Goal: Task Accomplishment & Management: Use online tool/utility

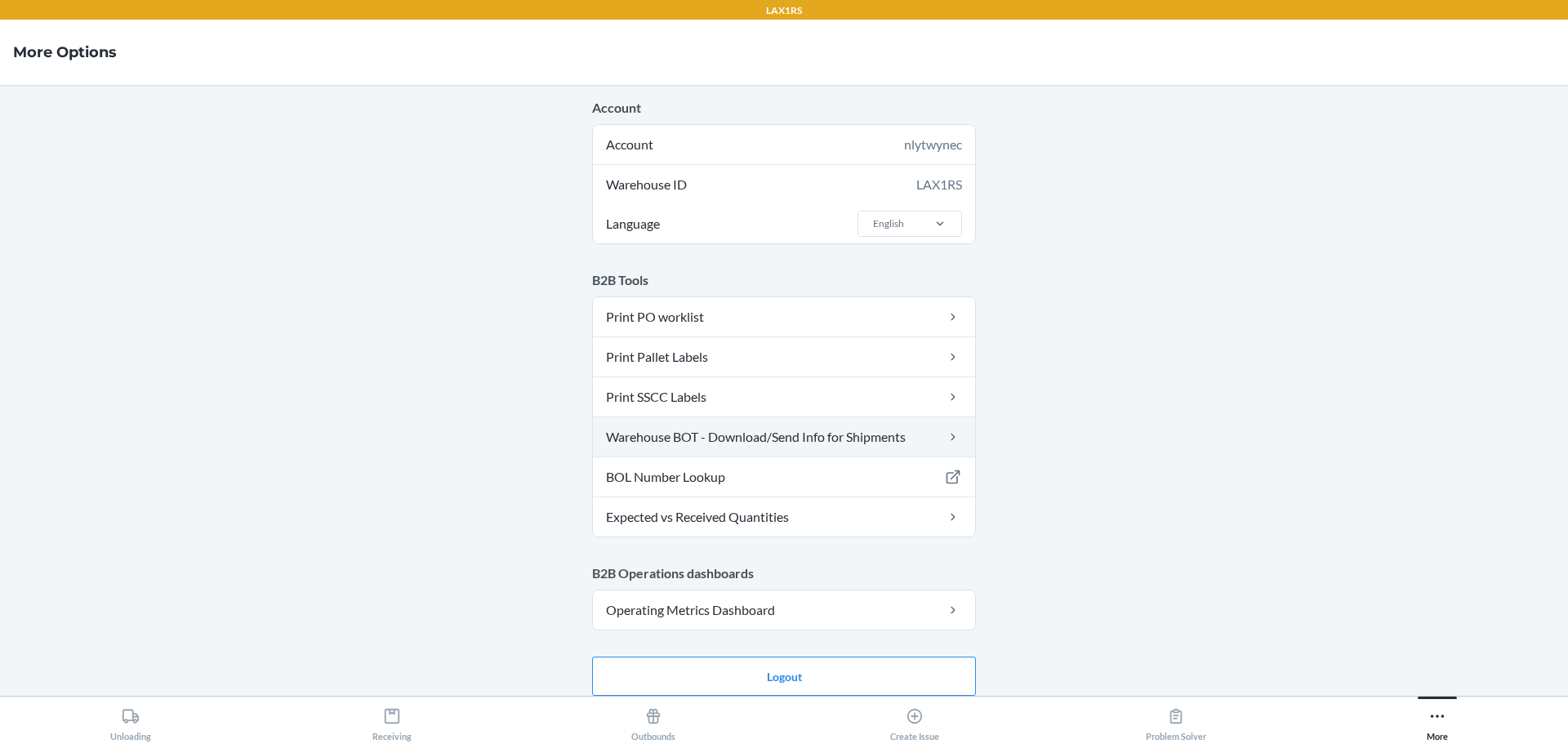
click at [869, 434] on link "Warehouse BOT - Download/Send Info for Shipments" at bounding box center [784, 437] width 382 height 39
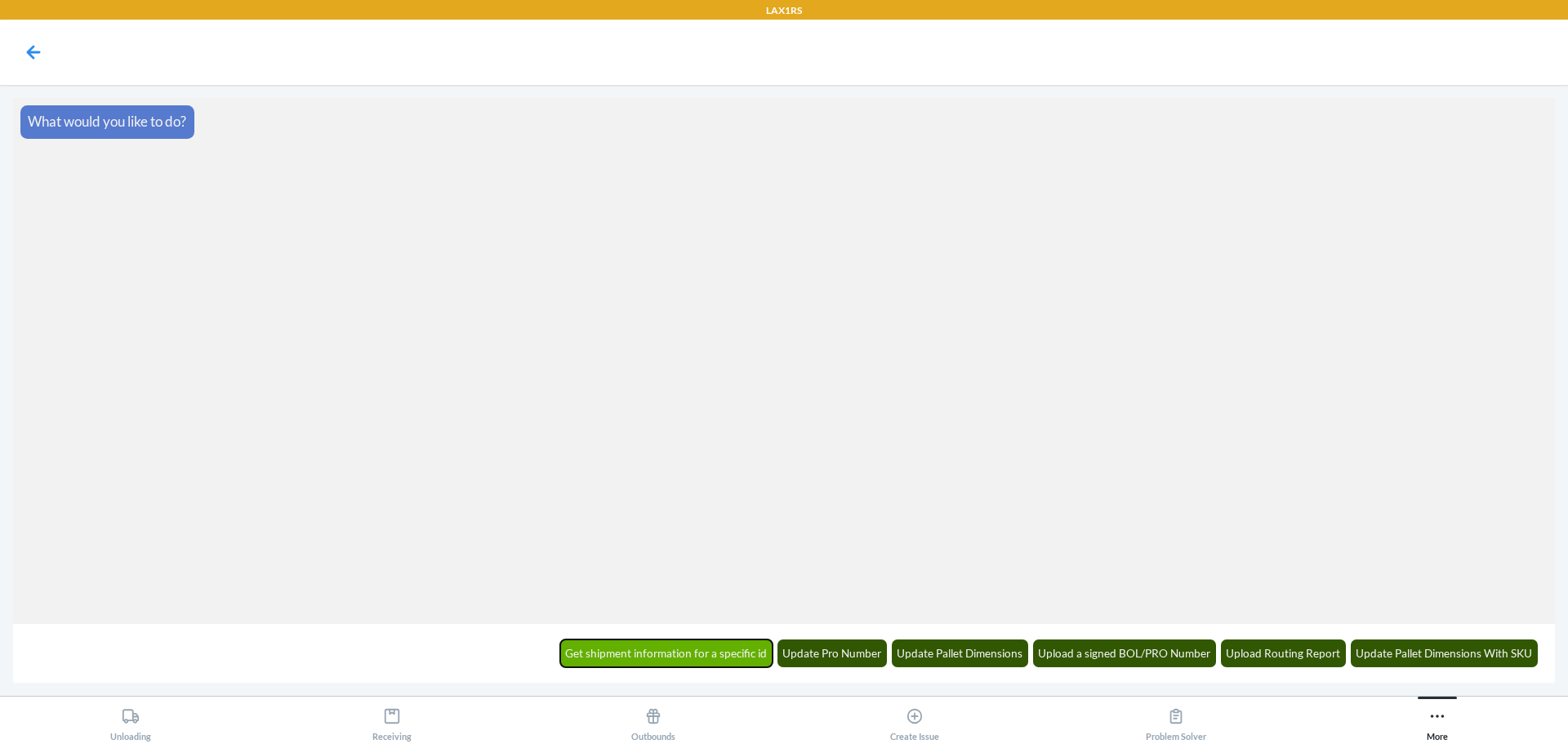
click at [736, 659] on button "Get shipment information for a specific id" at bounding box center [666, 653] width 213 height 28
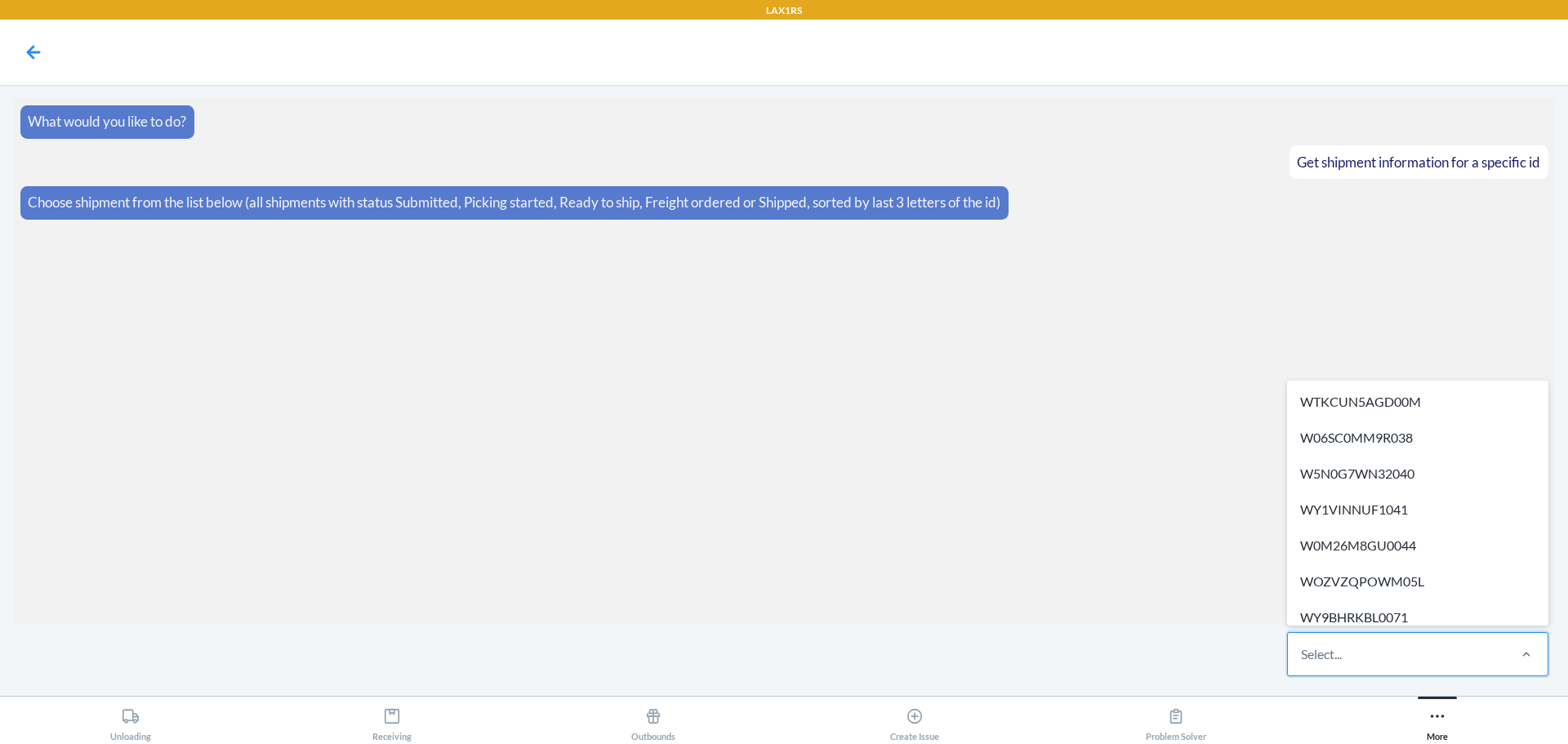
click at [1339, 650] on div "Select..." at bounding box center [1321, 654] width 40 height 19
click at [1302, 650] on input "option WTKCUN5AGD00M focused, 1 of 683. 683 results available. Use Up and Down …" at bounding box center [1301, 654] width 2 height 19
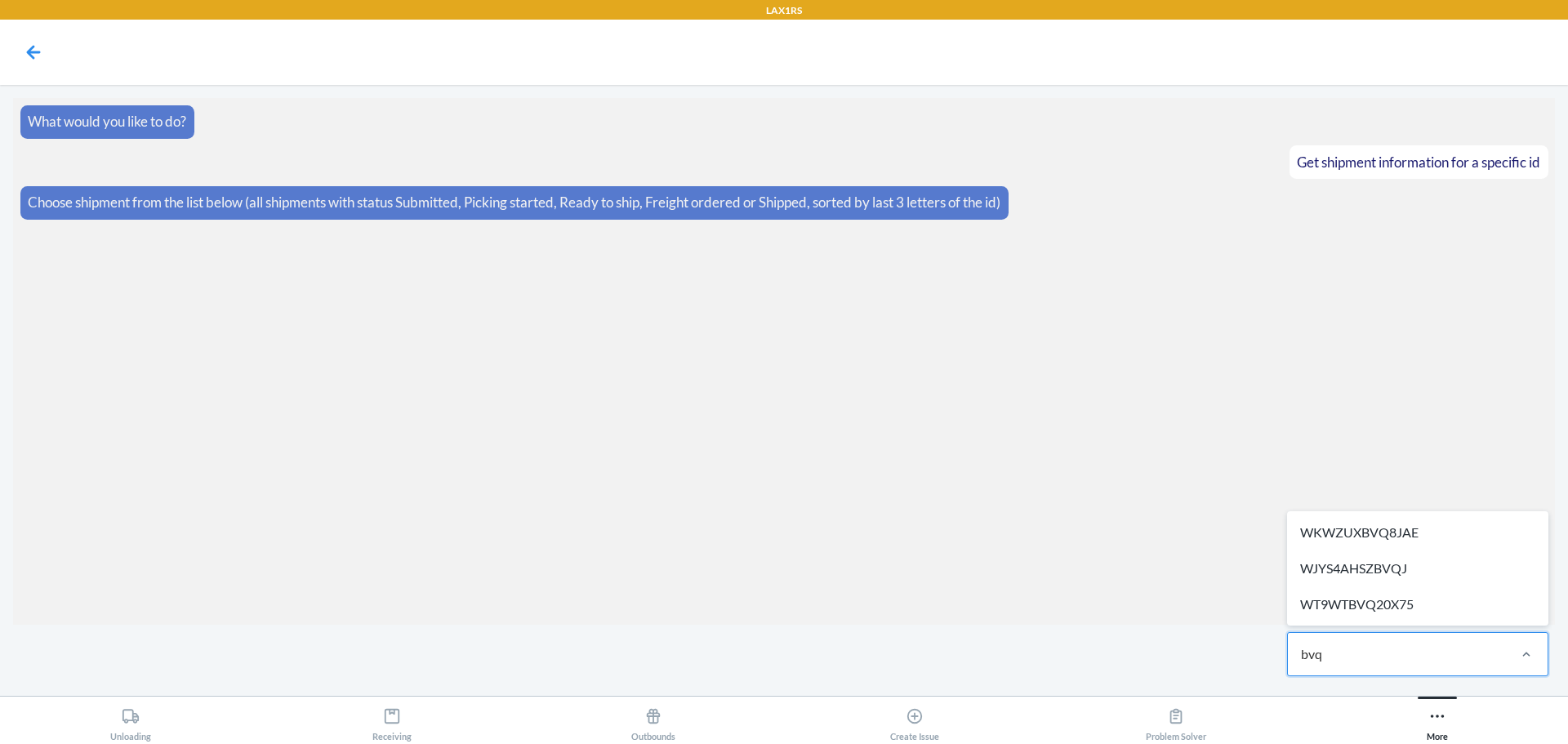
type input "bvqj"
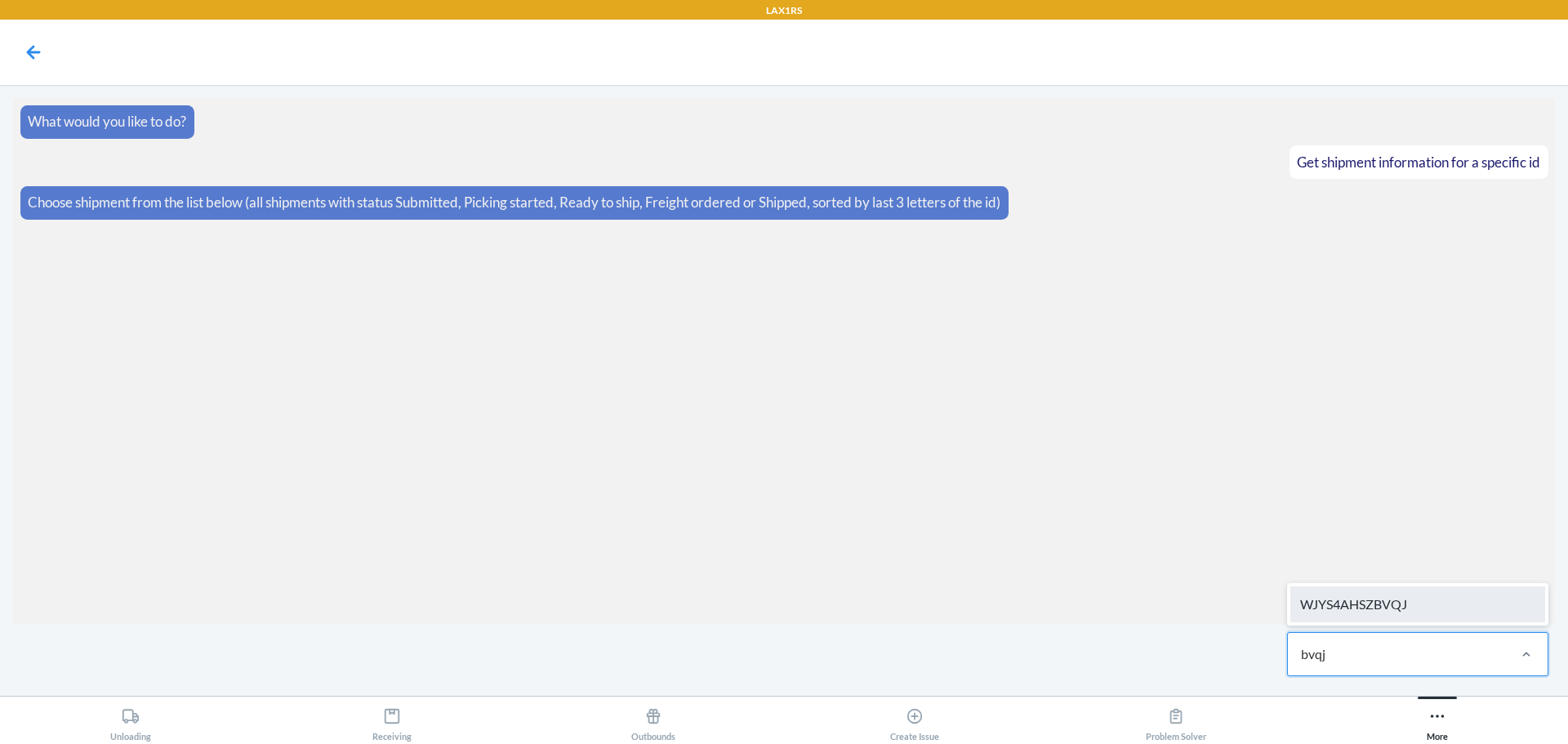
click at [1346, 594] on div "WJYS4AHSZBVQJ" at bounding box center [1418, 604] width 255 height 36
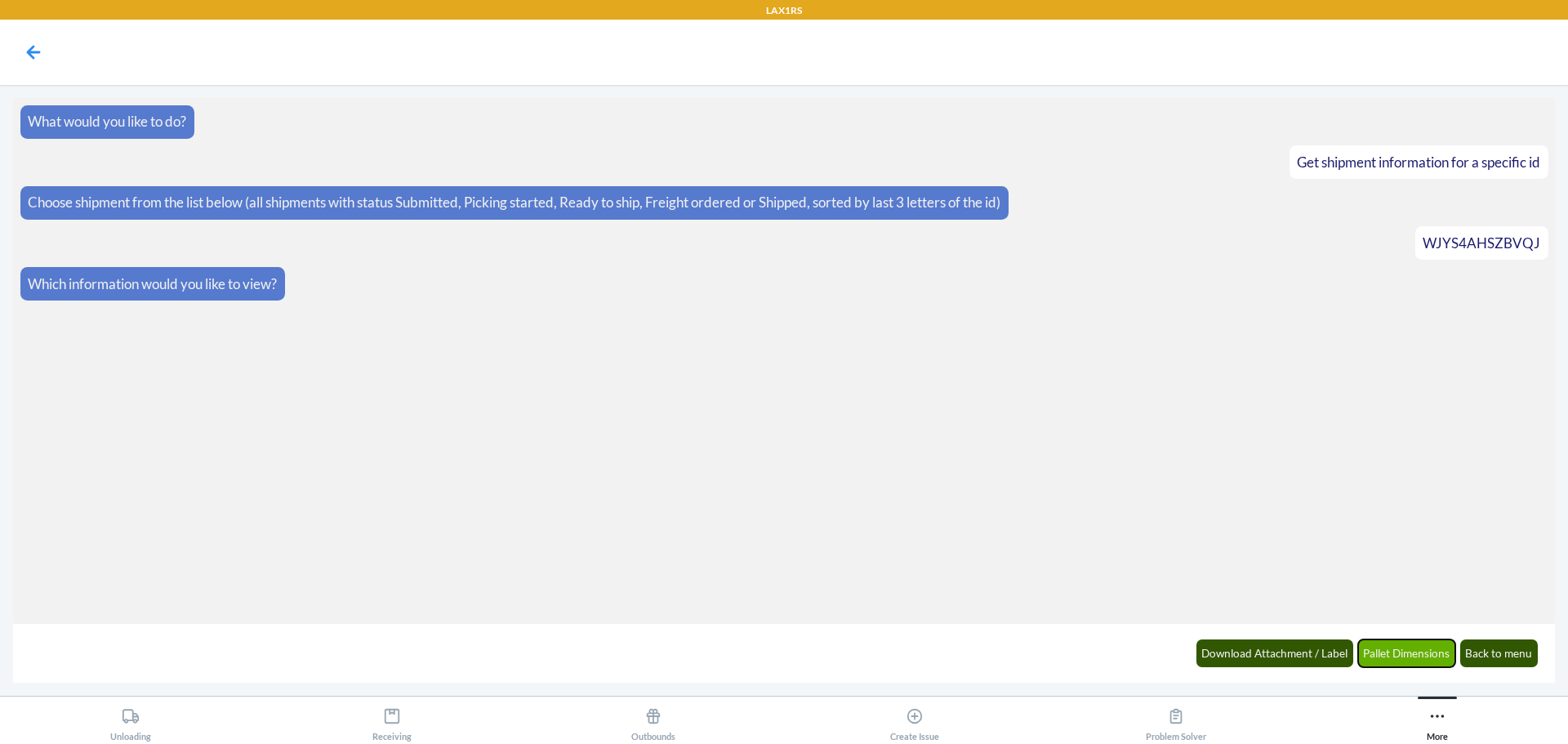
click at [1446, 650] on button "Pallet Dimensions" at bounding box center [1407, 653] width 98 height 28
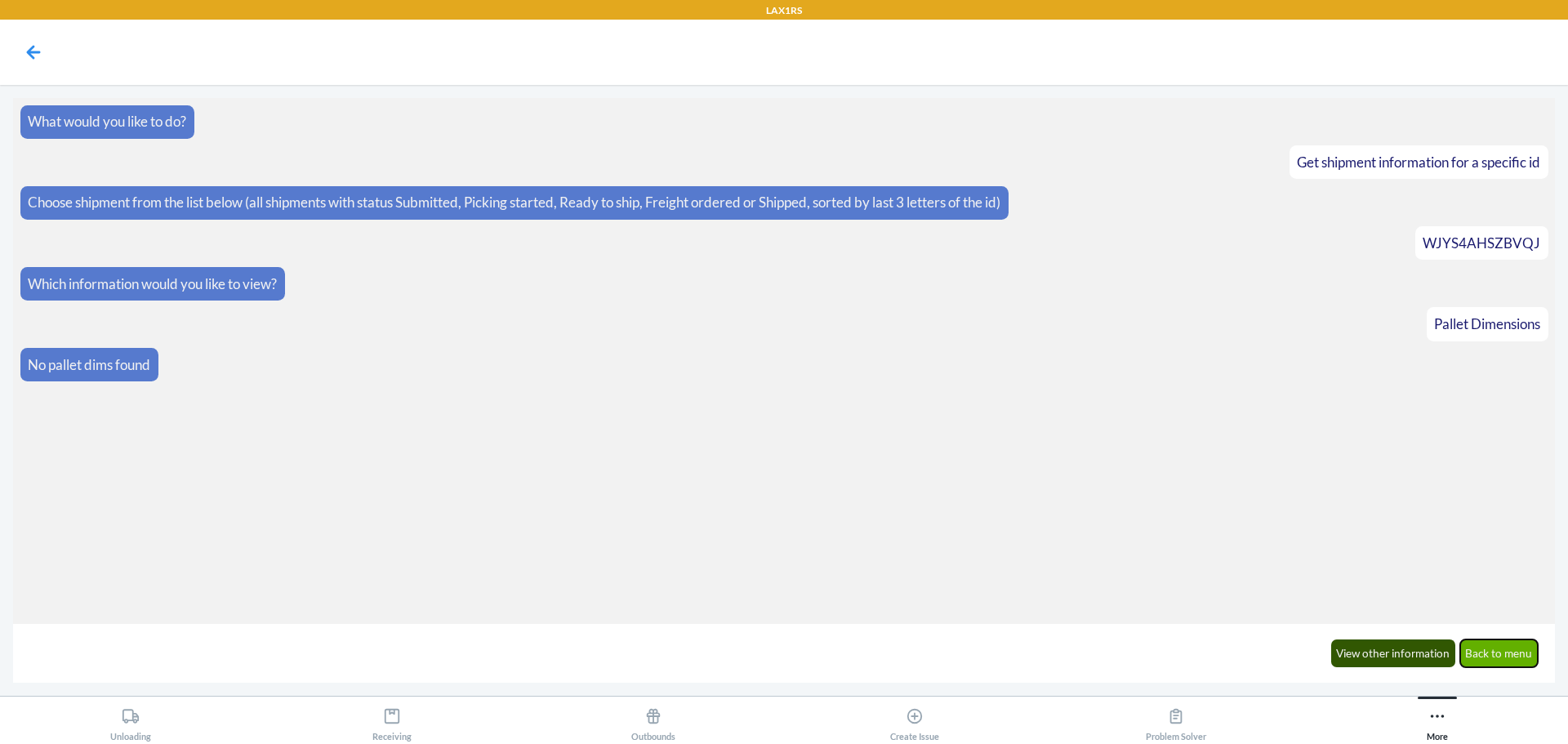
click at [1522, 656] on button "Back to menu" at bounding box center [1499, 653] width 78 height 28
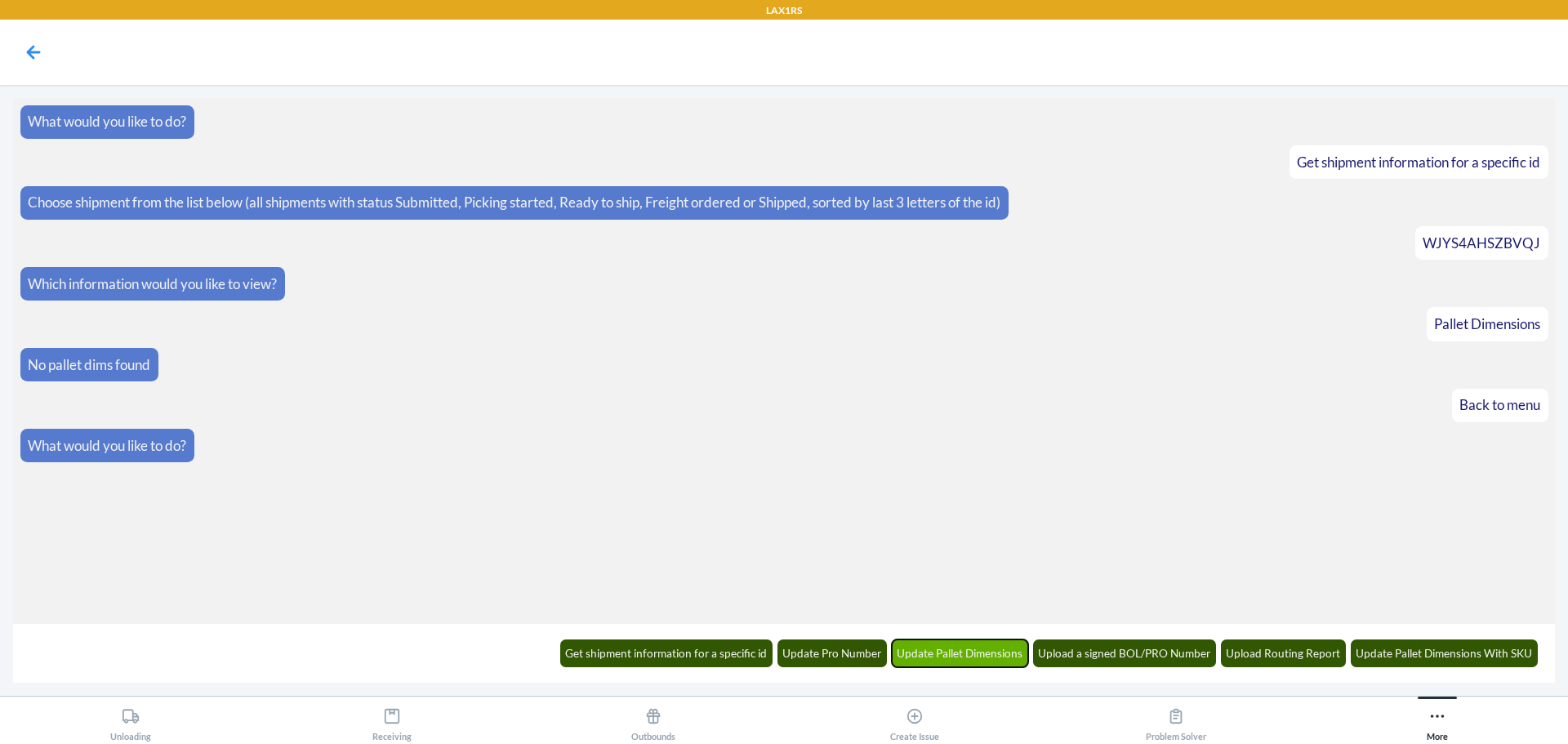
click at [1001, 653] on button "Update Pallet Dimensions" at bounding box center [960, 653] width 137 height 28
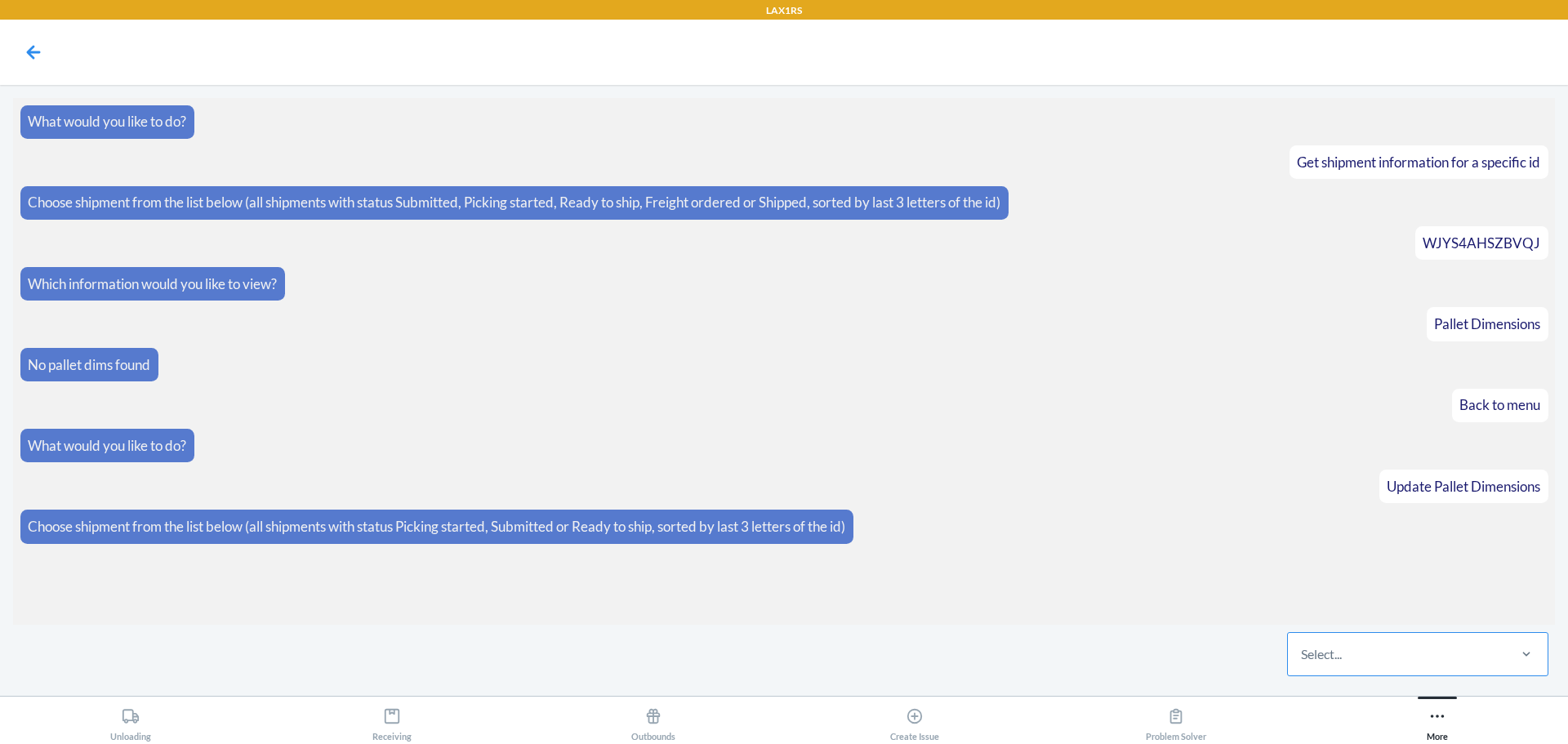
click at [1382, 642] on div "Select..." at bounding box center [1397, 654] width 218 height 42
click at [1302, 644] on input "Select..." at bounding box center [1301, 654] width 2 height 19
type input "bvqj"
click at [1404, 604] on div "WJYS4AHSZBVQJ" at bounding box center [1418, 604] width 255 height 36
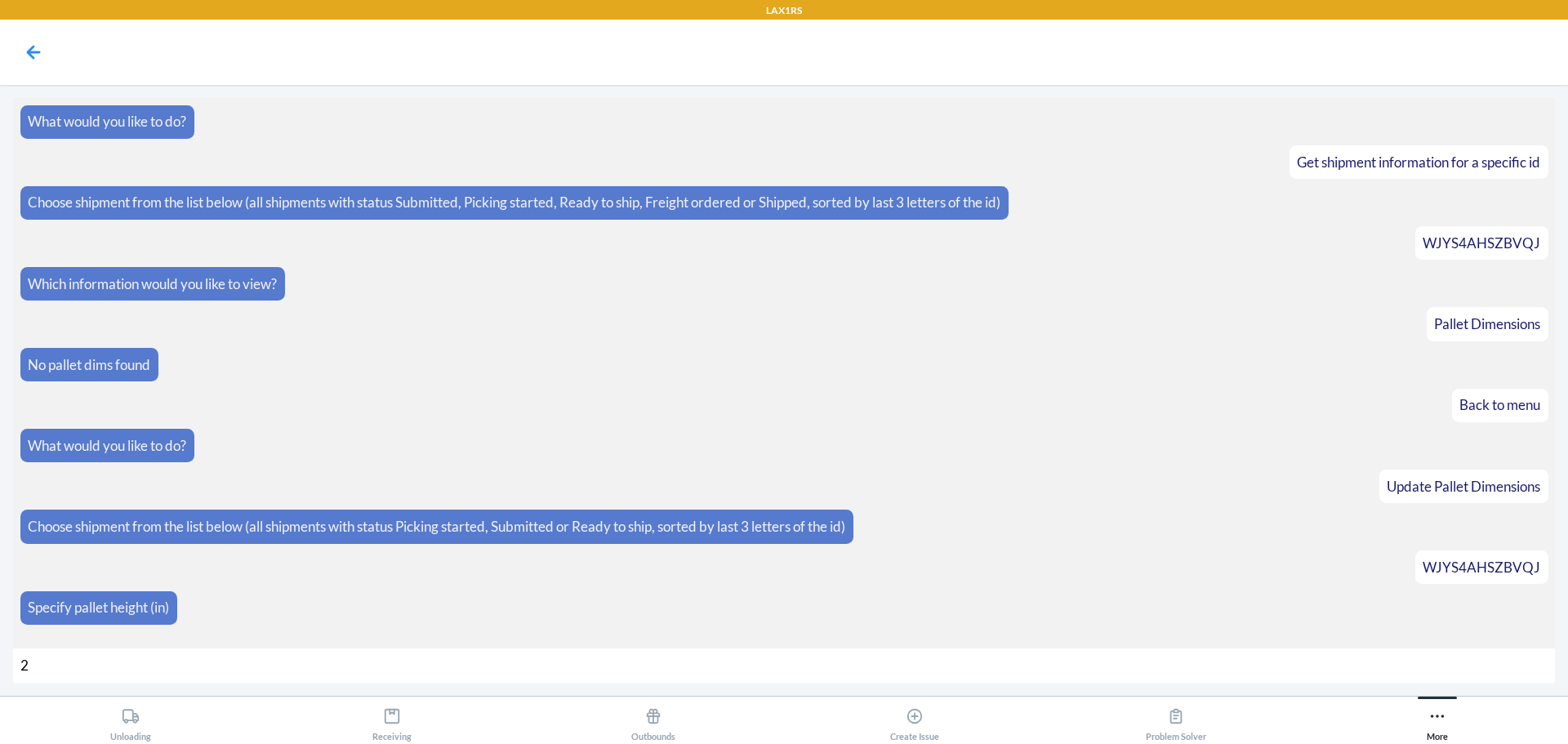
type input "24"
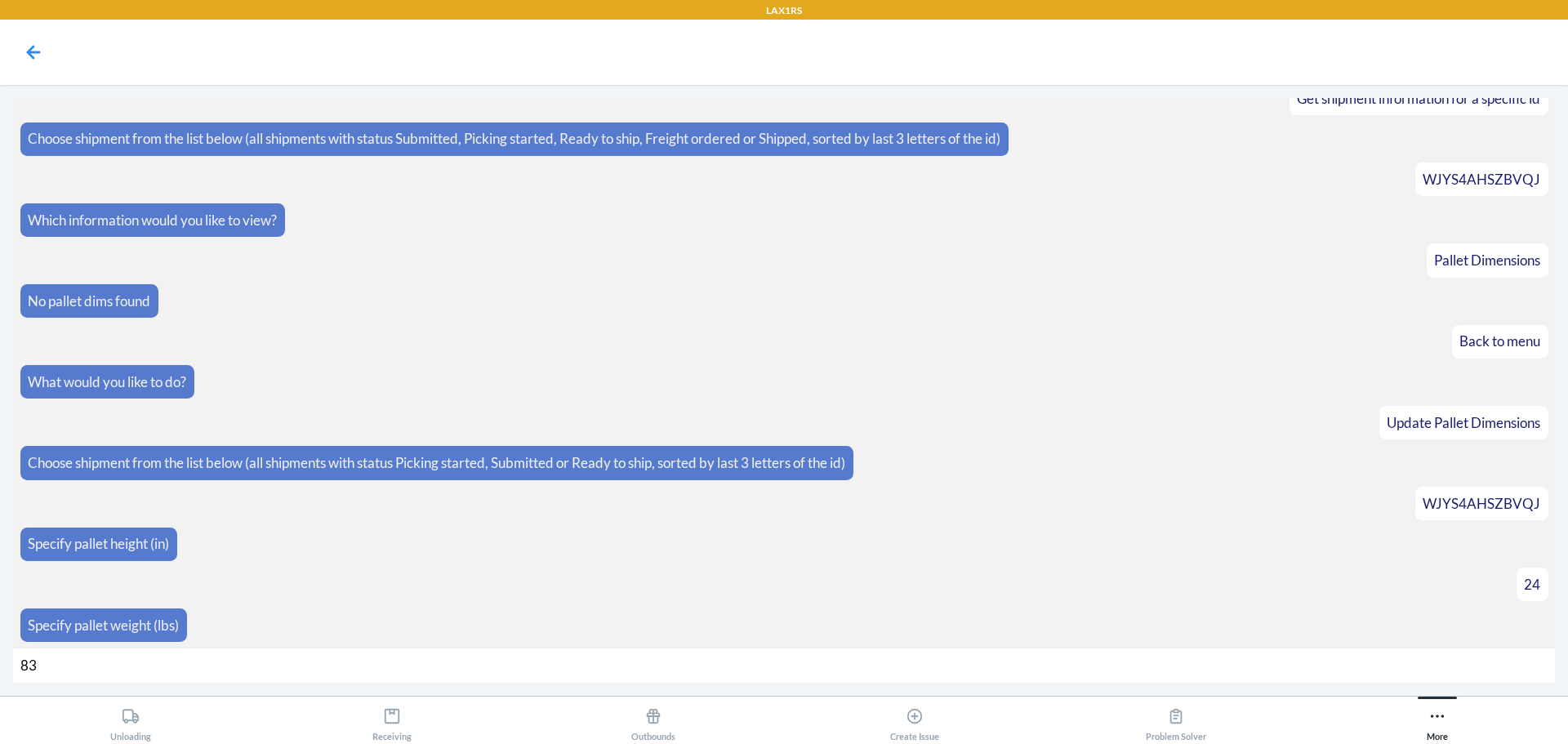
type input "830"
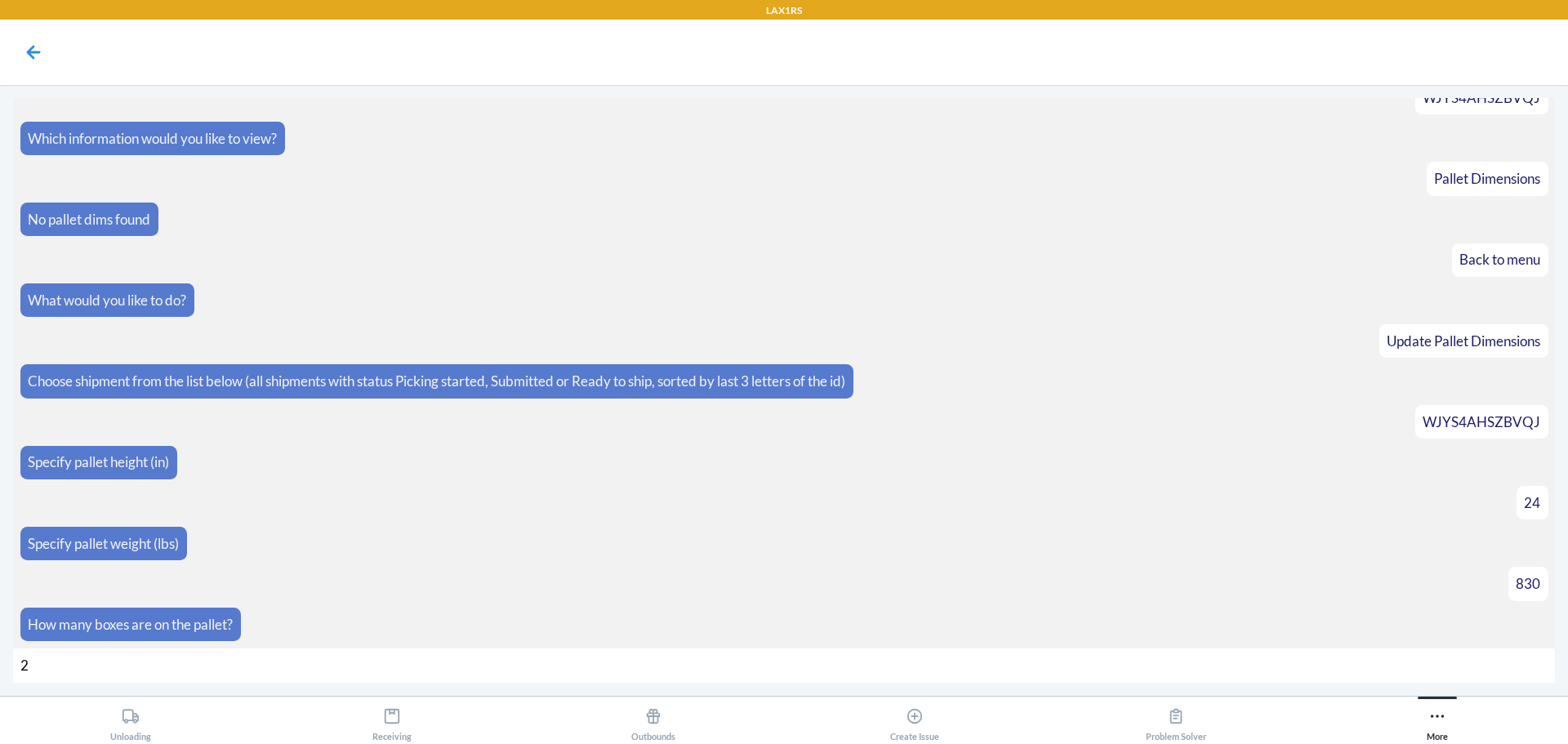
type input "24"
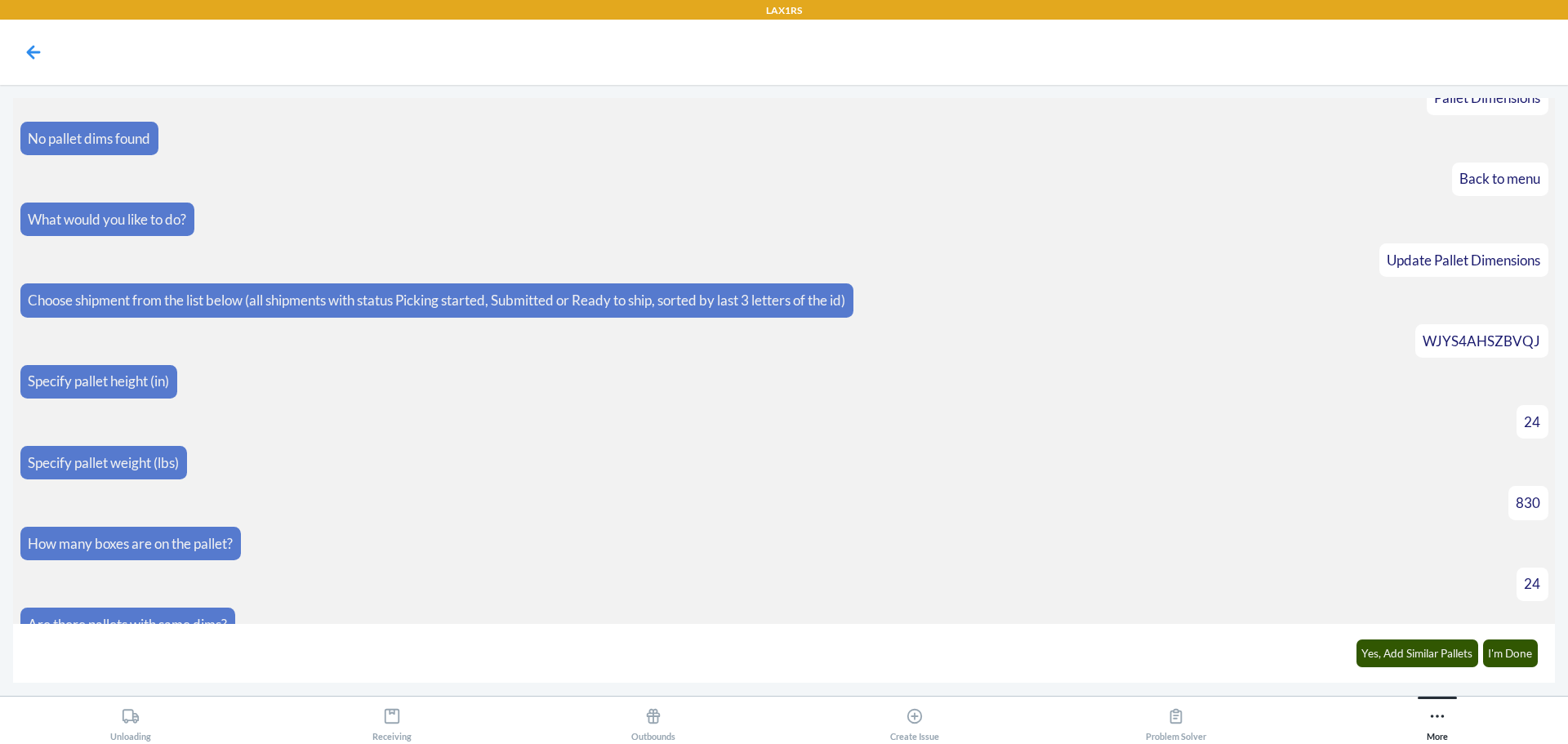
scroll to position [251, 0]
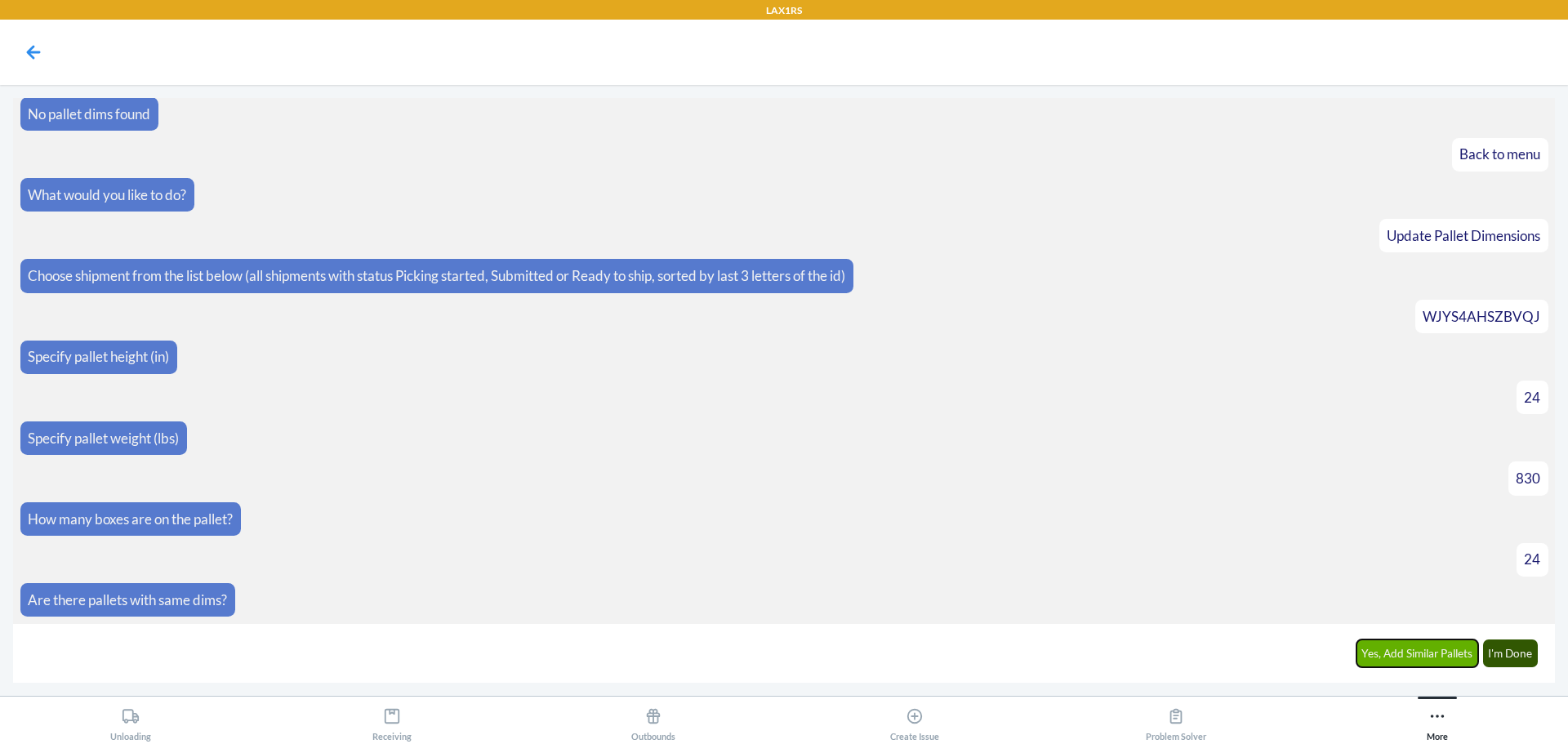
click at [1429, 650] on button "Yes, Add Similar Pallets" at bounding box center [1417, 653] width 122 height 28
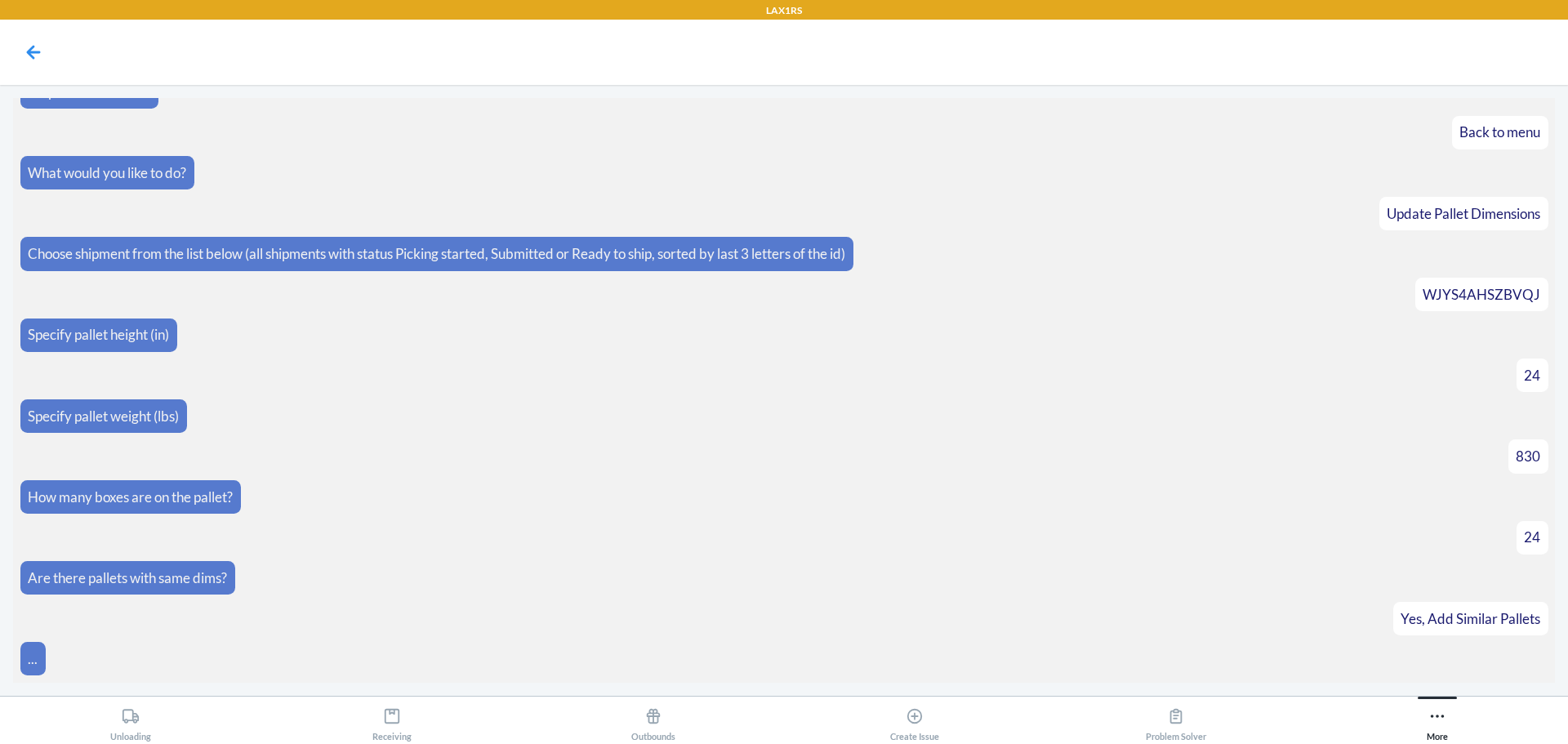
scroll to position [307, 0]
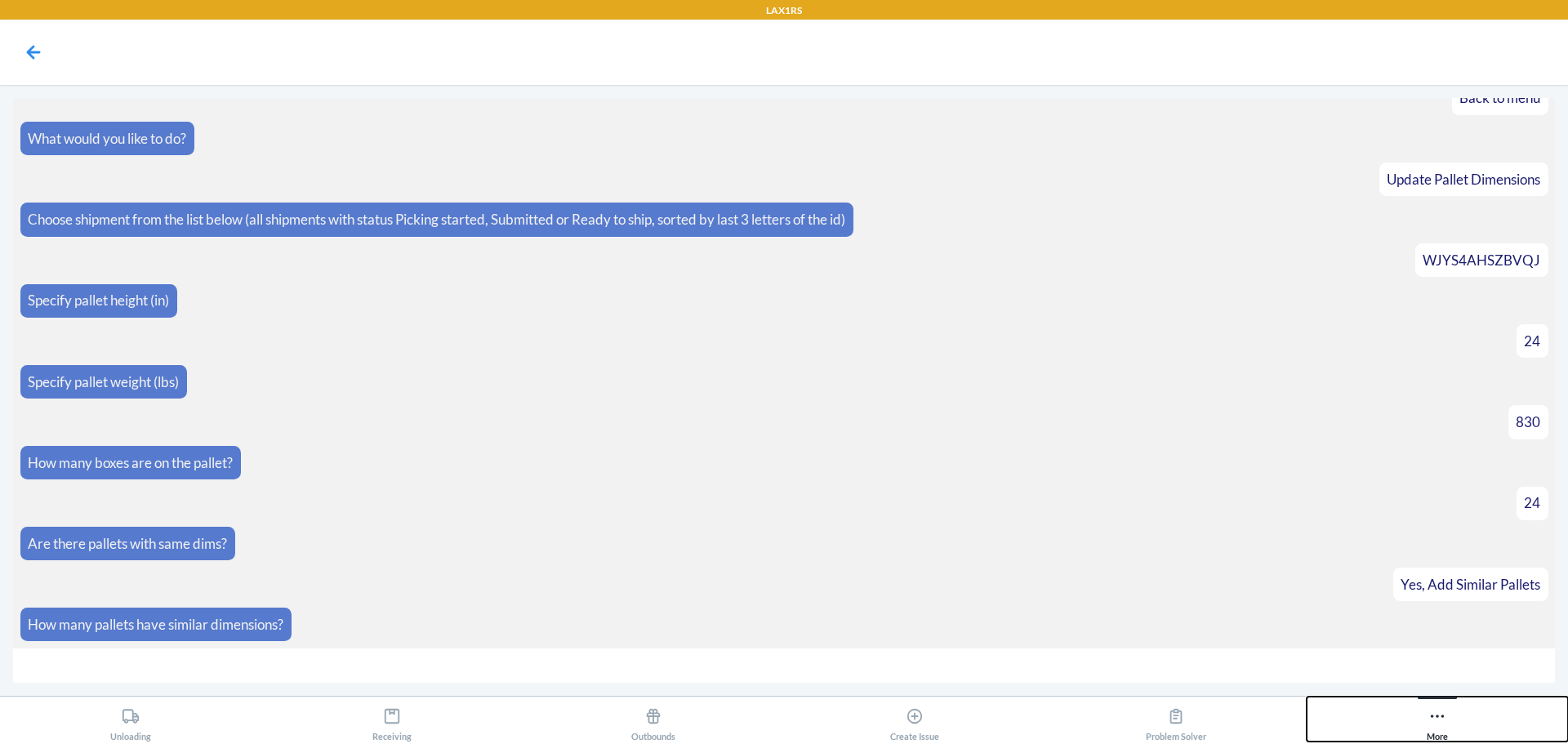
click at [1431, 717] on icon at bounding box center [1436, 715] width 18 height 18
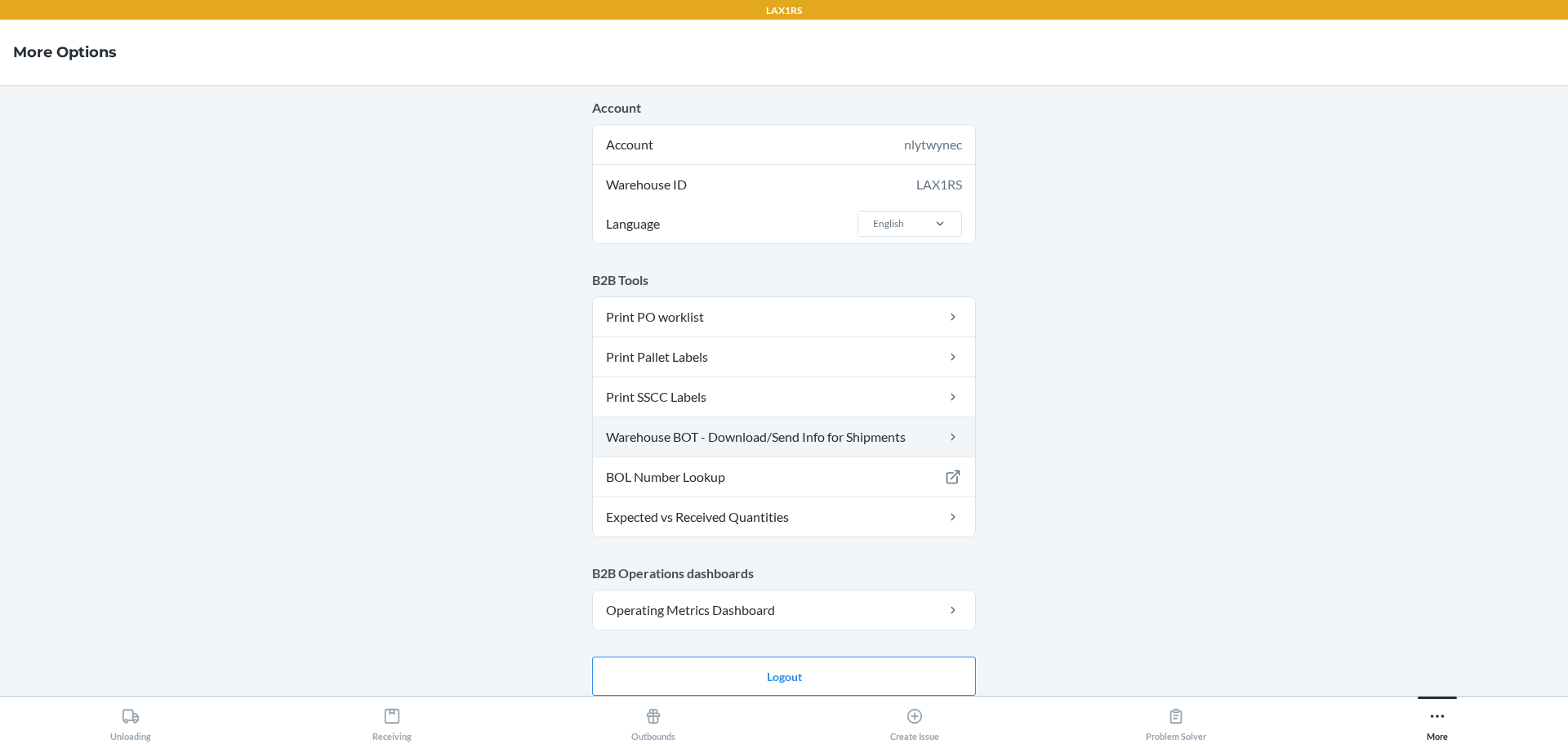
click at [867, 445] on link "Warehouse BOT - Download/Send Info for Shipments" at bounding box center [784, 437] width 382 height 39
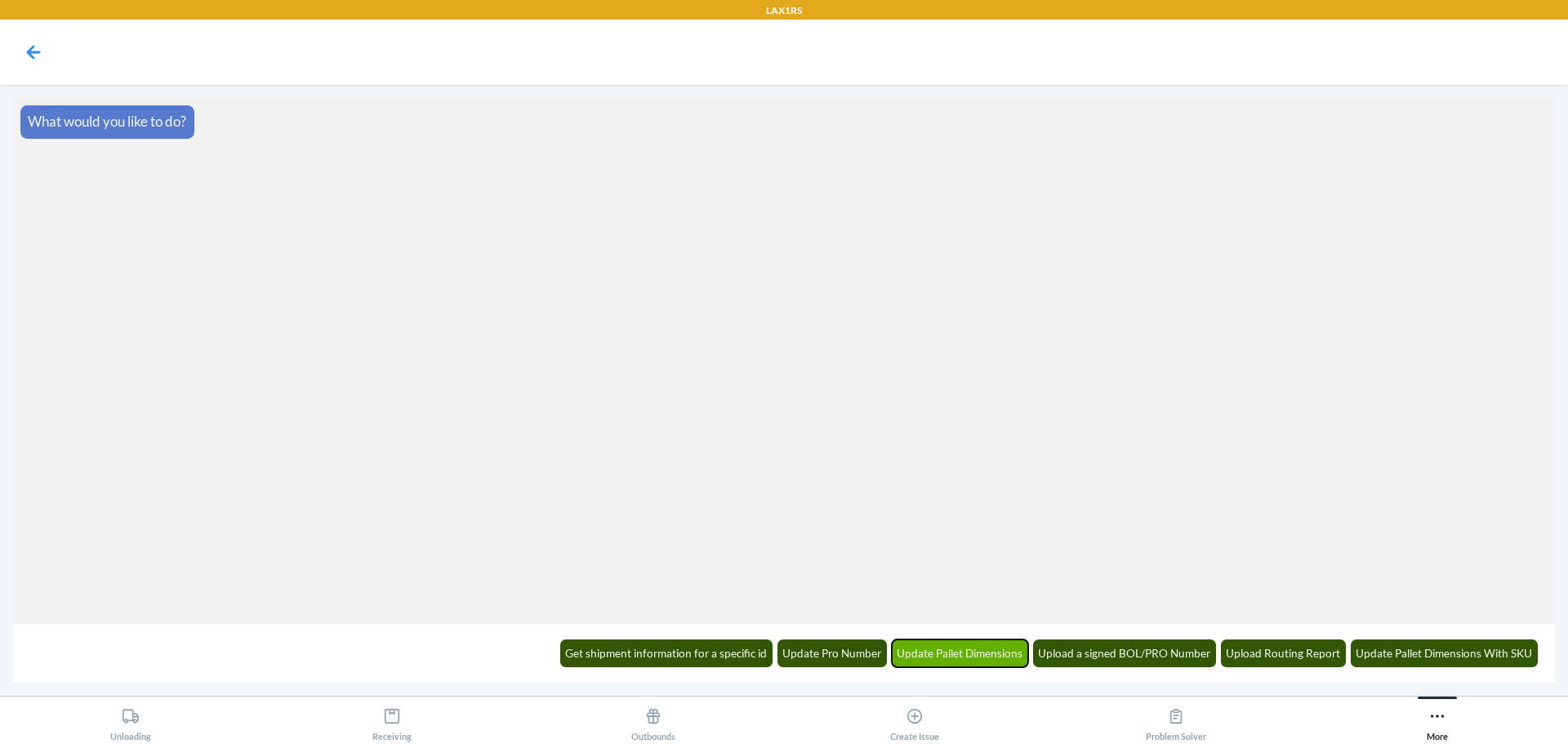
click at [961, 639] on button "Update Pallet Dimensions" at bounding box center [960, 653] width 137 height 28
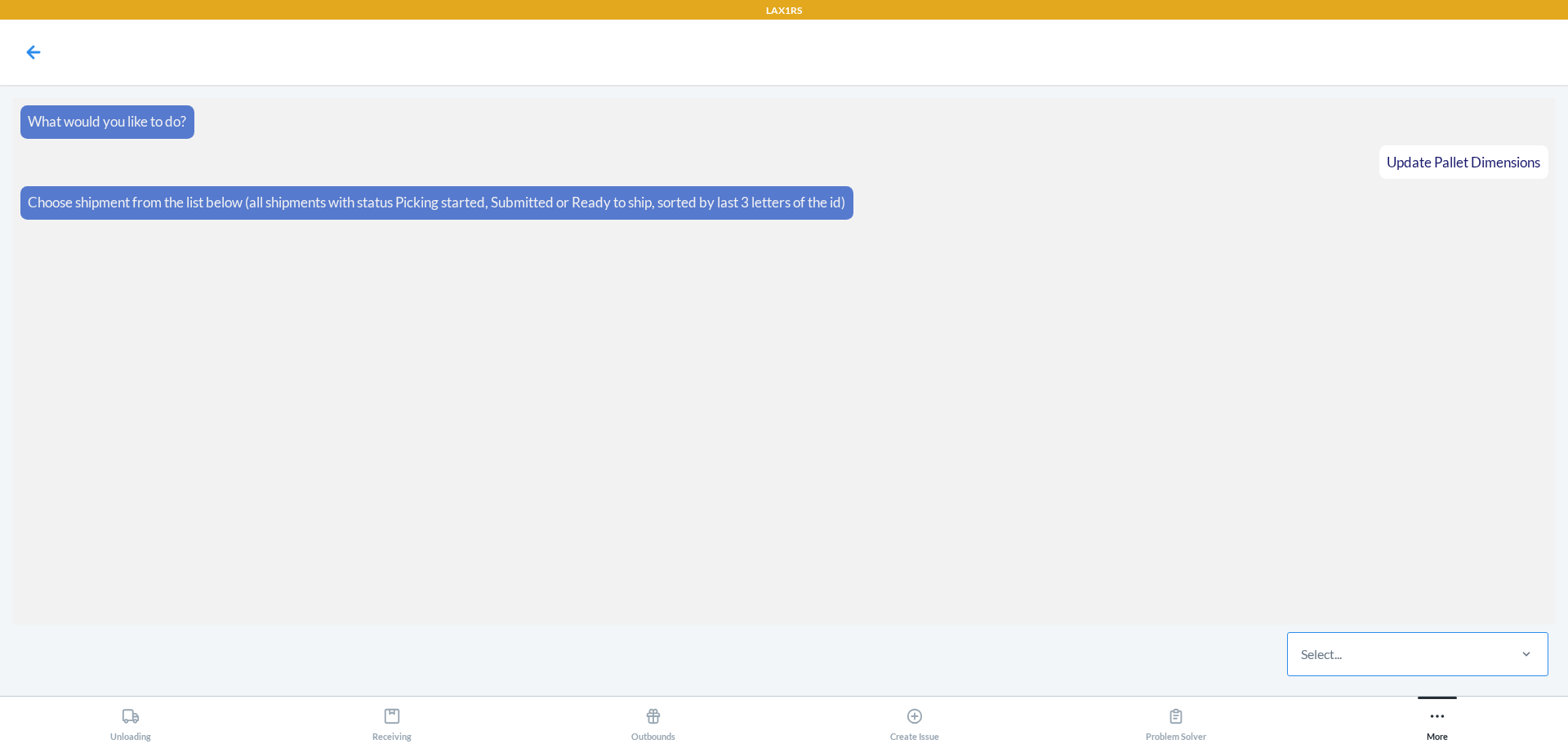
click at [1307, 660] on div "Select..." at bounding box center [1321, 654] width 40 height 19
click at [1302, 660] on input "Select..." at bounding box center [1301, 654] width 2 height 19
type input "bvqj"
click at [1425, 607] on div "WJYS4AHSZBVQJ" at bounding box center [1418, 604] width 255 height 36
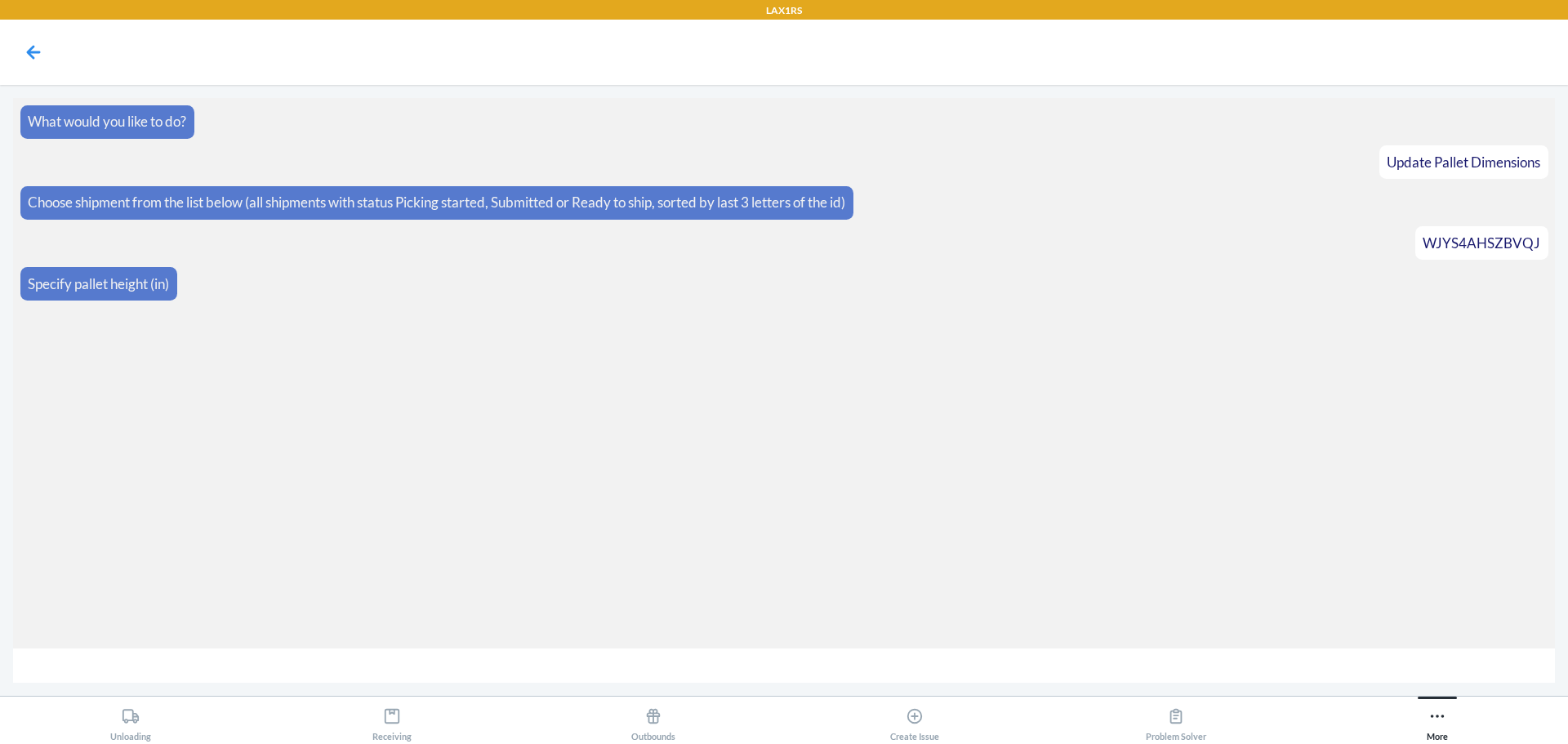
click at [1203, 664] on input "number" at bounding box center [784, 666] width 1542 height 35
type input "72"
type input "830"
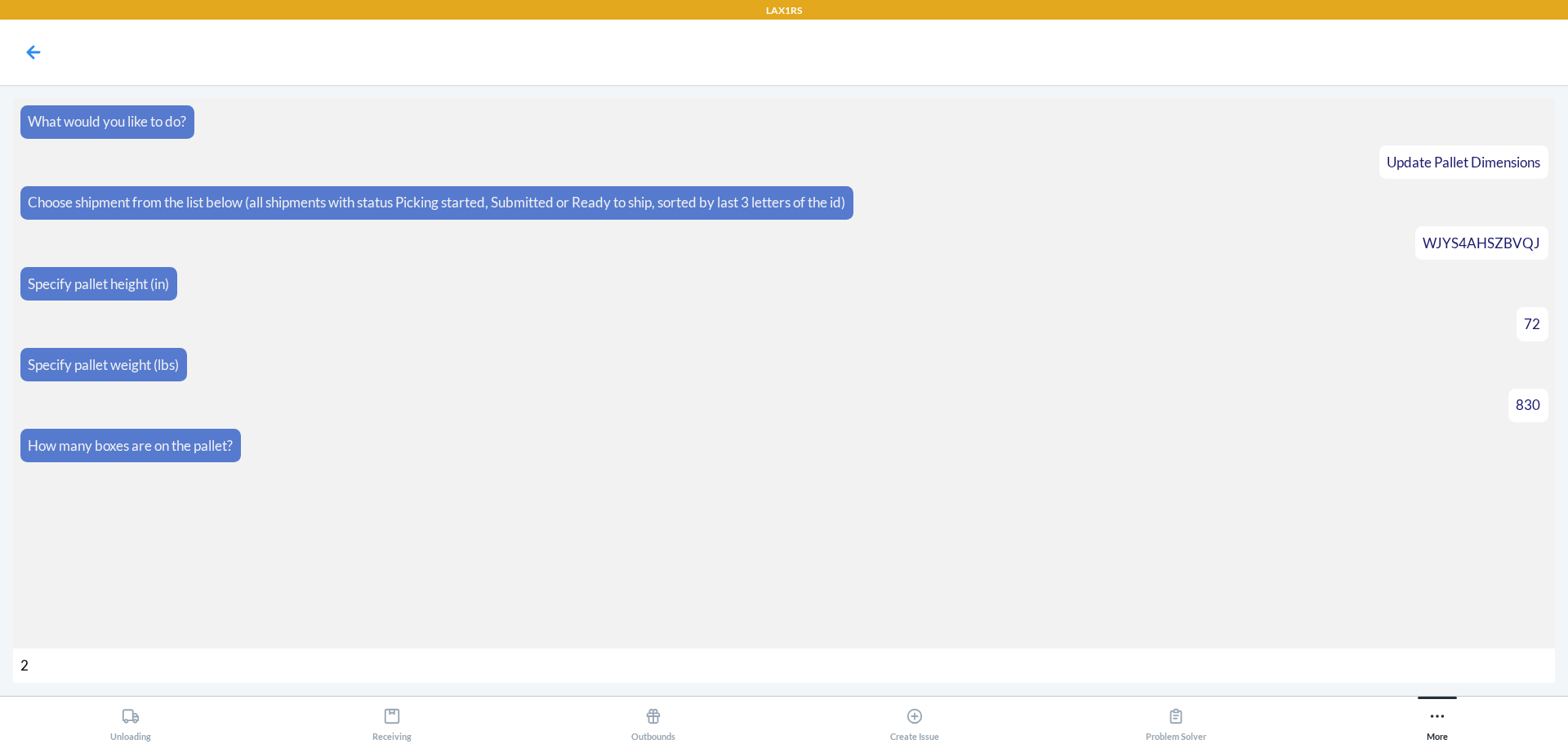
type input "24"
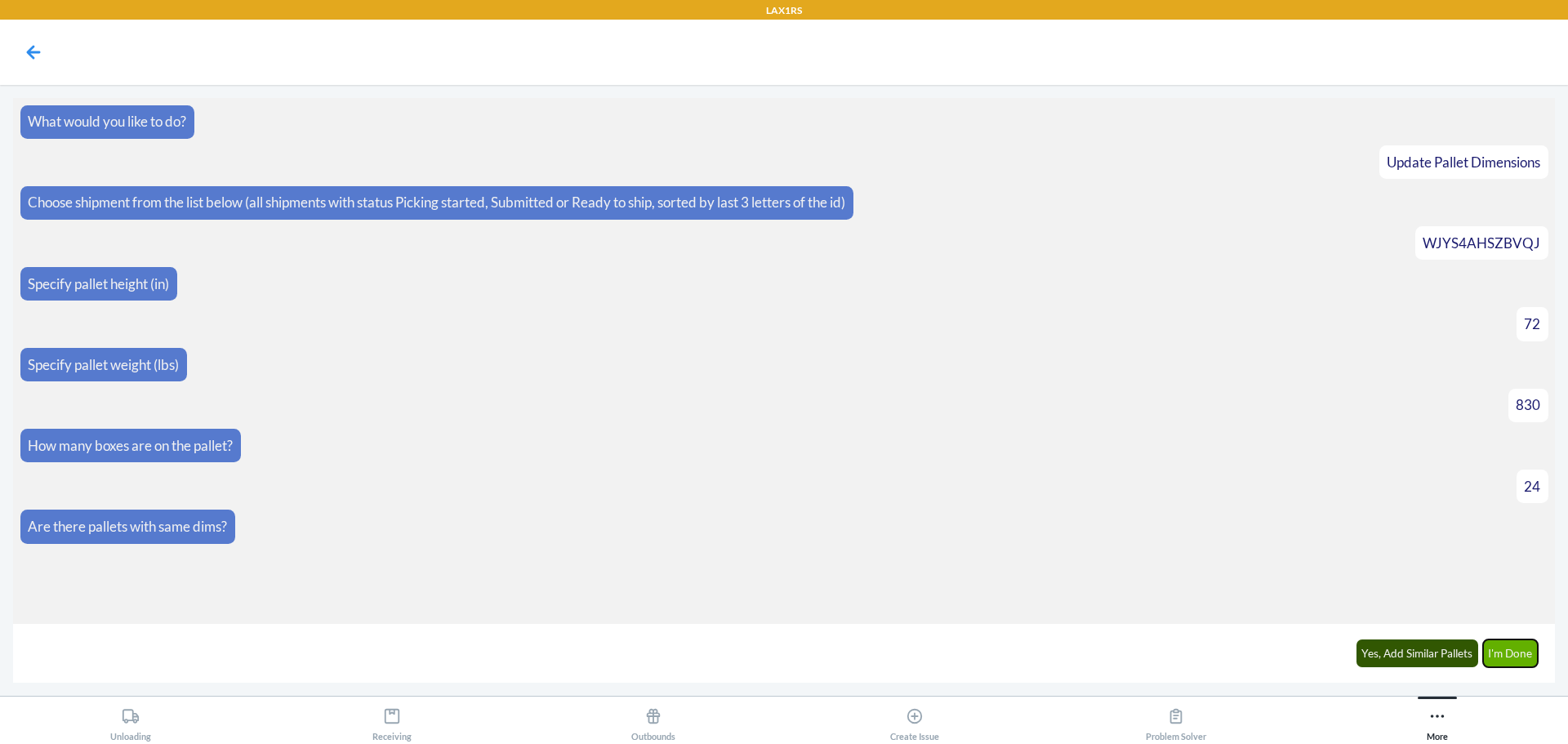
click at [1522, 650] on button "I'm Done" at bounding box center [1511, 653] width 56 height 28
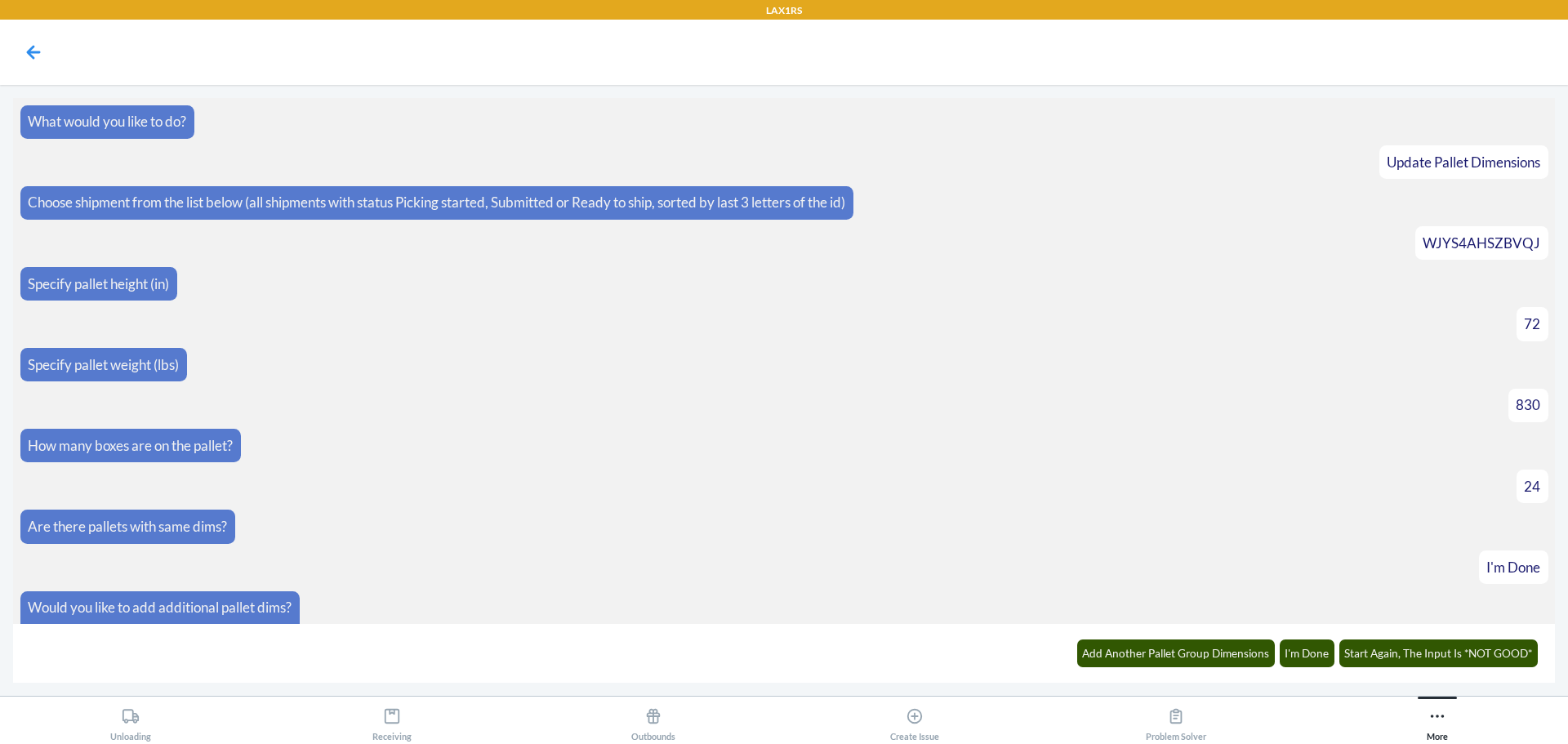
scroll to position [112, 0]
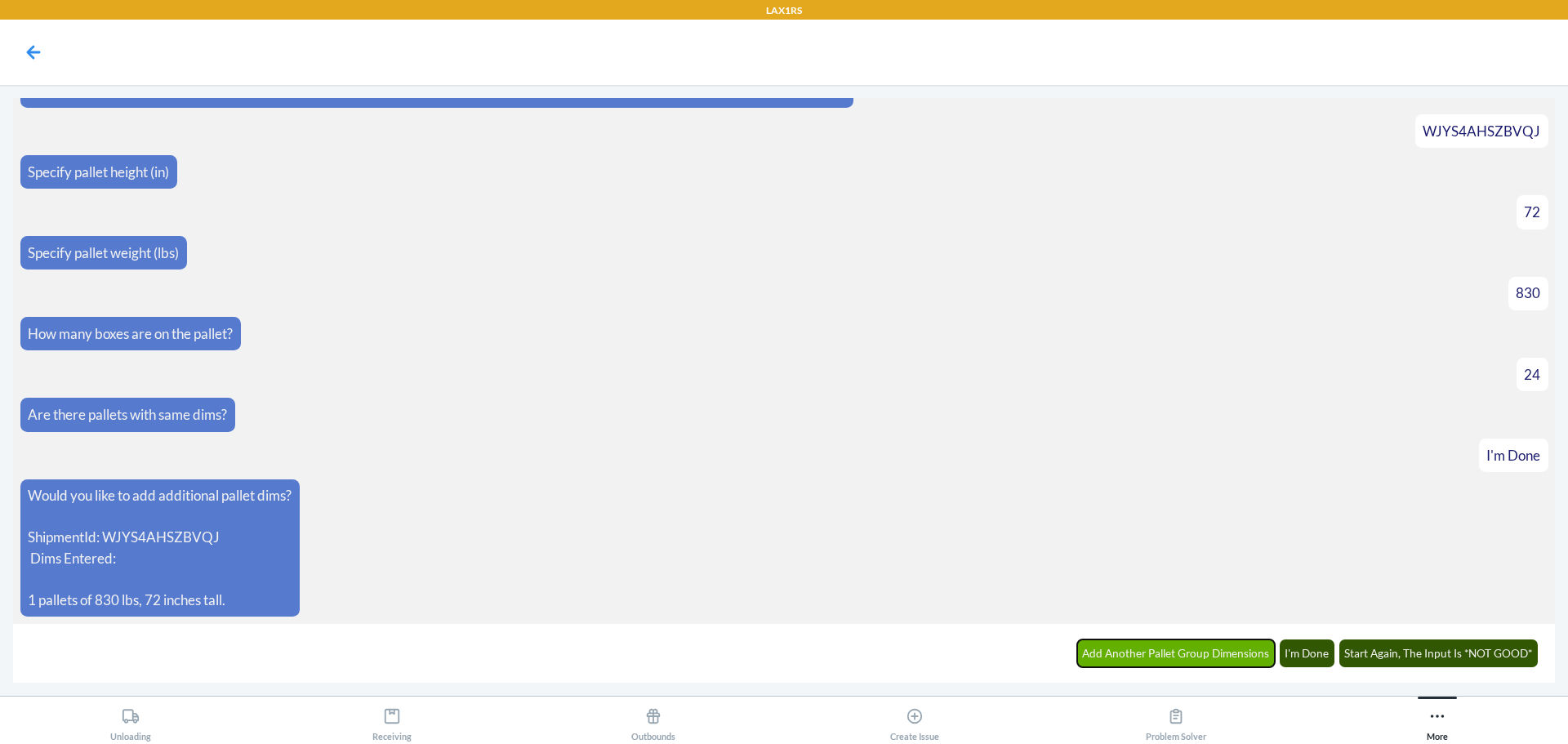
click at [1212, 647] on button "Add Another Pallet Group Dimensions" at bounding box center [1176, 653] width 198 height 28
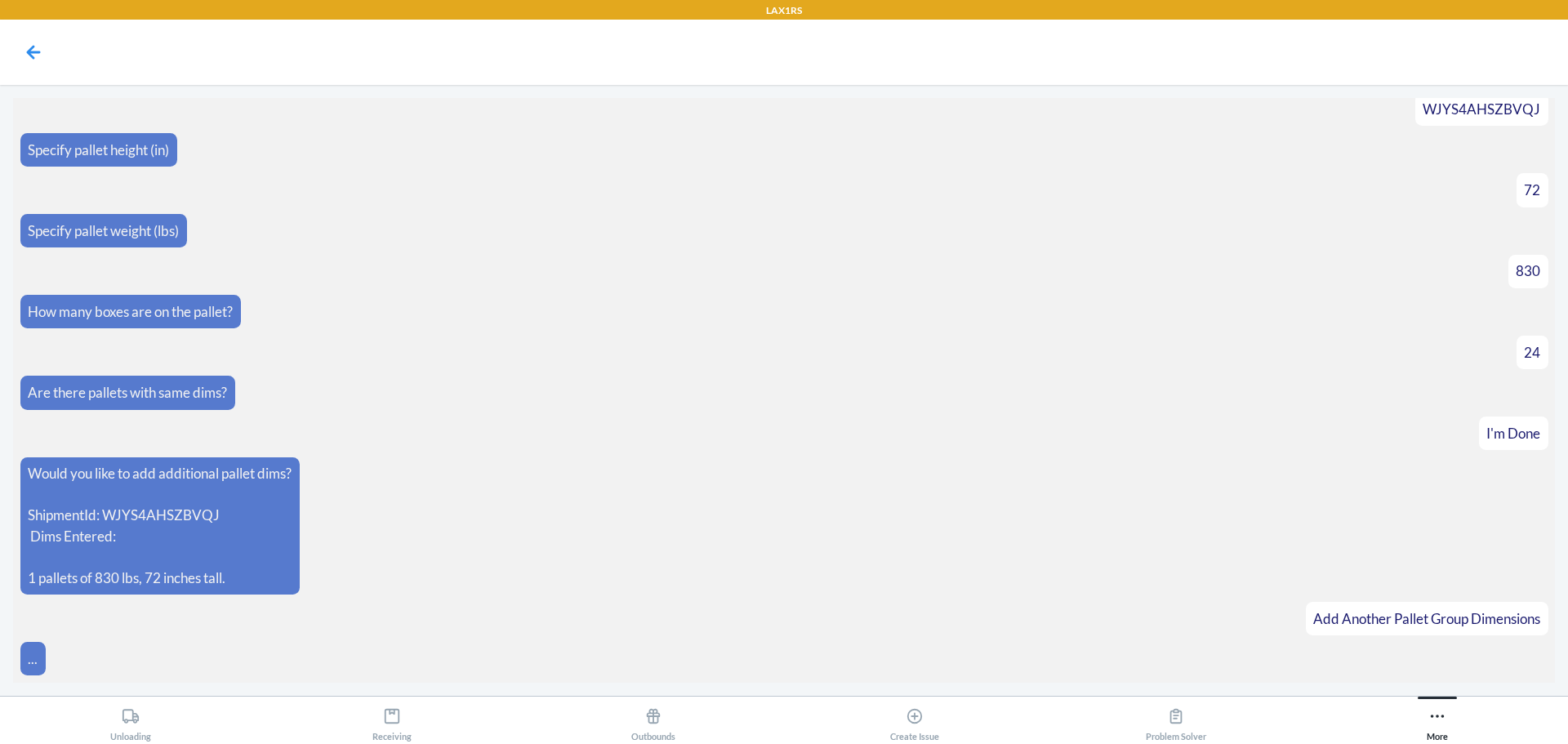
scroll to position [168, 0]
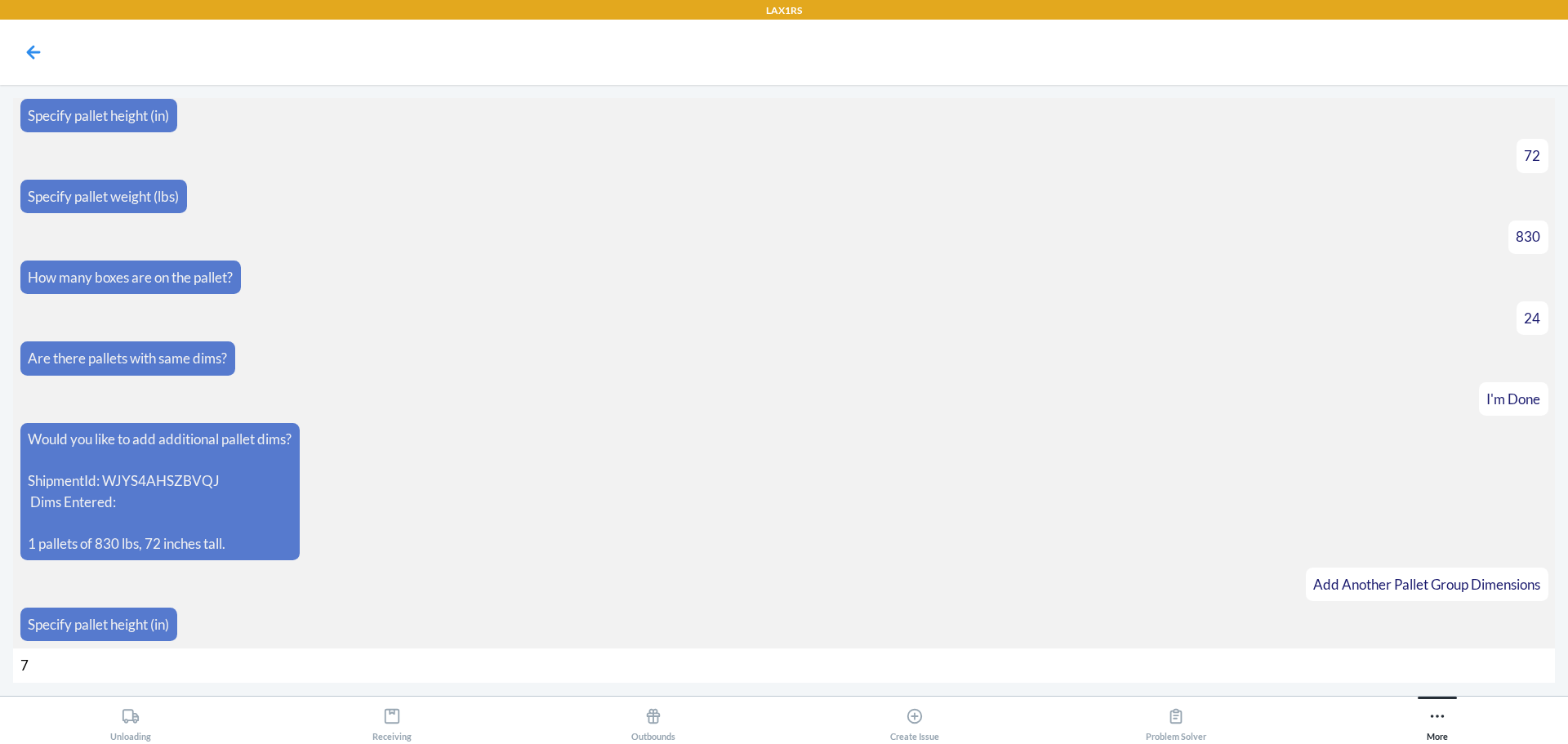
type input "72"
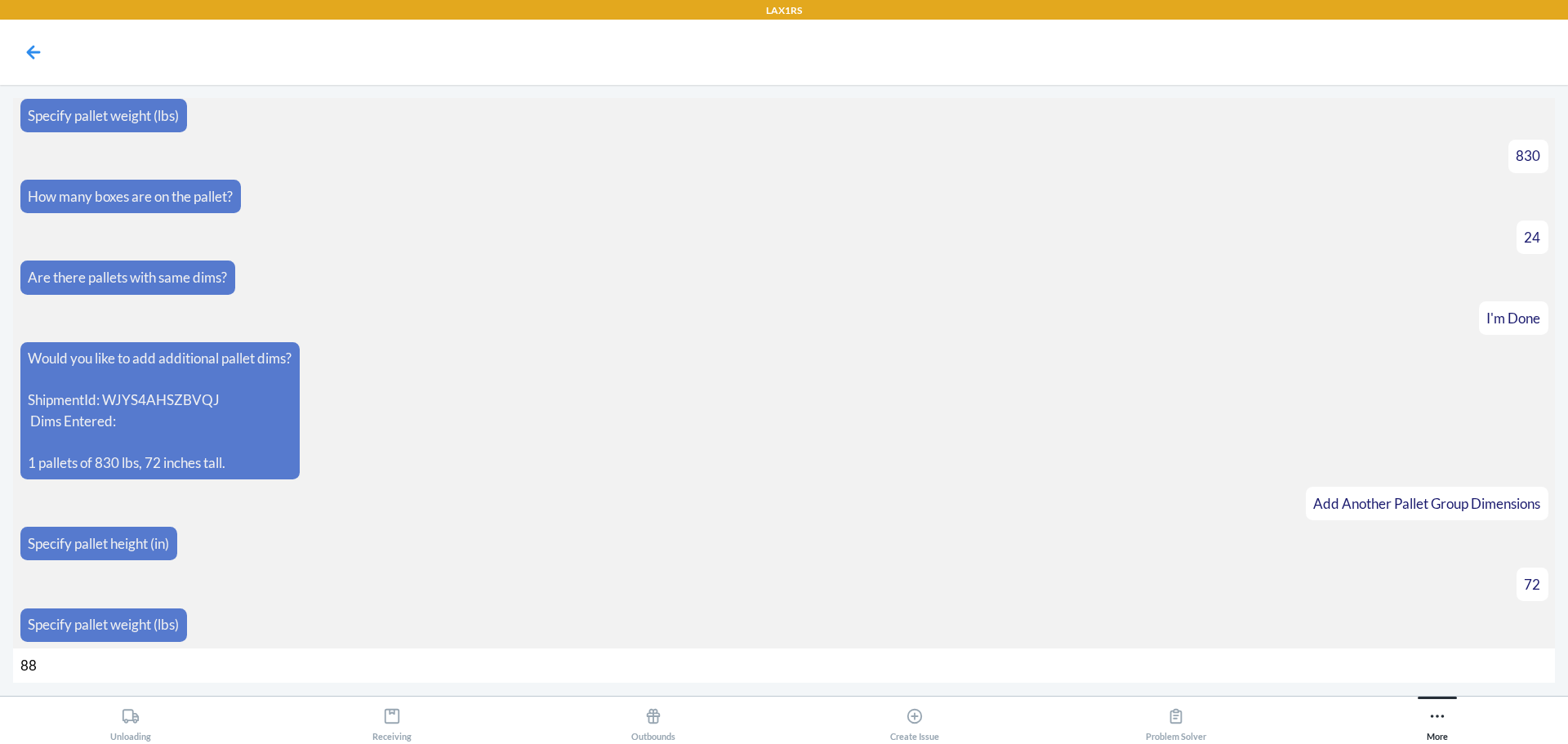
type input "882"
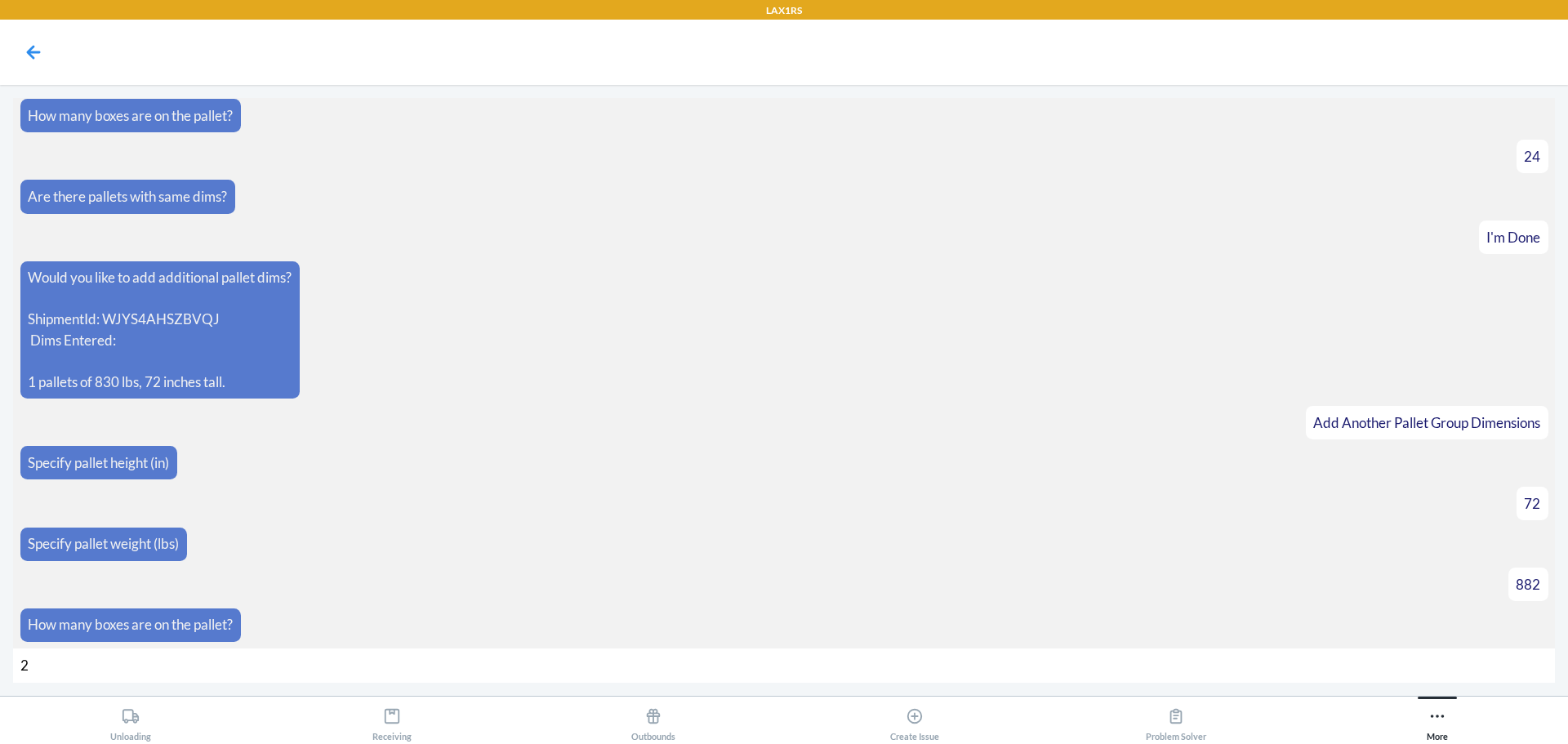
type input "24"
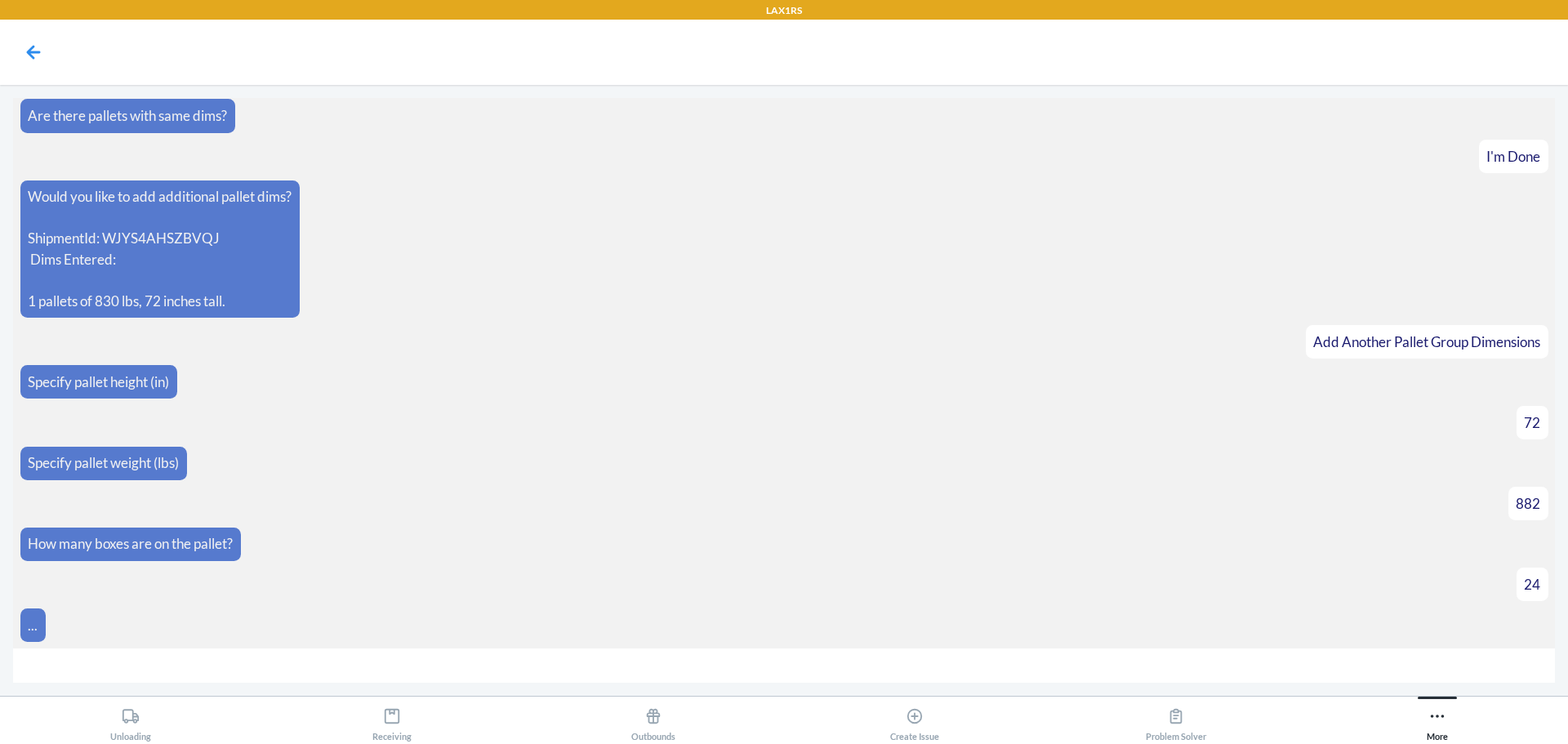
scroll to position [435, 0]
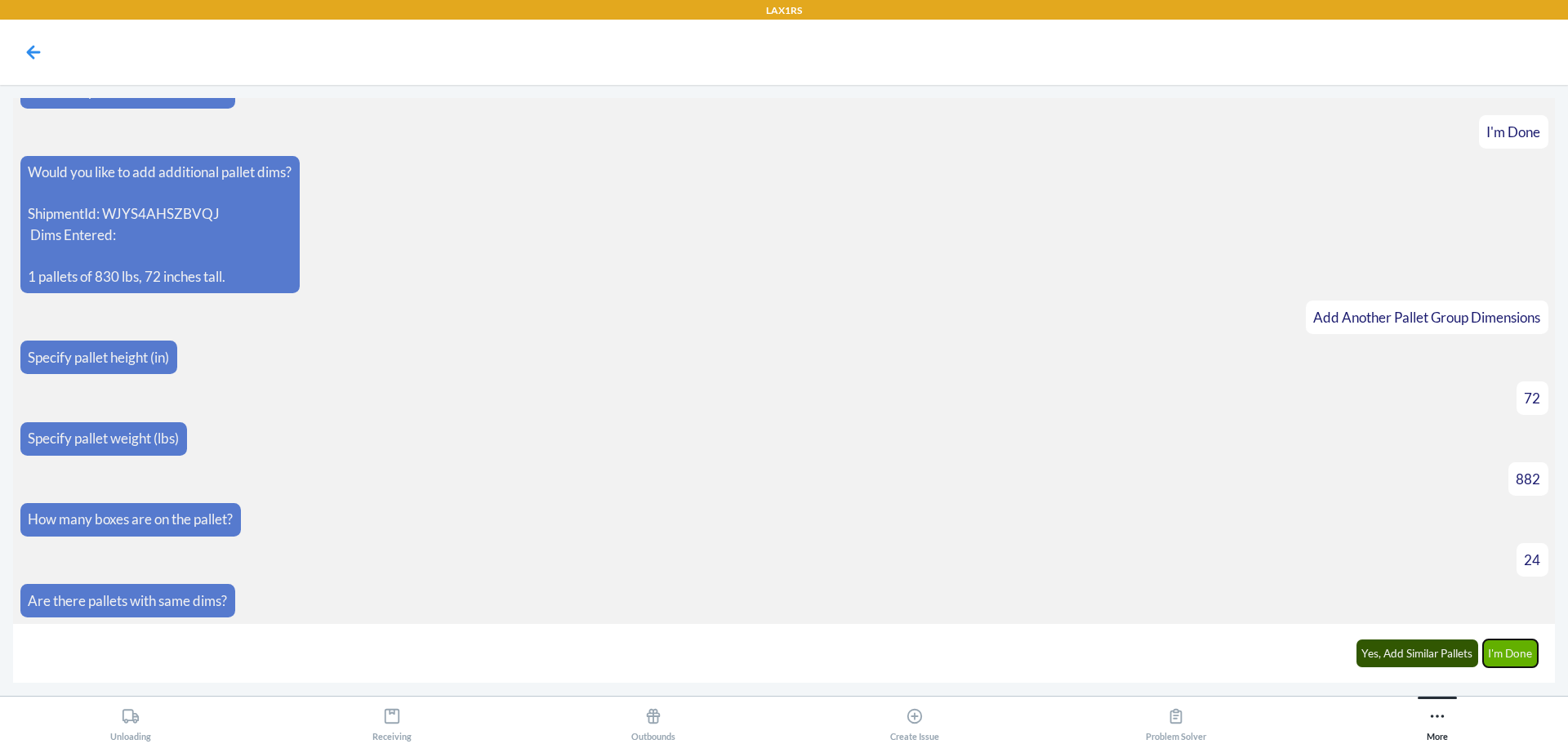
click at [1505, 650] on button "I'm Done" at bounding box center [1511, 653] width 56 height 28
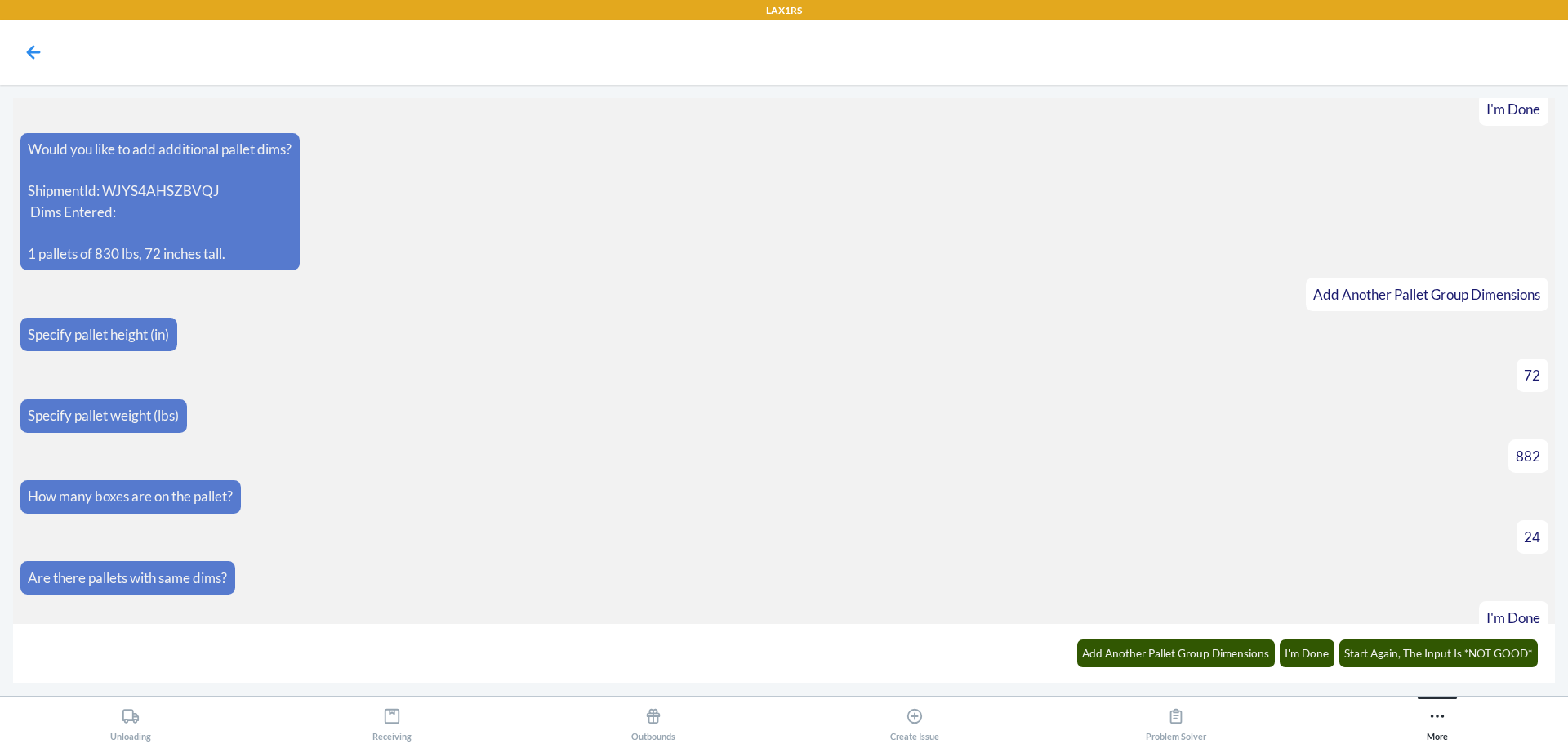
scroll to position [662, 0]
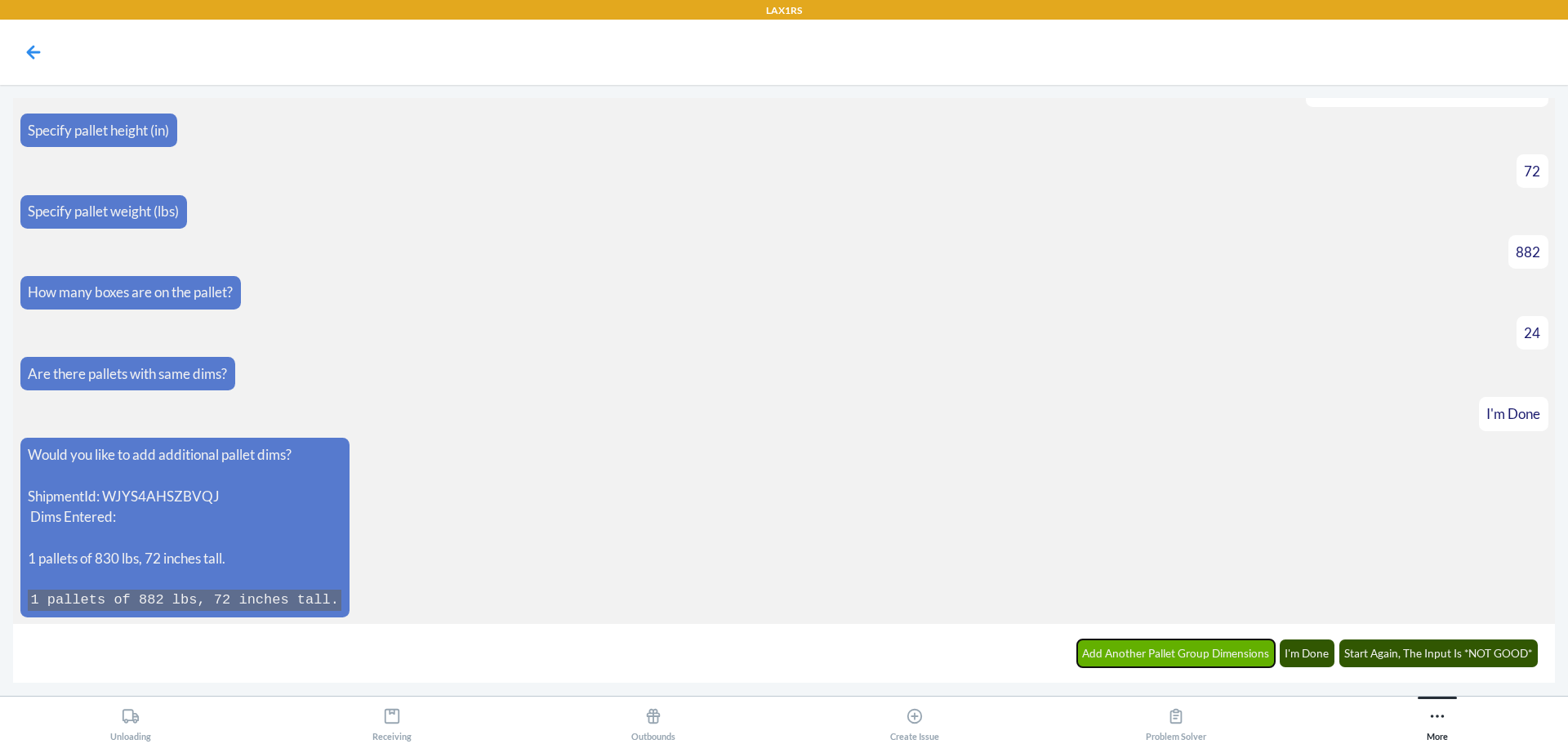
click at [1146, 650] on button "Add Another Pallet Group Dimensions" at bounding box center [1176, 653] width 198 height 28
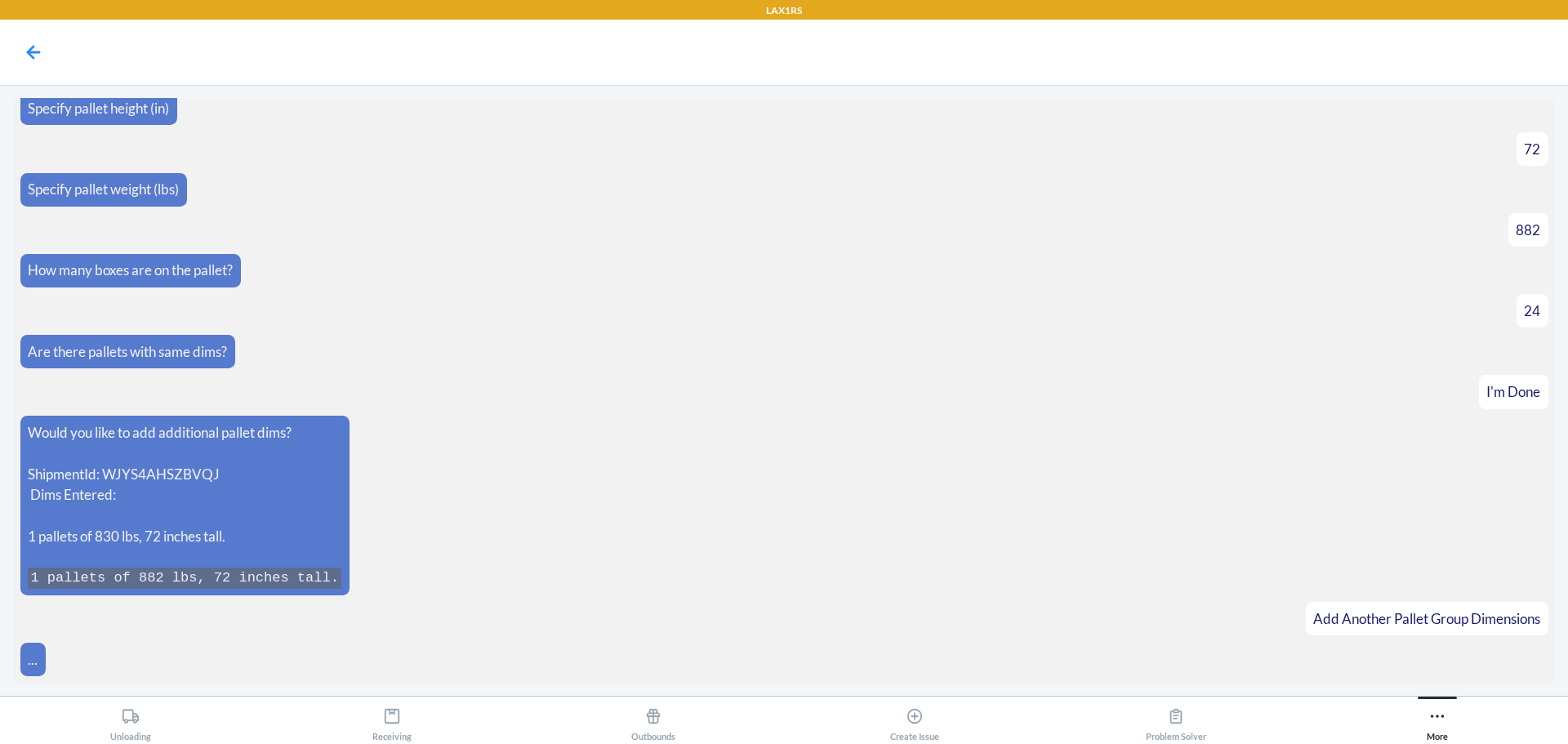
scroll to position [719, 0]
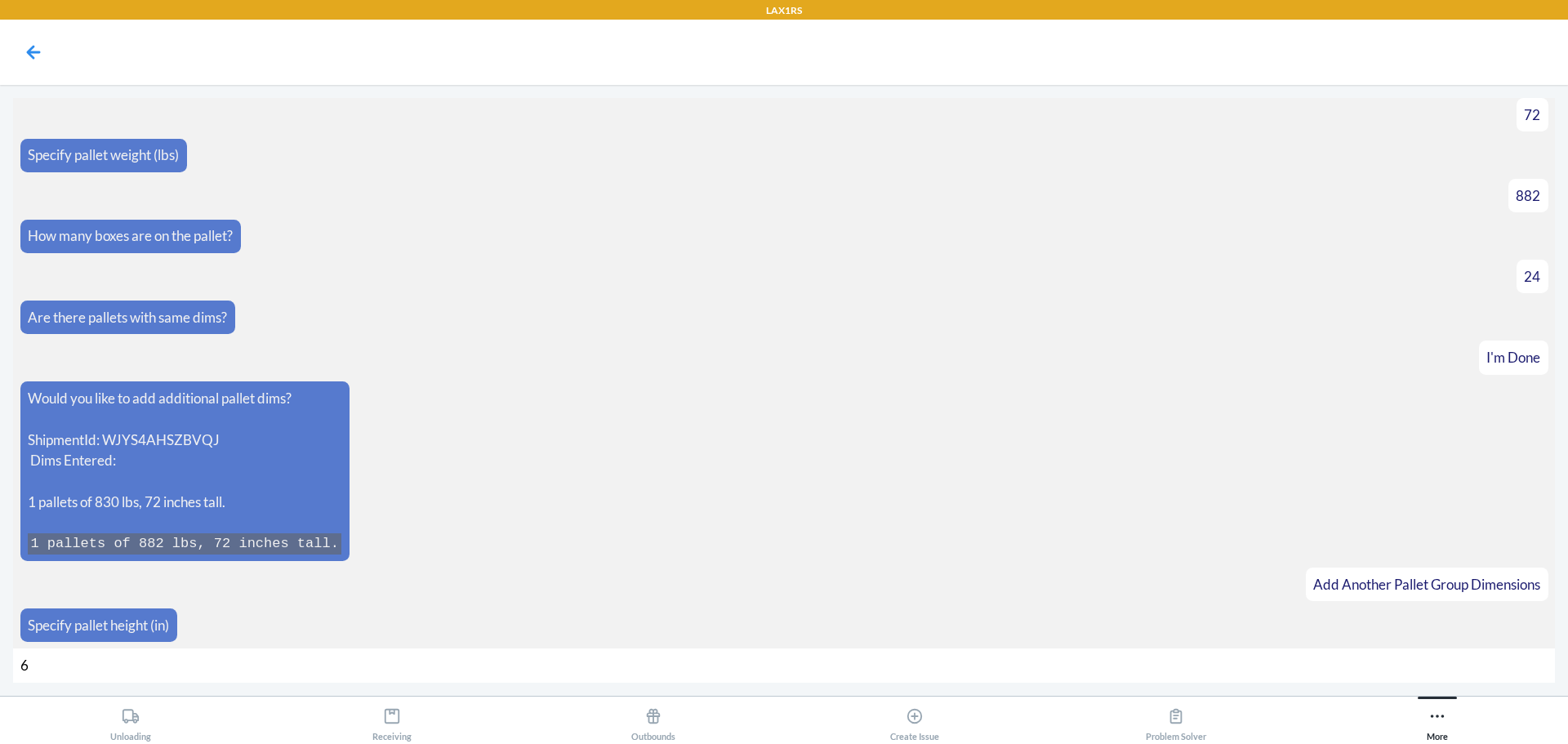
type input "68"
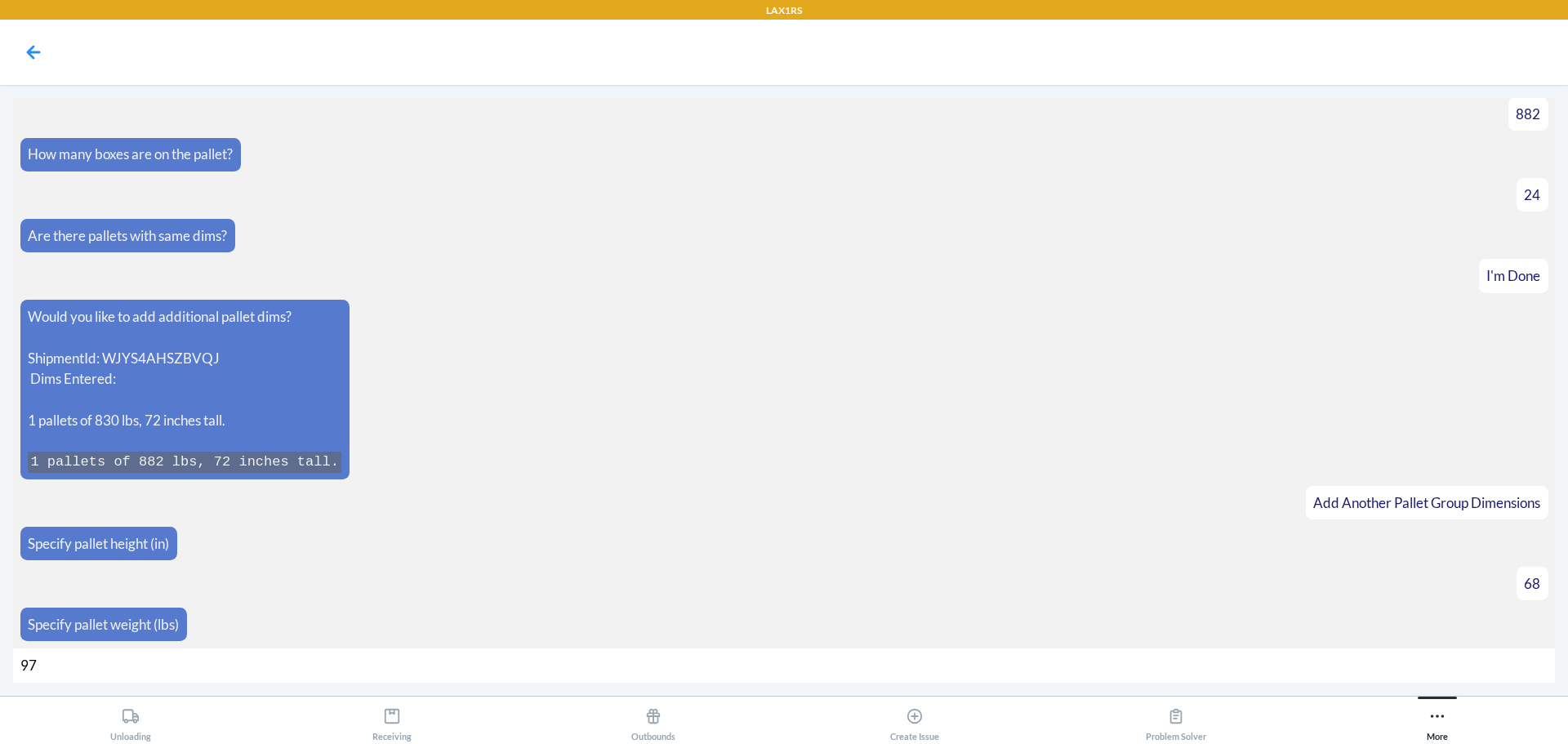
type input "970"
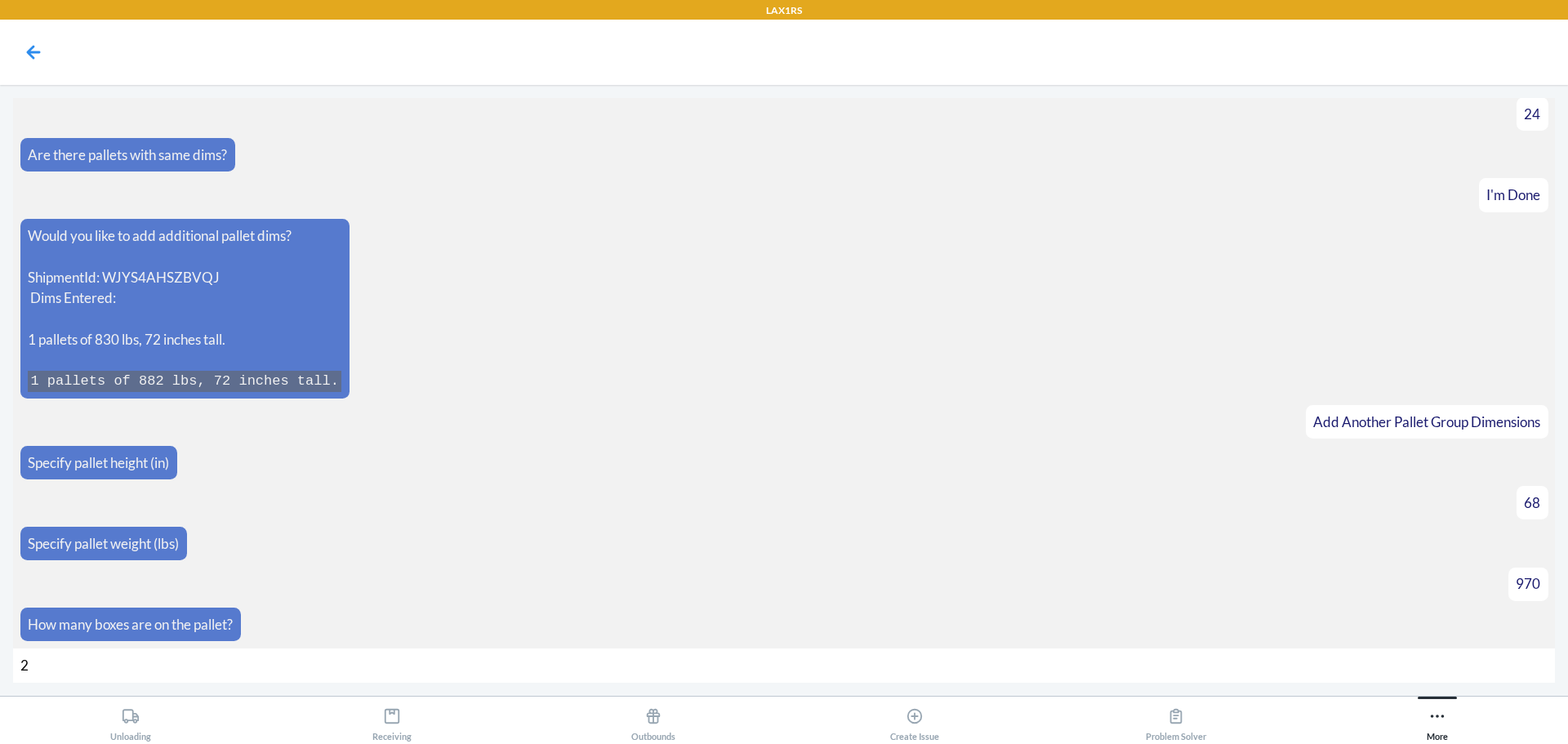
type input "24"
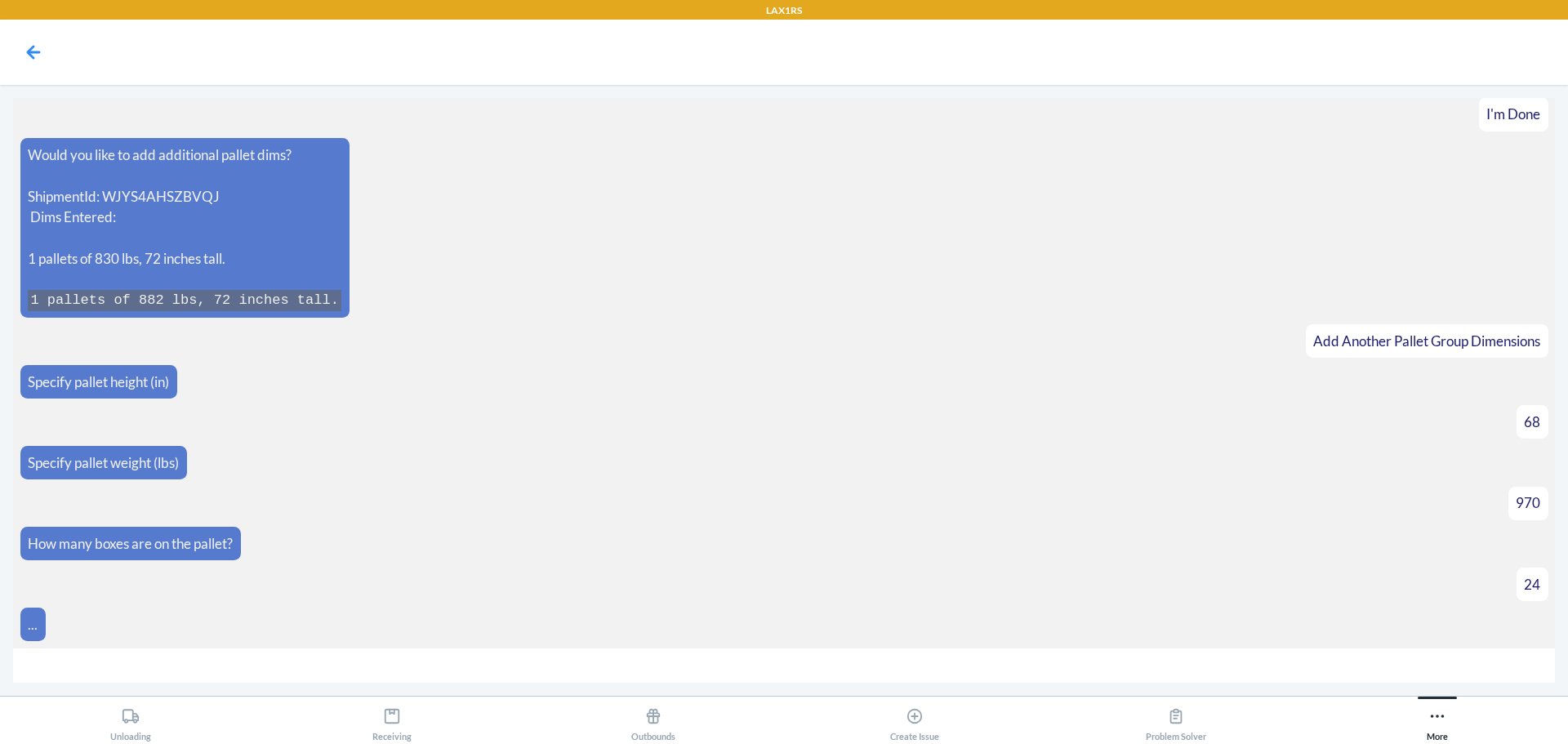
scroll to position [986, 0]
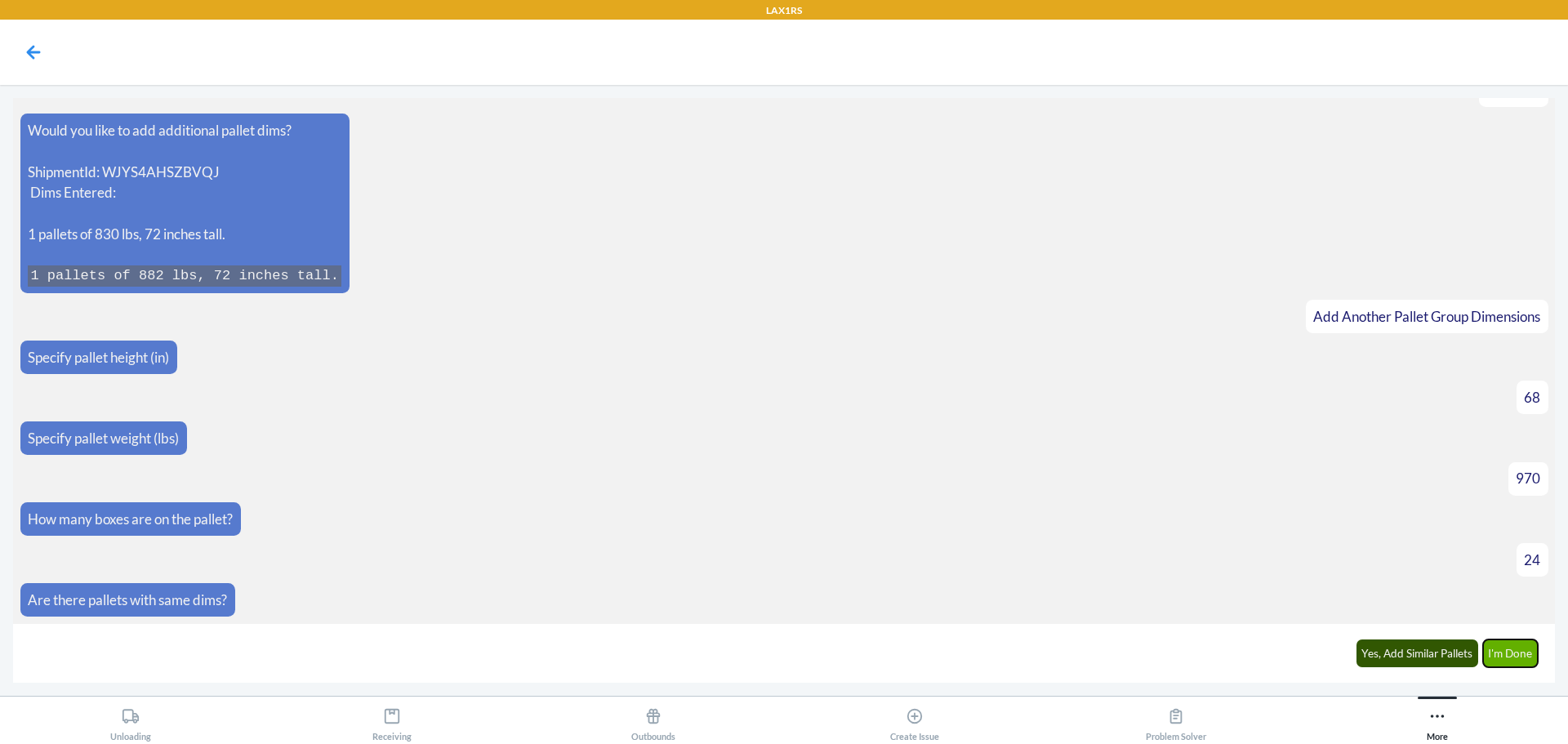
click at [1493, 652] on button "I'm Done" at bounding box center [1511, 653] width 56 height 28
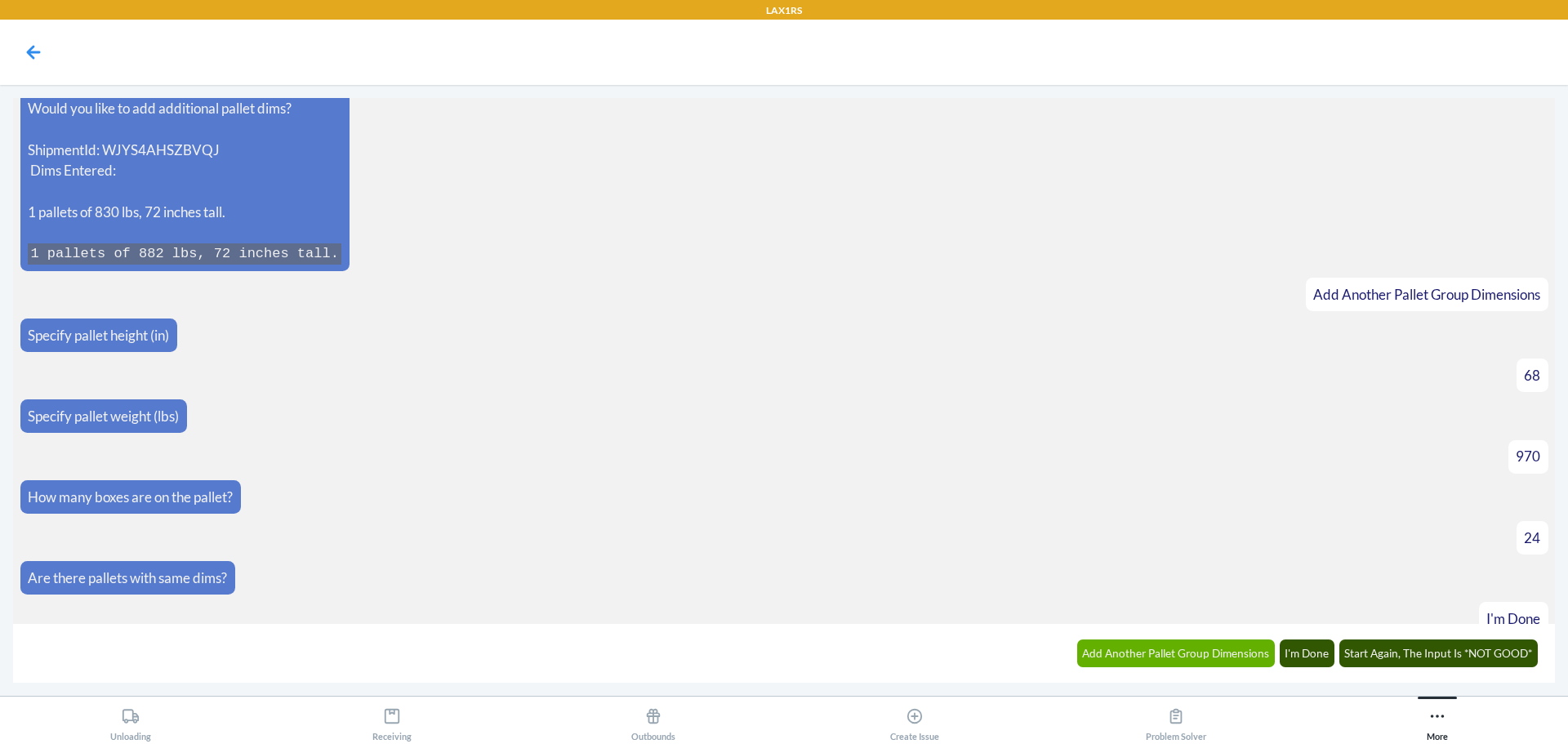
scroll to position [1297, 0]
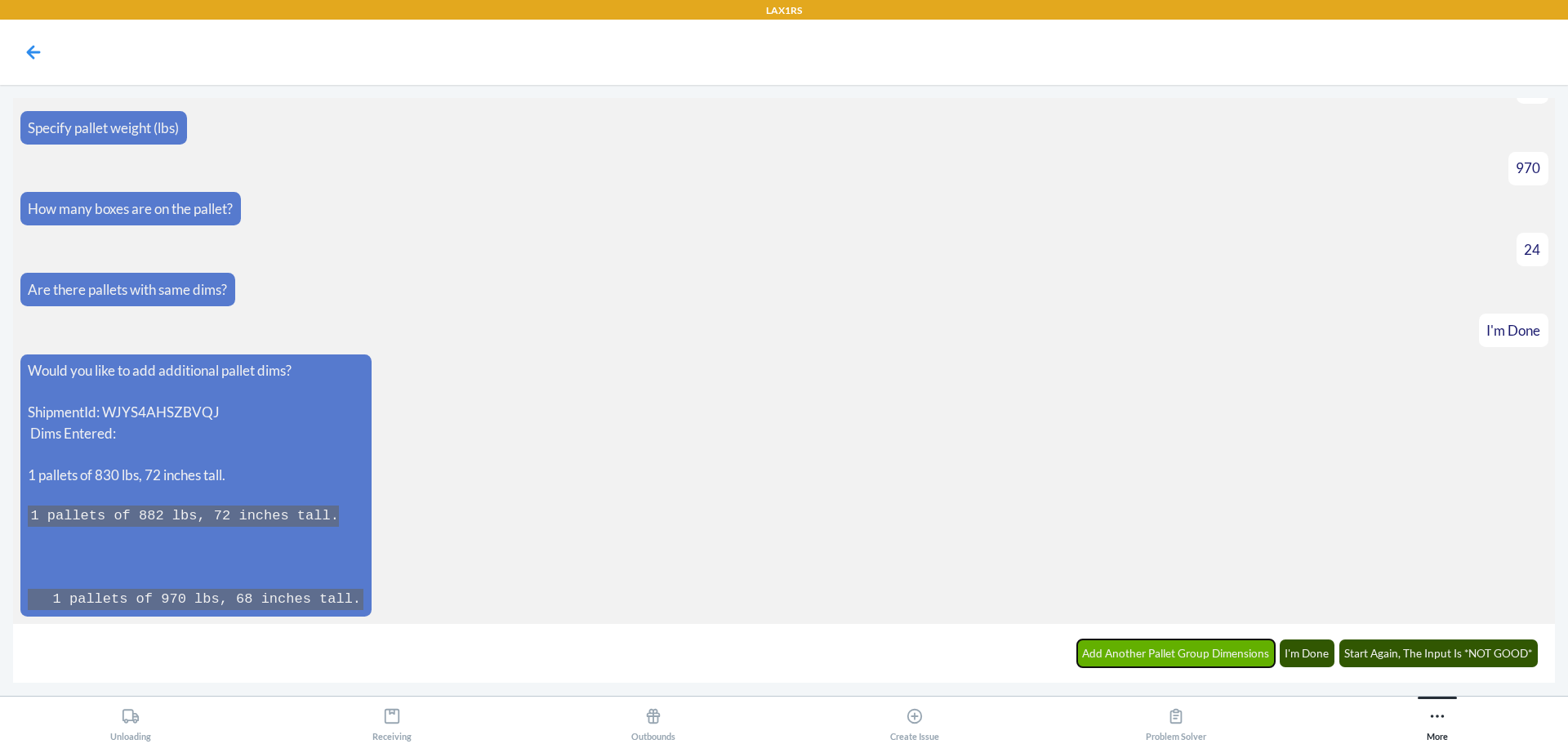
click at [1220, 653] on button "Add Another Pallet Group Dimensions" at bounding box center [1176, 653] width 198 height 28
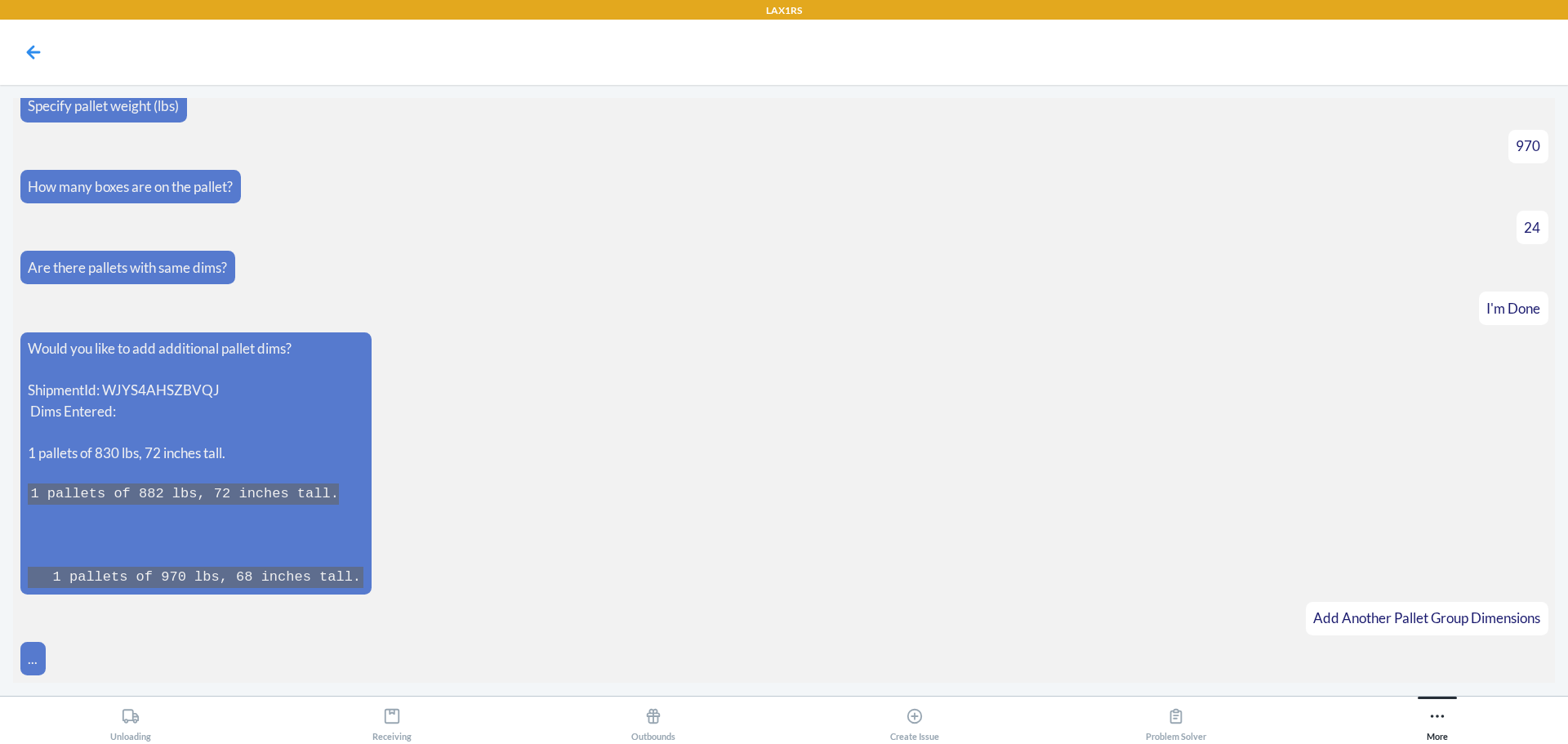
scroll to position [1353, 0]
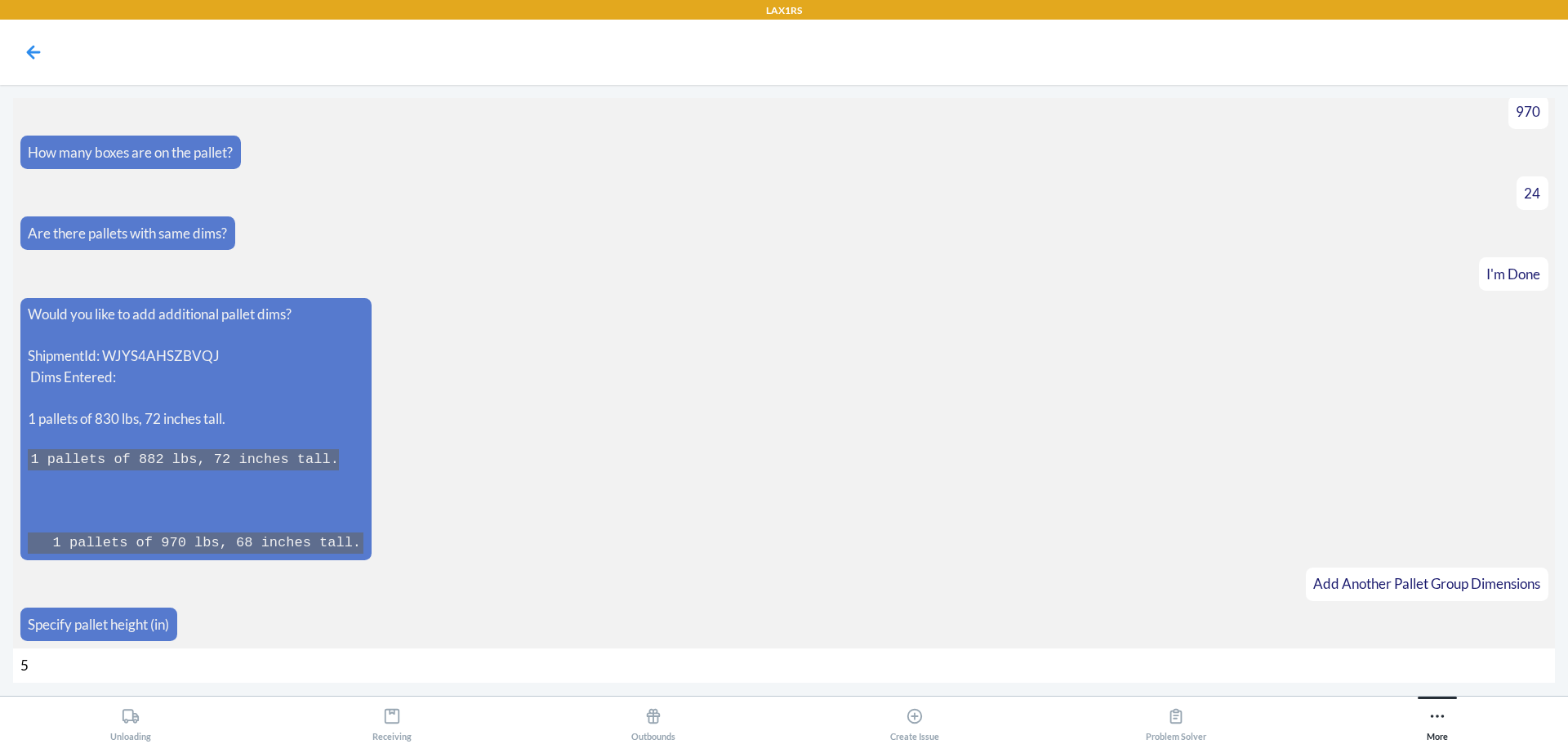
type input "59"
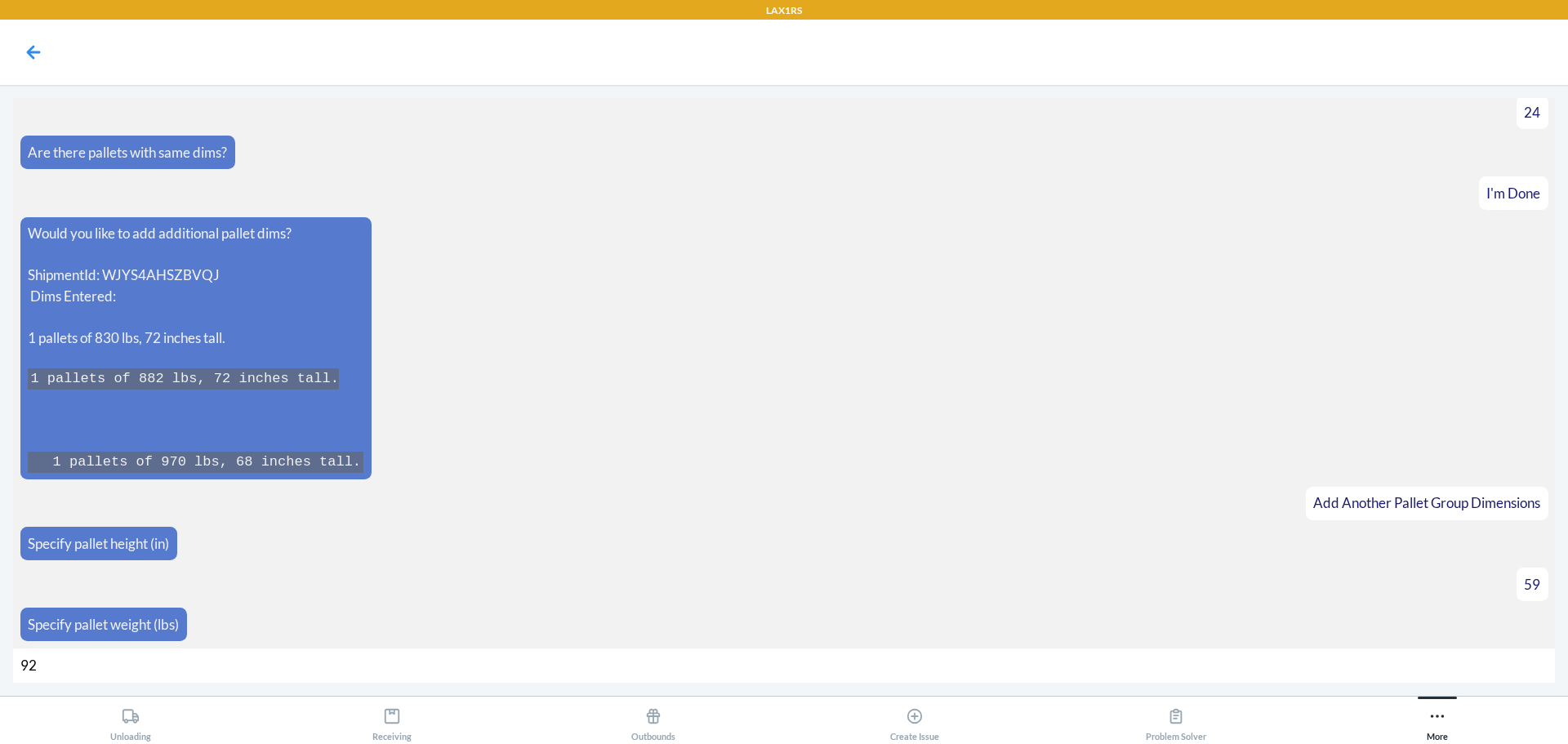
type input "922"
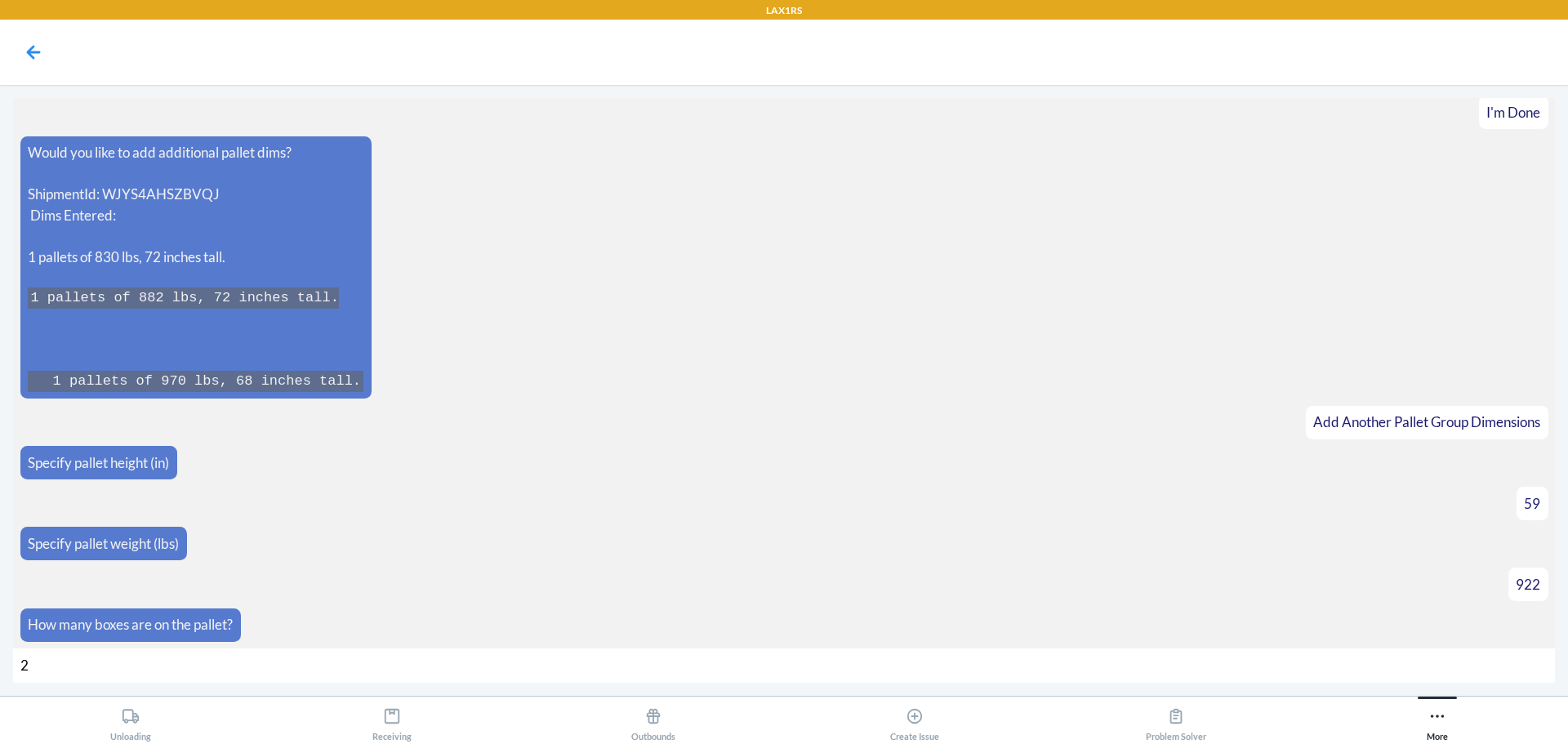
type input "24"
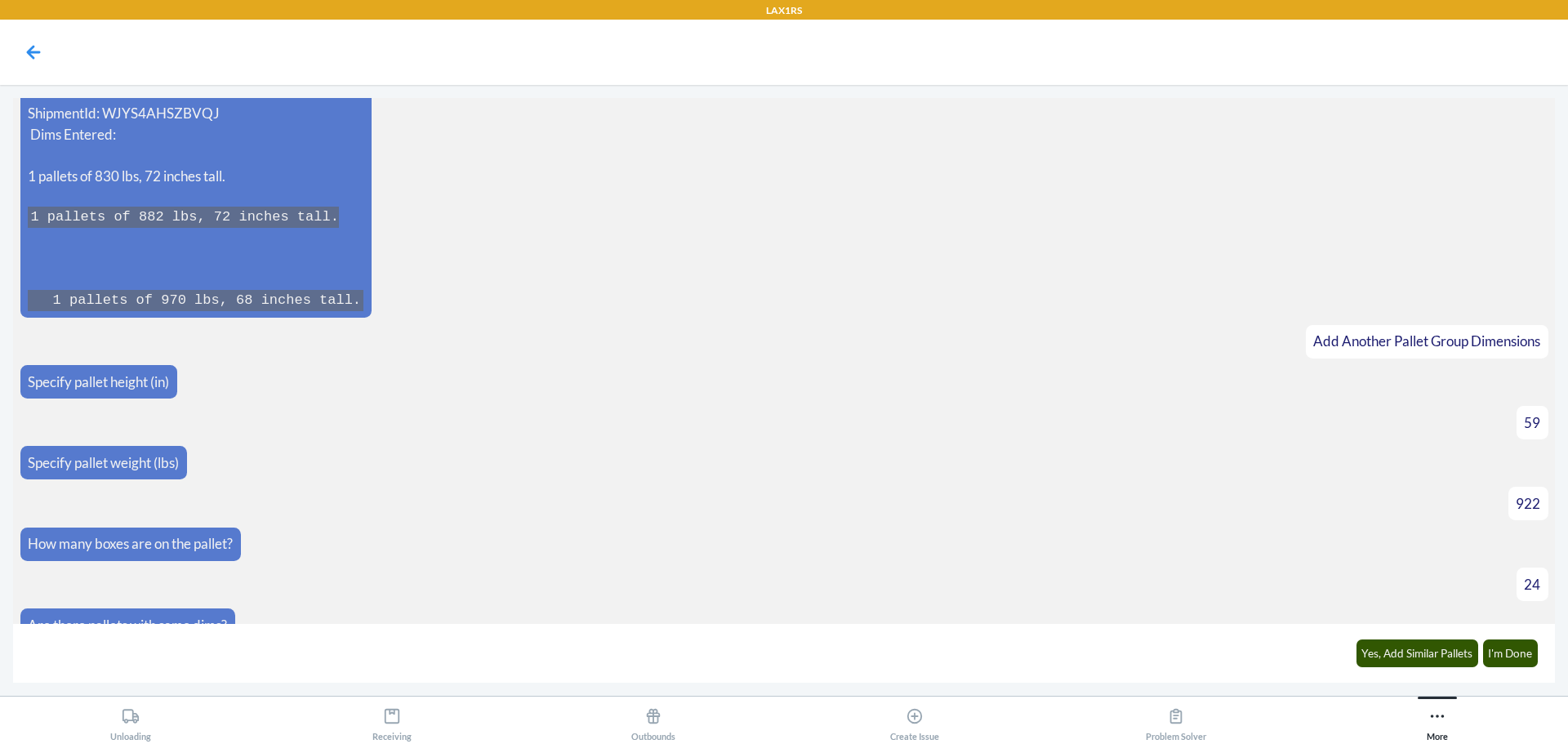
scroll to position [1620, 0]
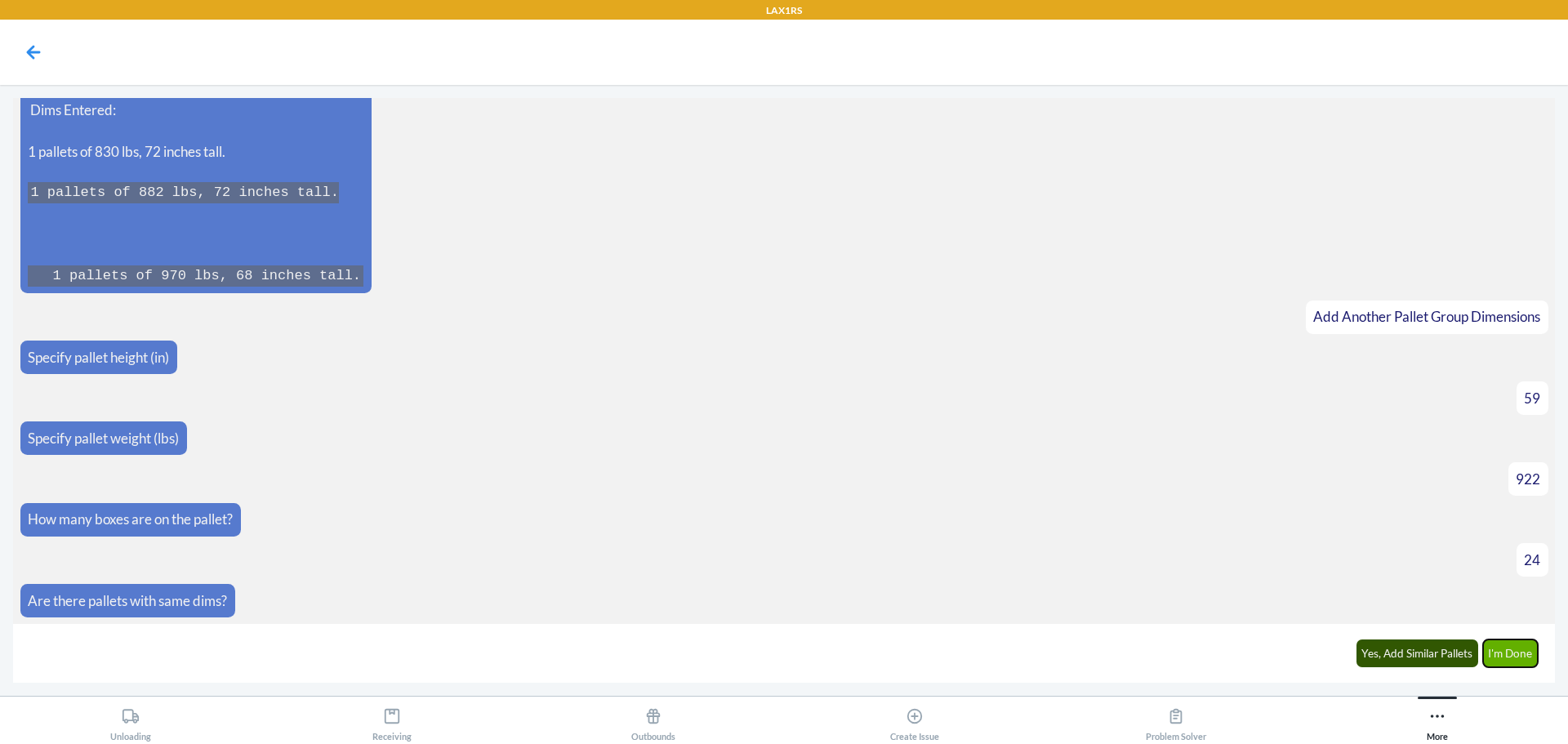
click at [1522, 654] on button "I'm Done" at bounding box center [1511, 653] width 56 height 28
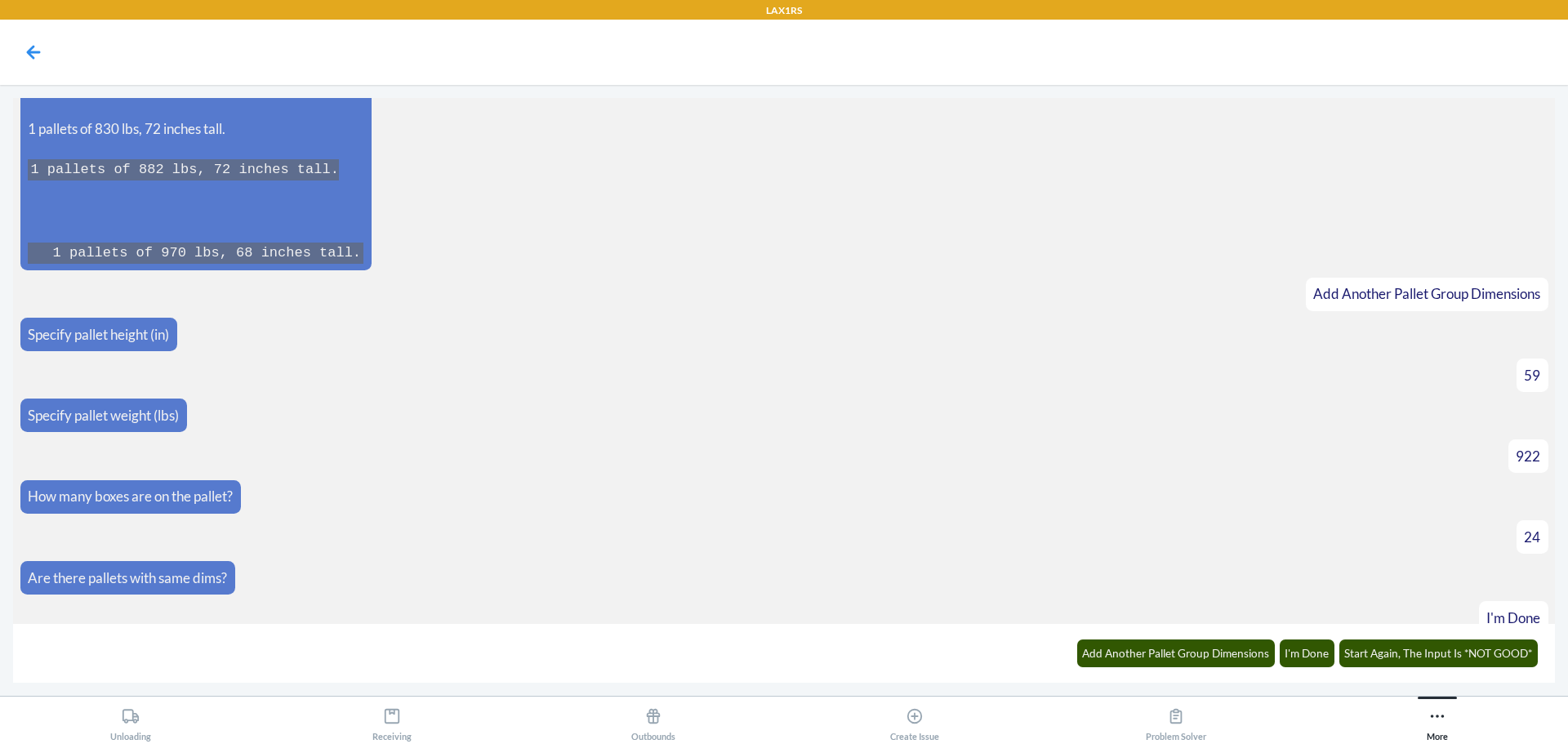
scroll to position [2014, 0]
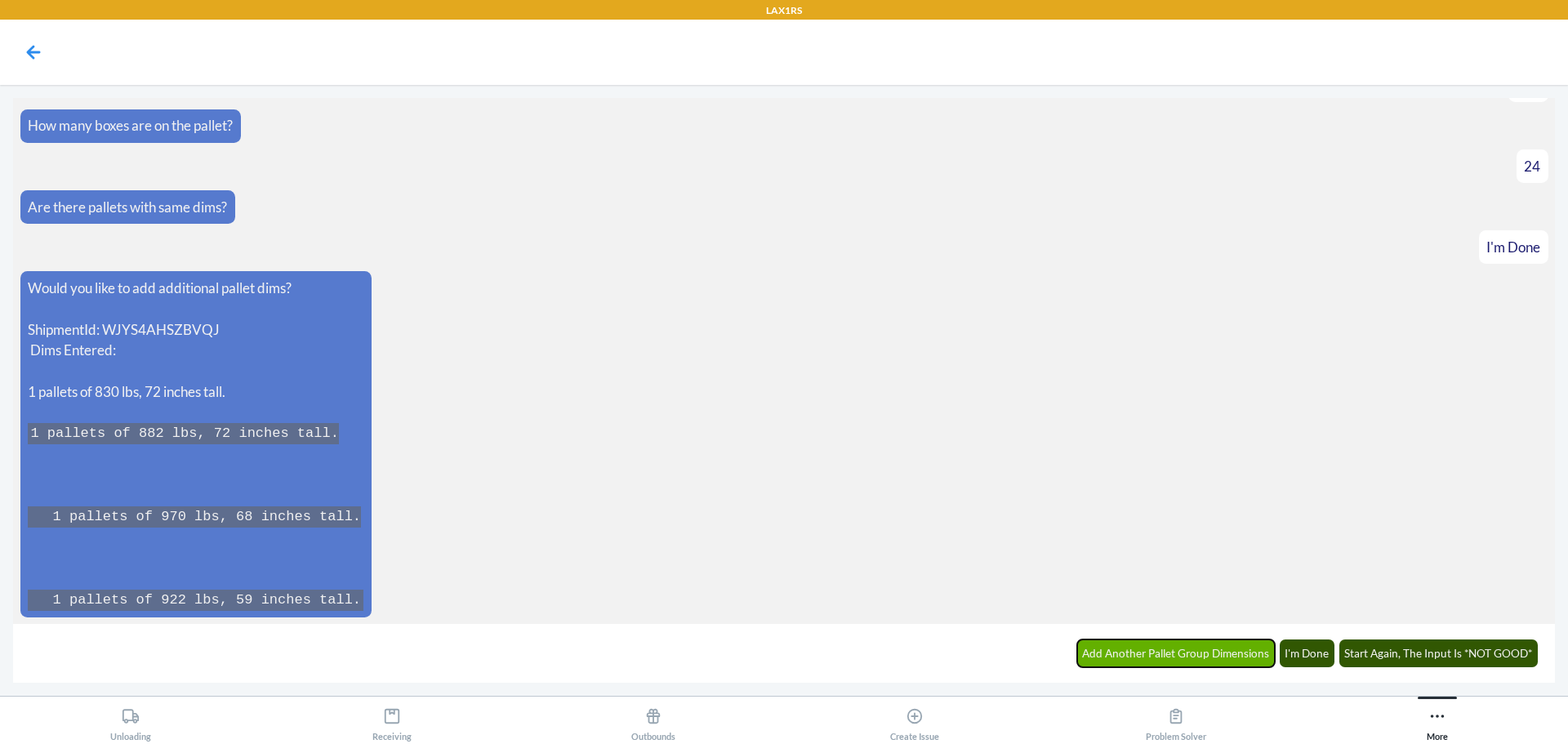
click at [1215, 643] on button "Add Another Pallet Group Dimensions" at bounding box center [1176, 653] width 198 height 28
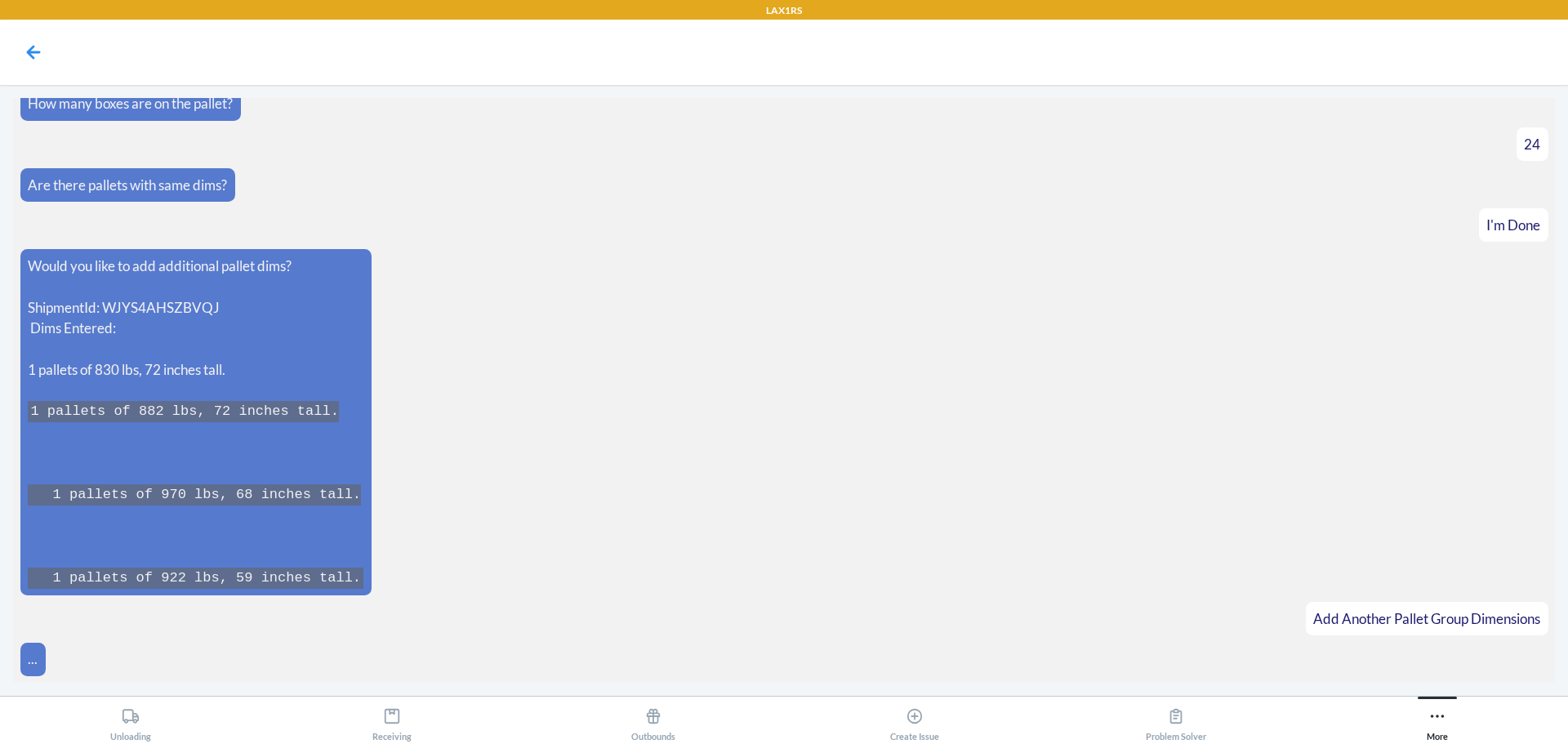
scroll to position [2070, 0]
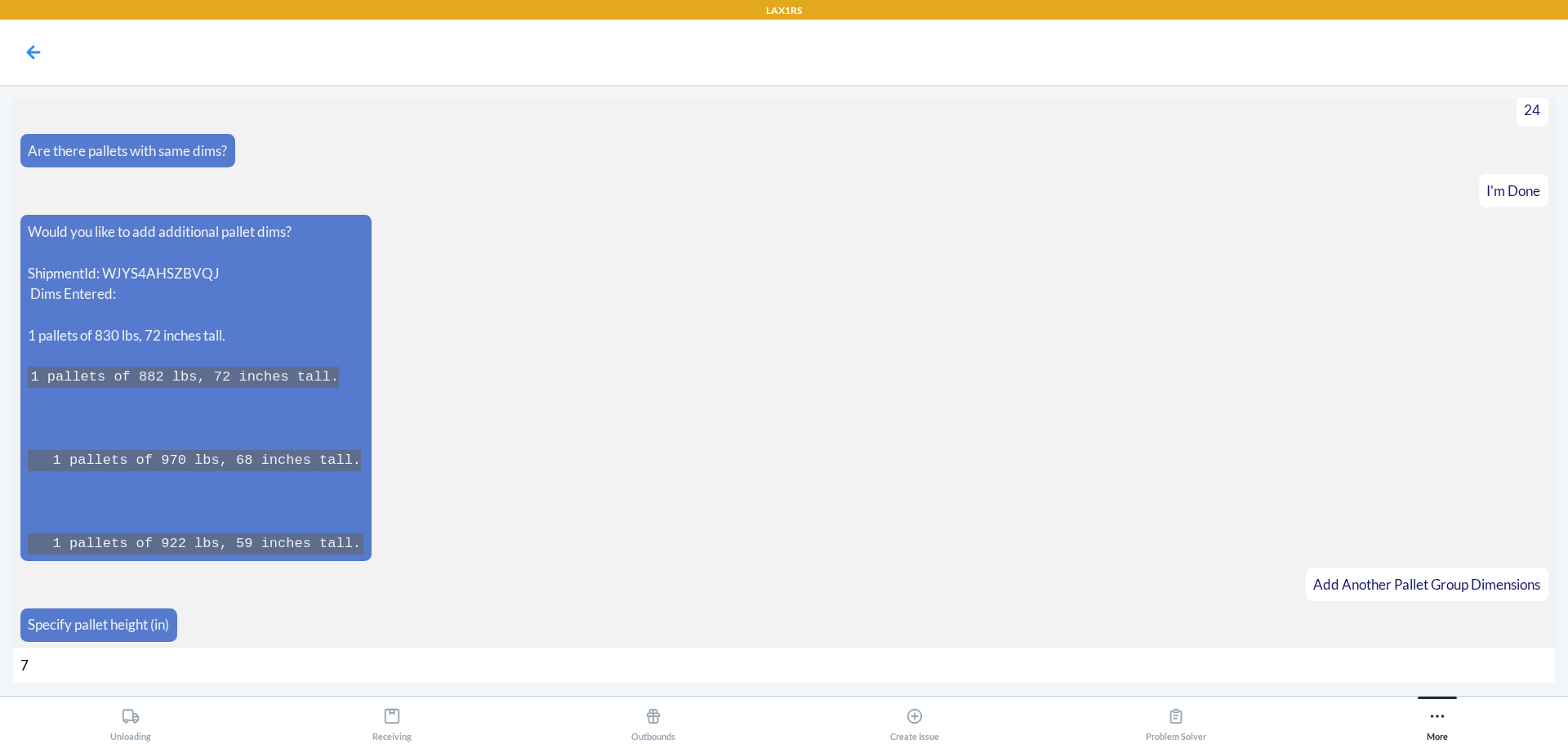
type input "71"
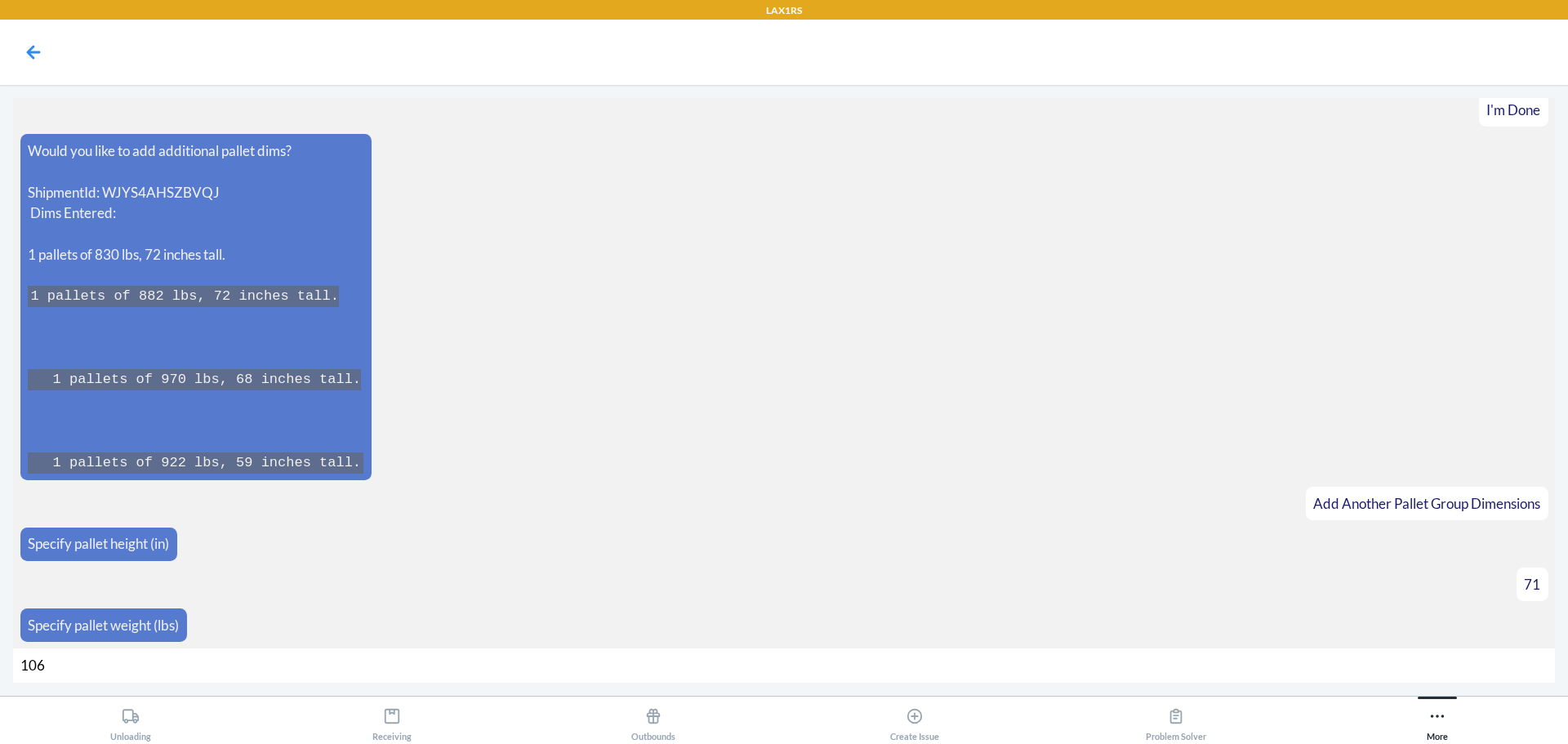
type input "1064"
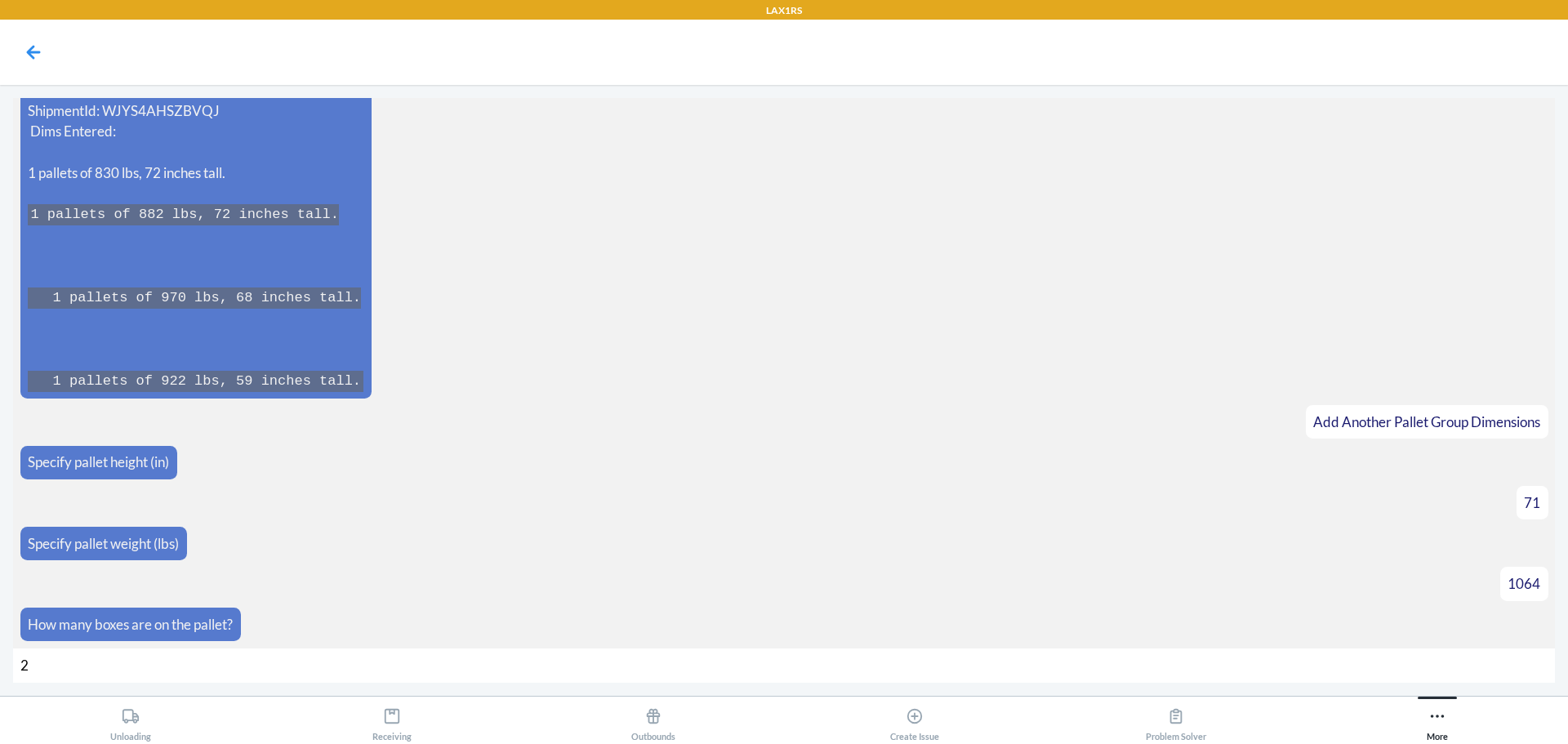
type input "27"
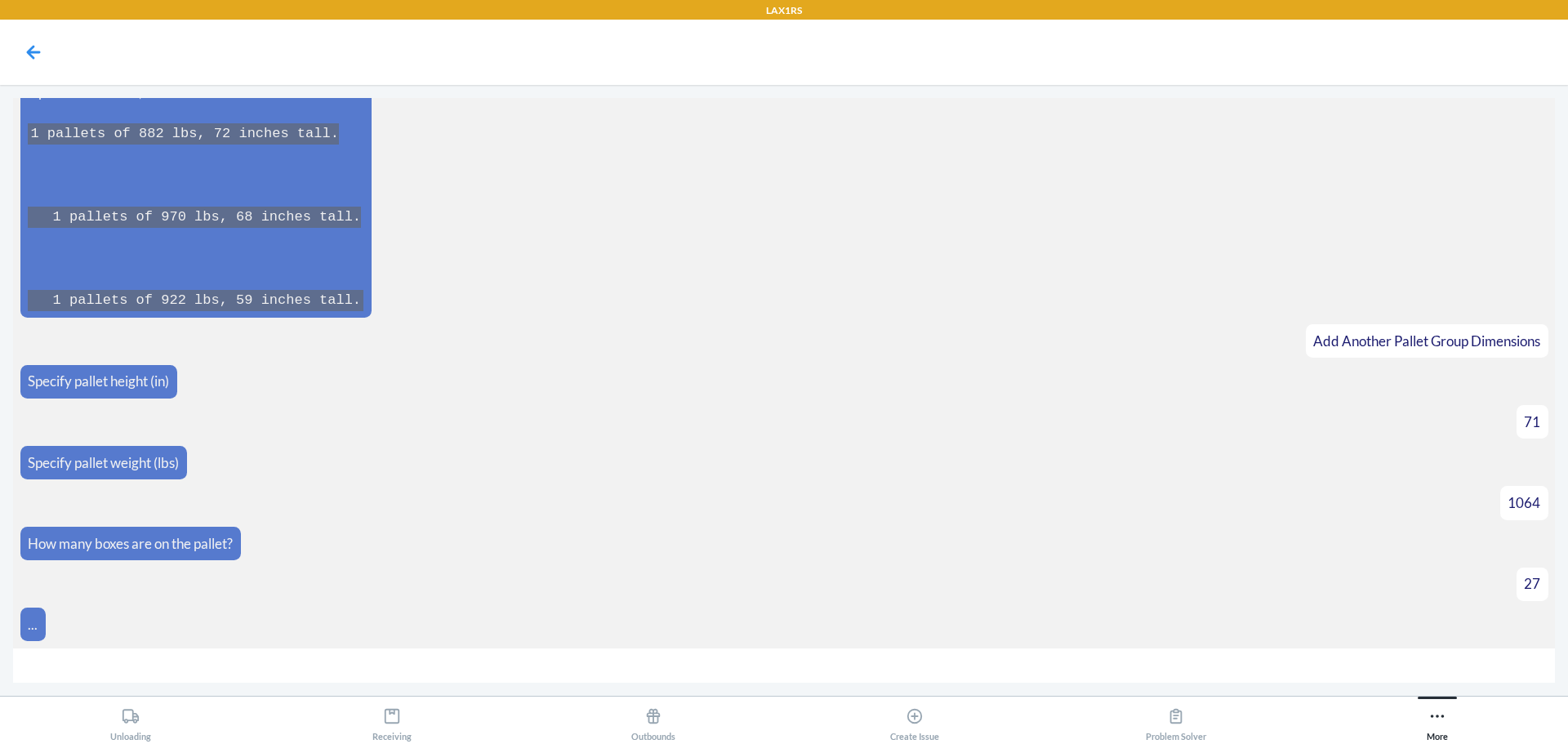
scroll to position [2338, 0]
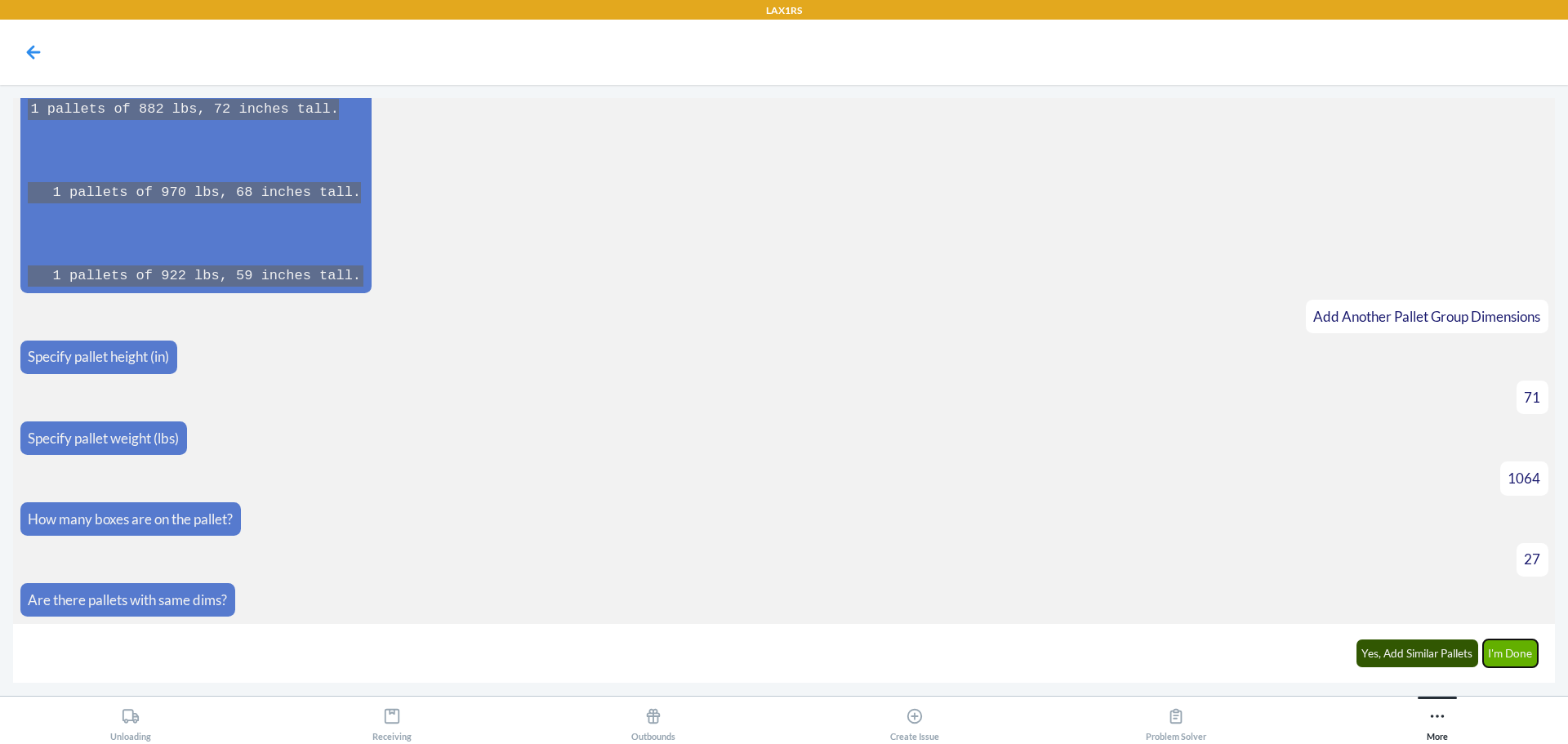
click at [1521, 659] on button "I'm Done" at bounding box center [1511, 653] width 56 height 28
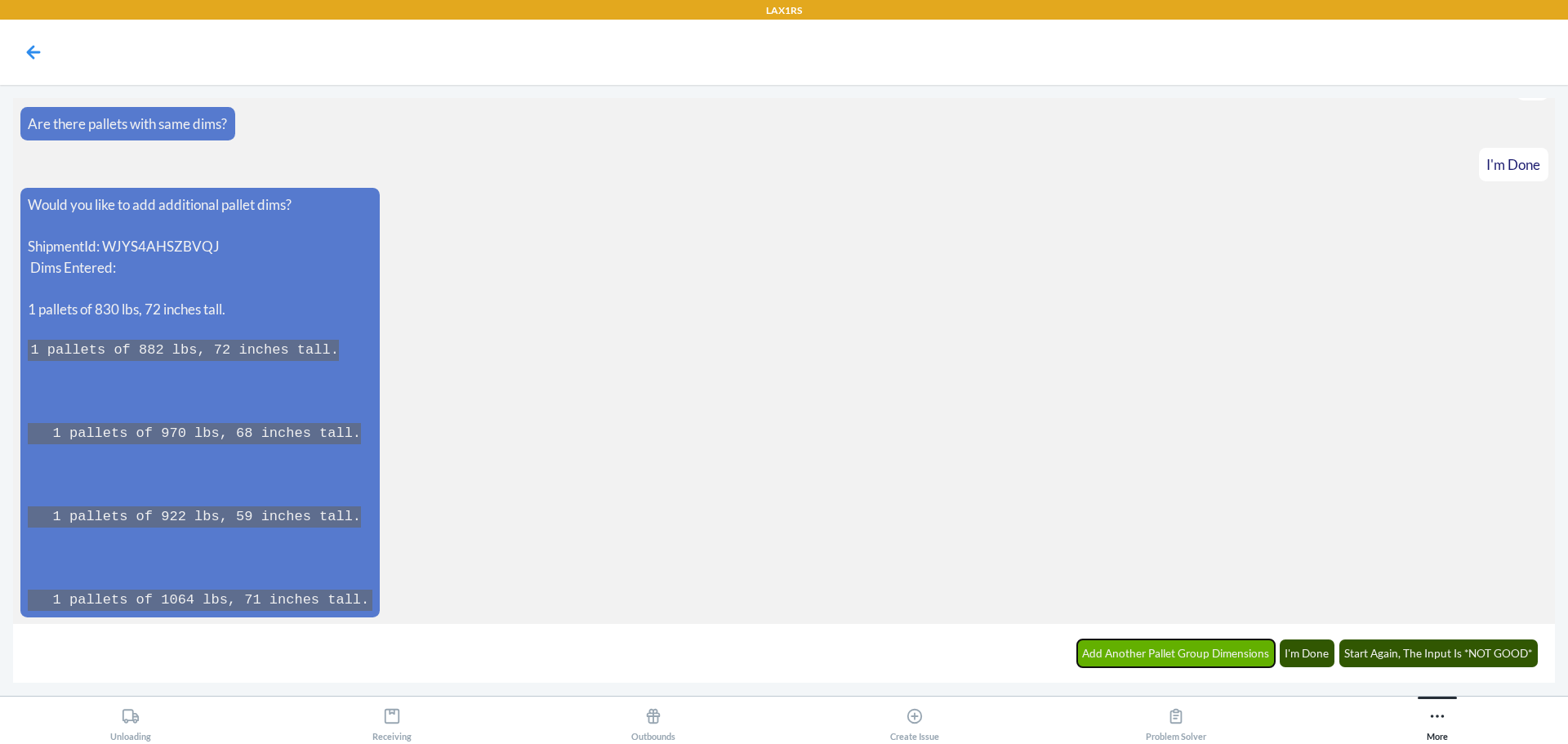
click at [1242, 656] on button "Add Another Pallet Group Dimensions" at bounding box center [1176, 653] width 198 height 28
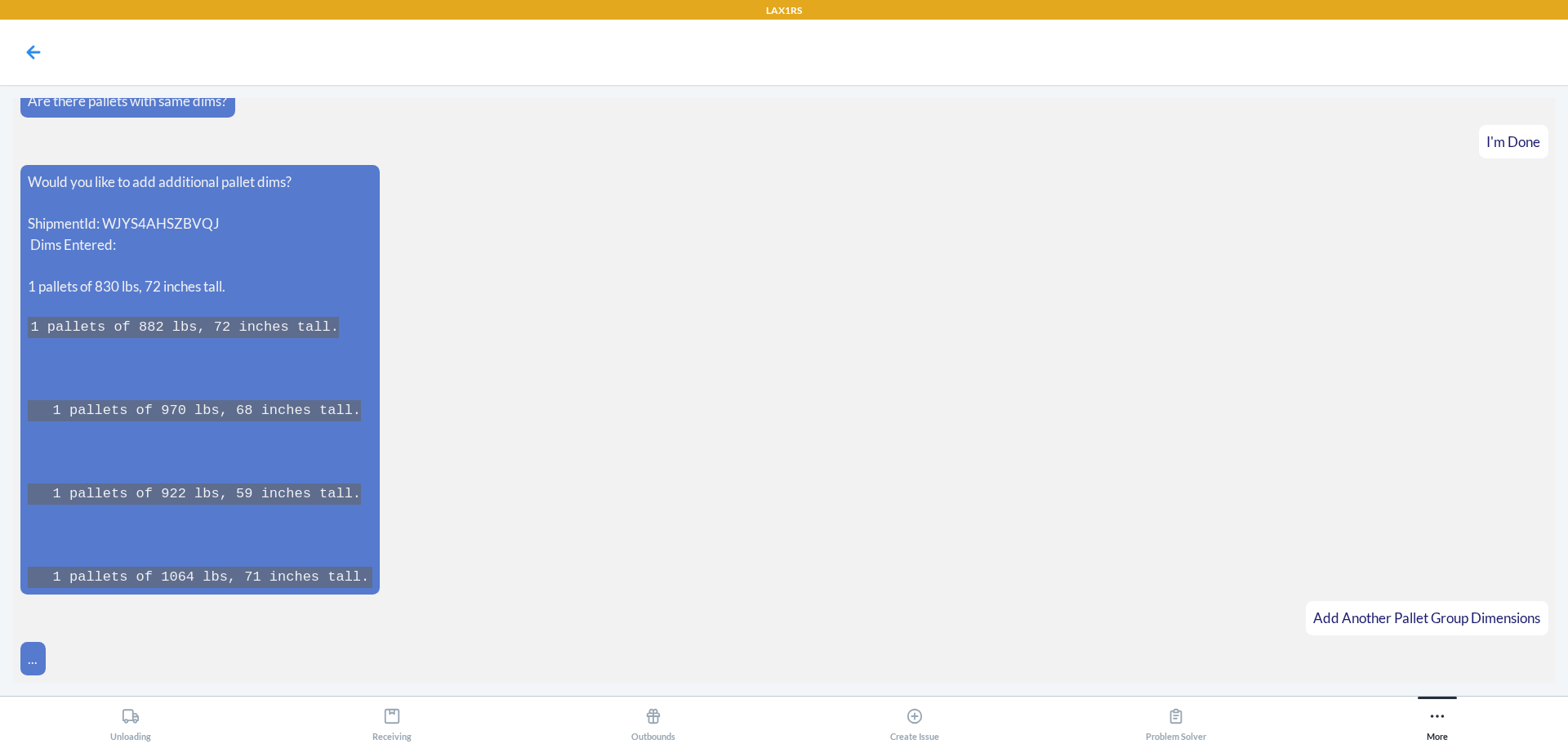
scroll to position [2871, 0]
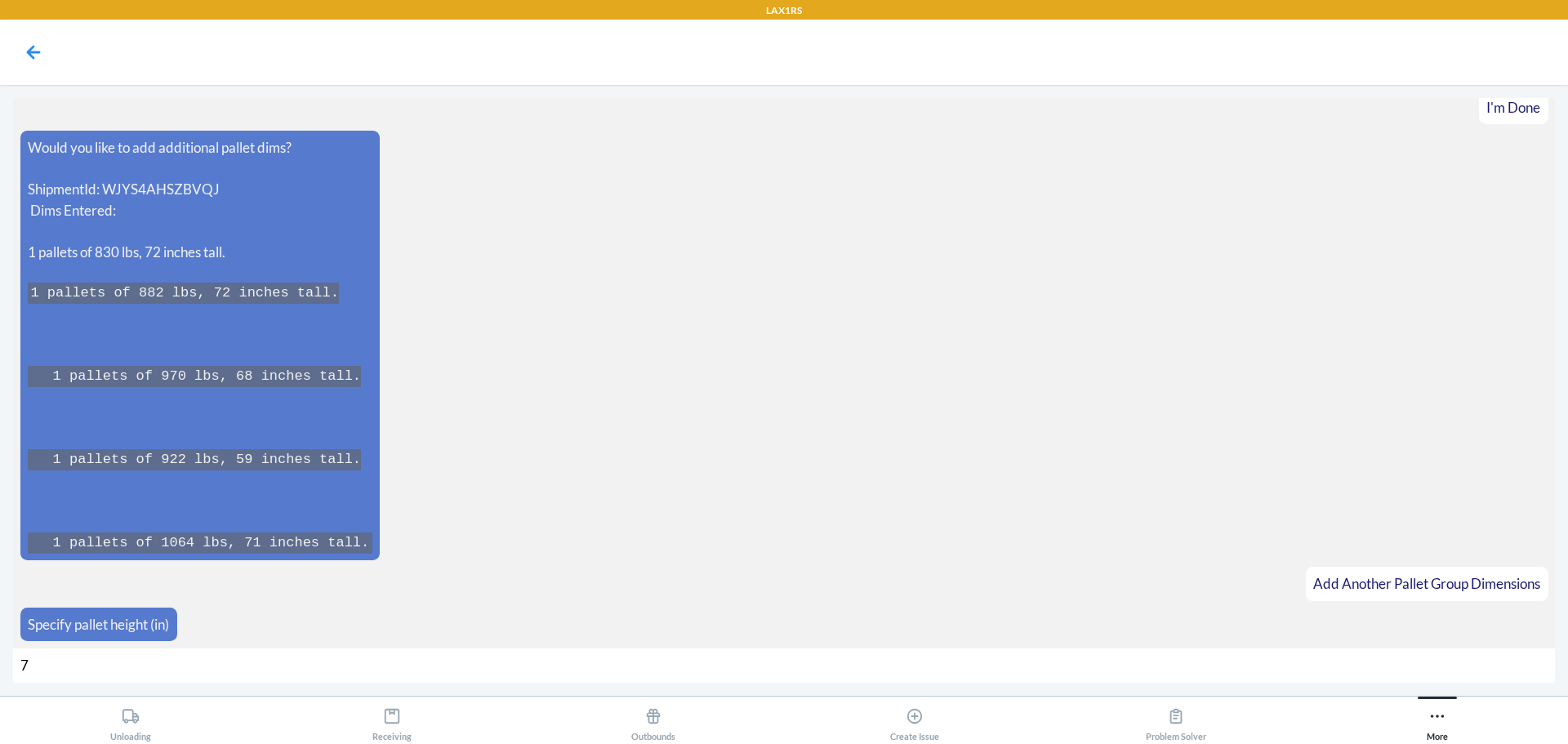
type input "71"
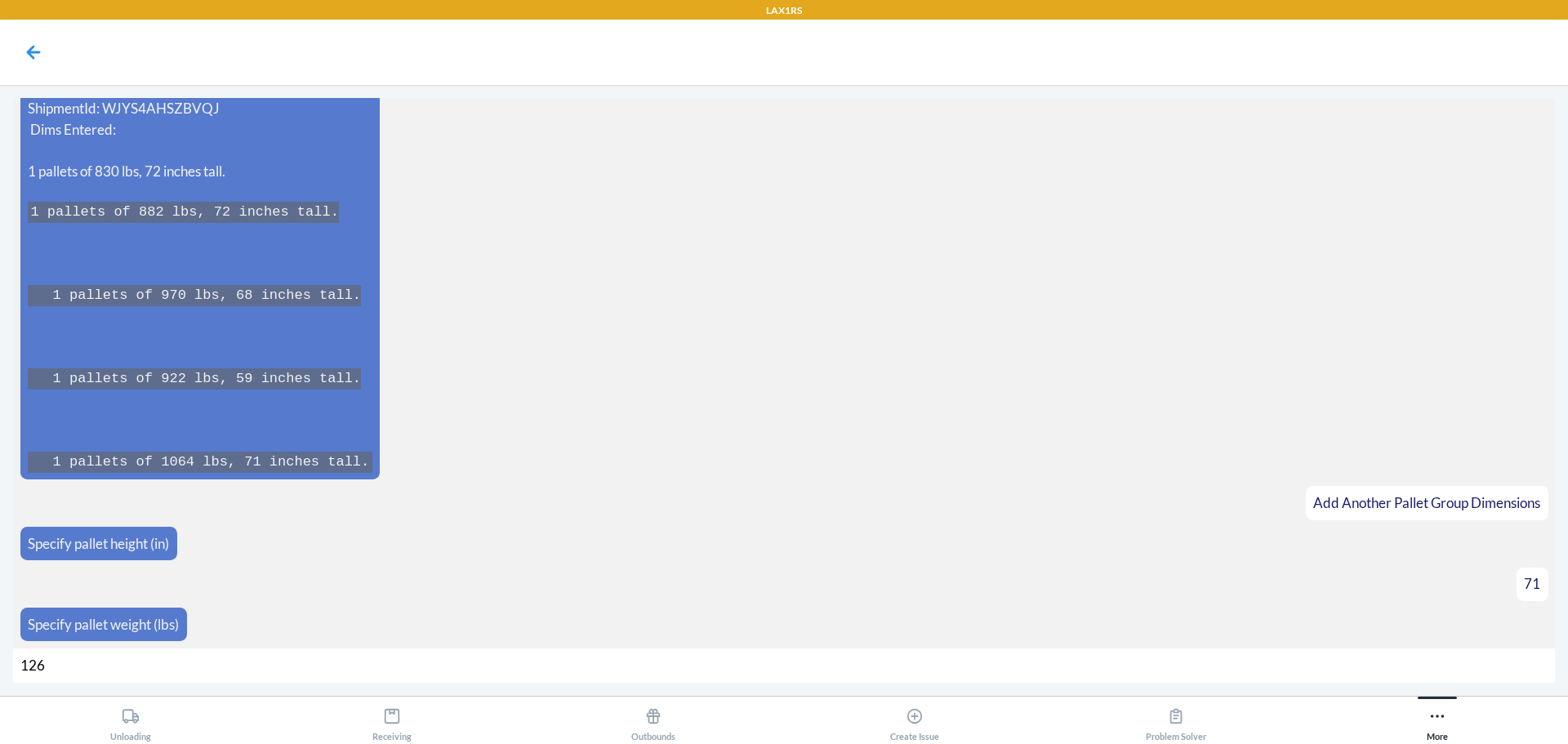
type input "1260"
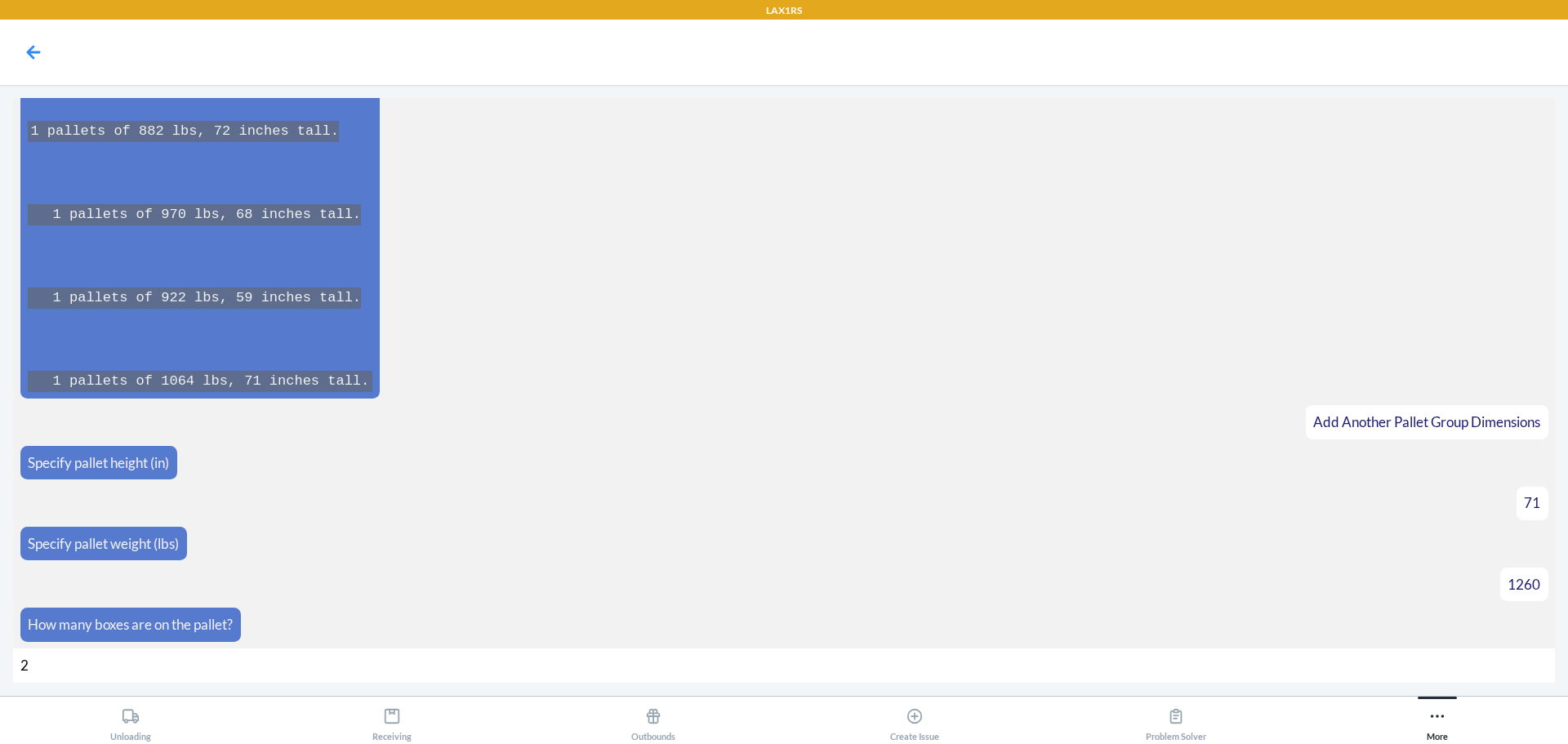
type input "28"
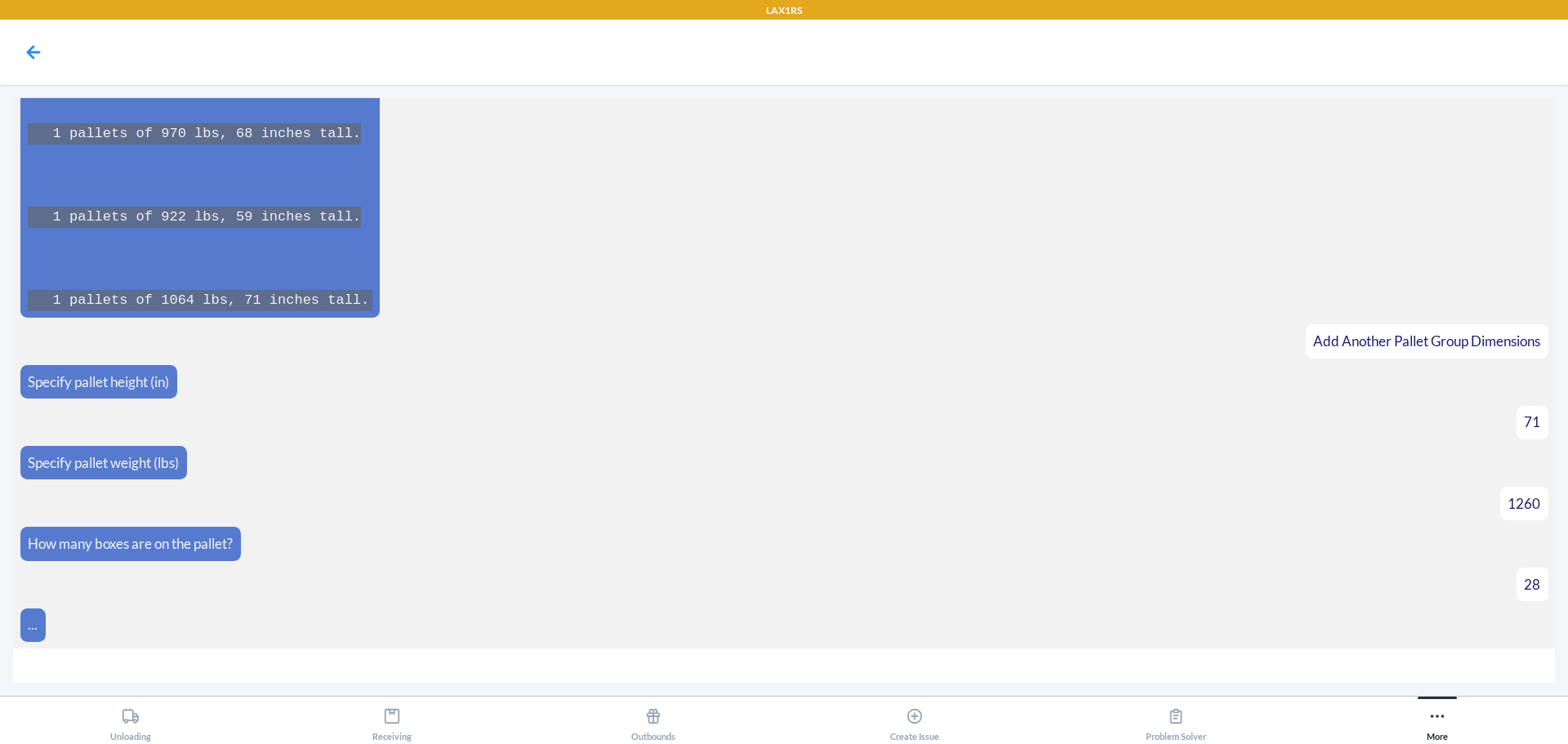
scroll to position [3138, 0]
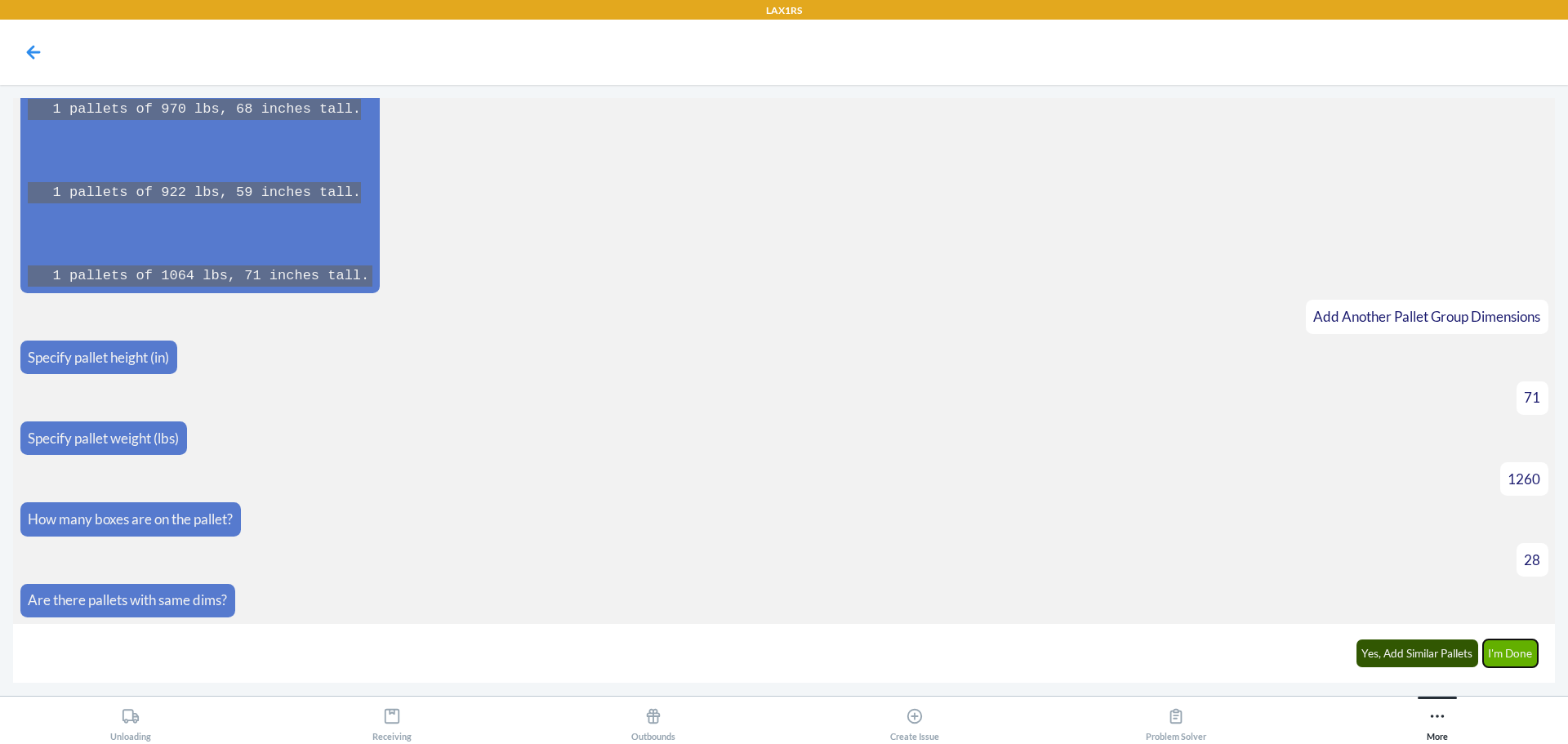
click at [1497, 659] on button "I'm Done" at bounding box center [1511, 653] width 56 height 28
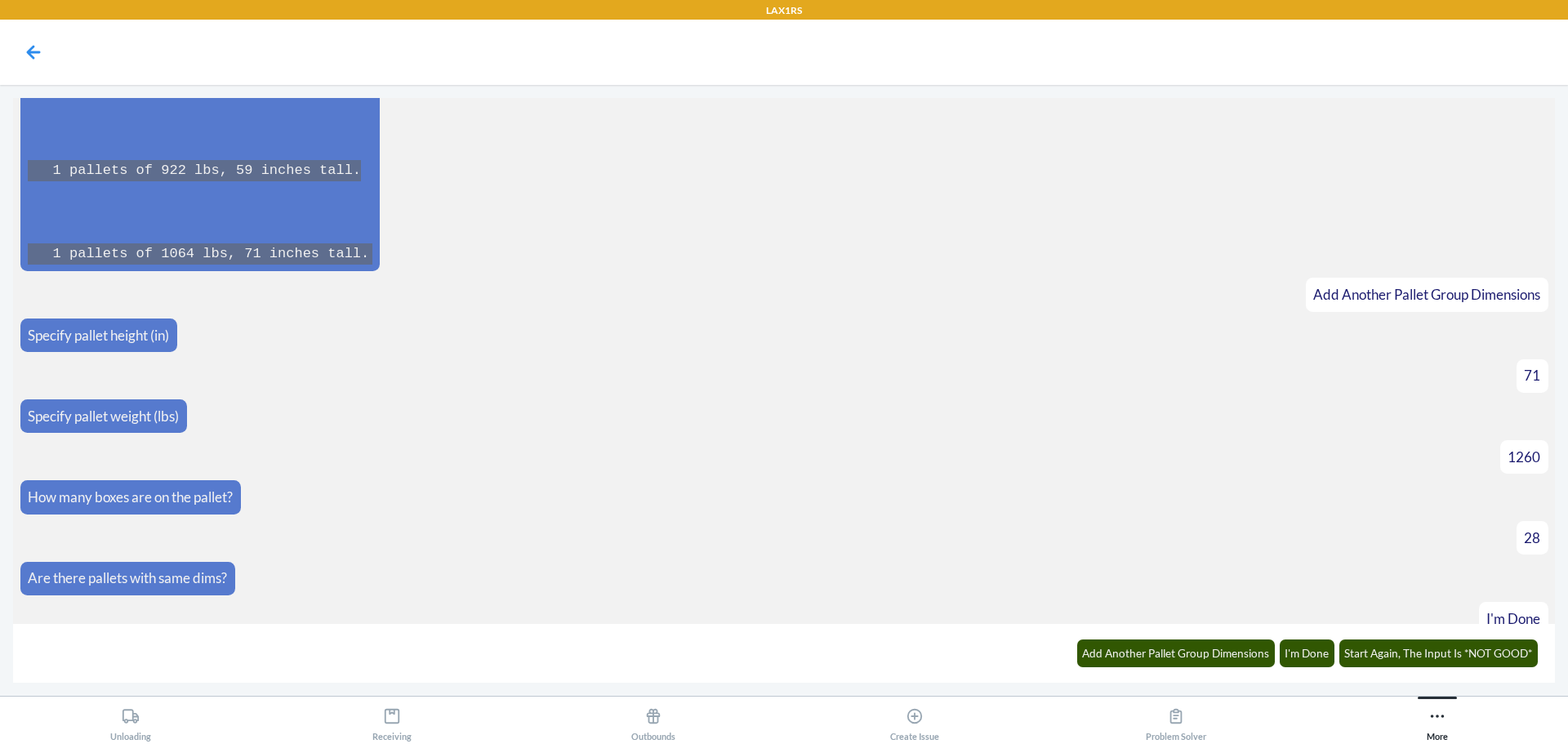
scroll to position [3698, 0]
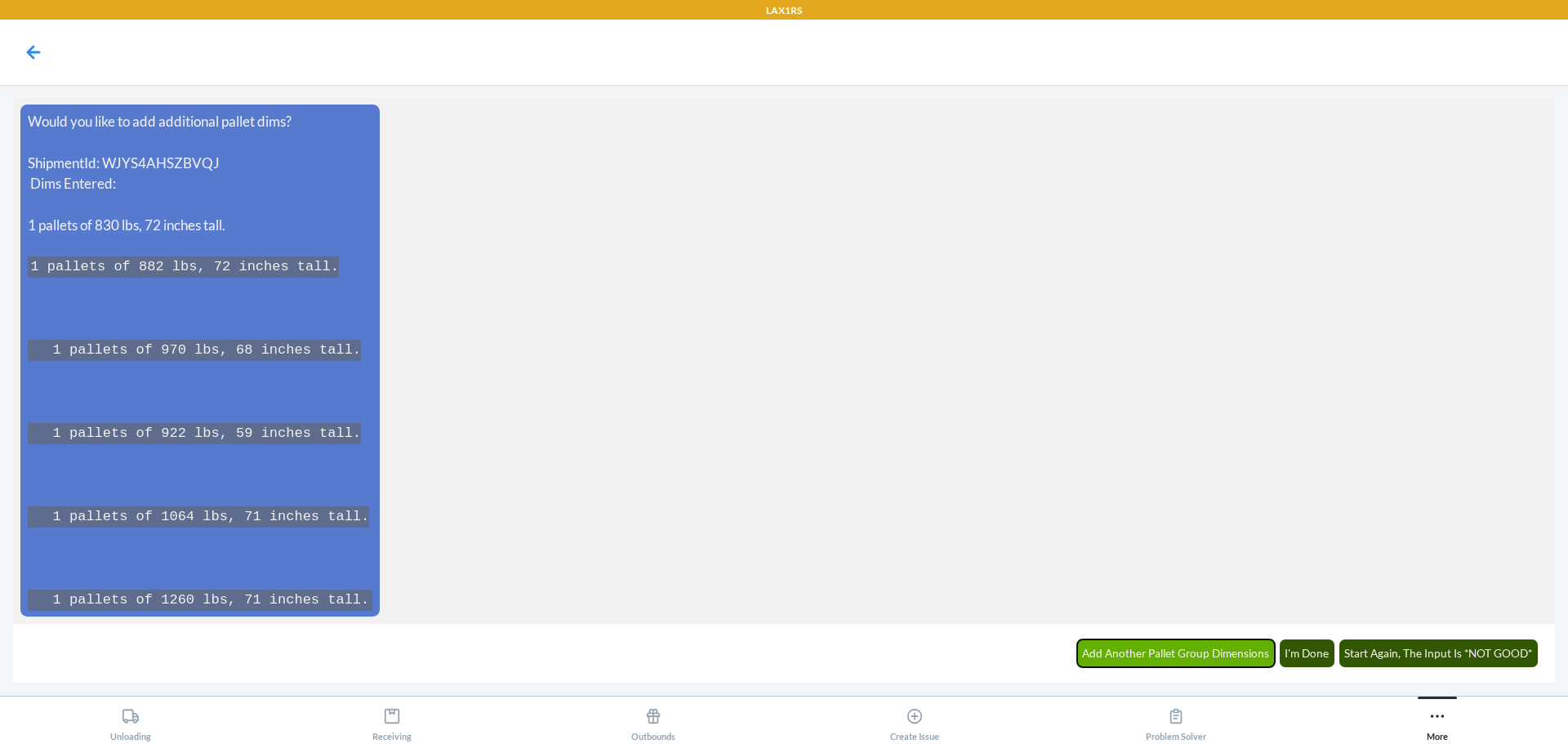
click at [1184, 663] on button "Add Another Pallet Group Dimensions" at bounding box center [1176, 653] width 198 height 28
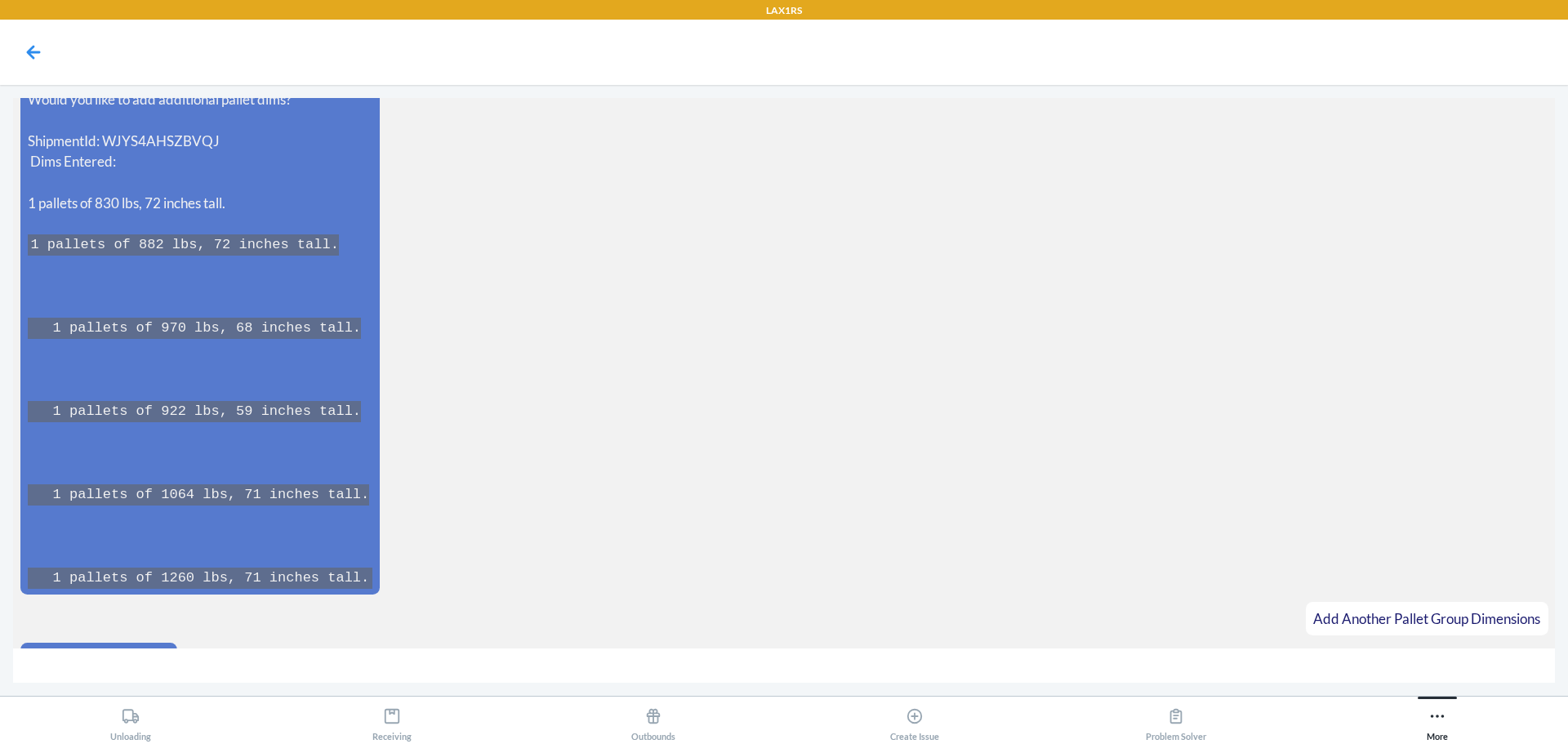
scroll to position [3755, 0]
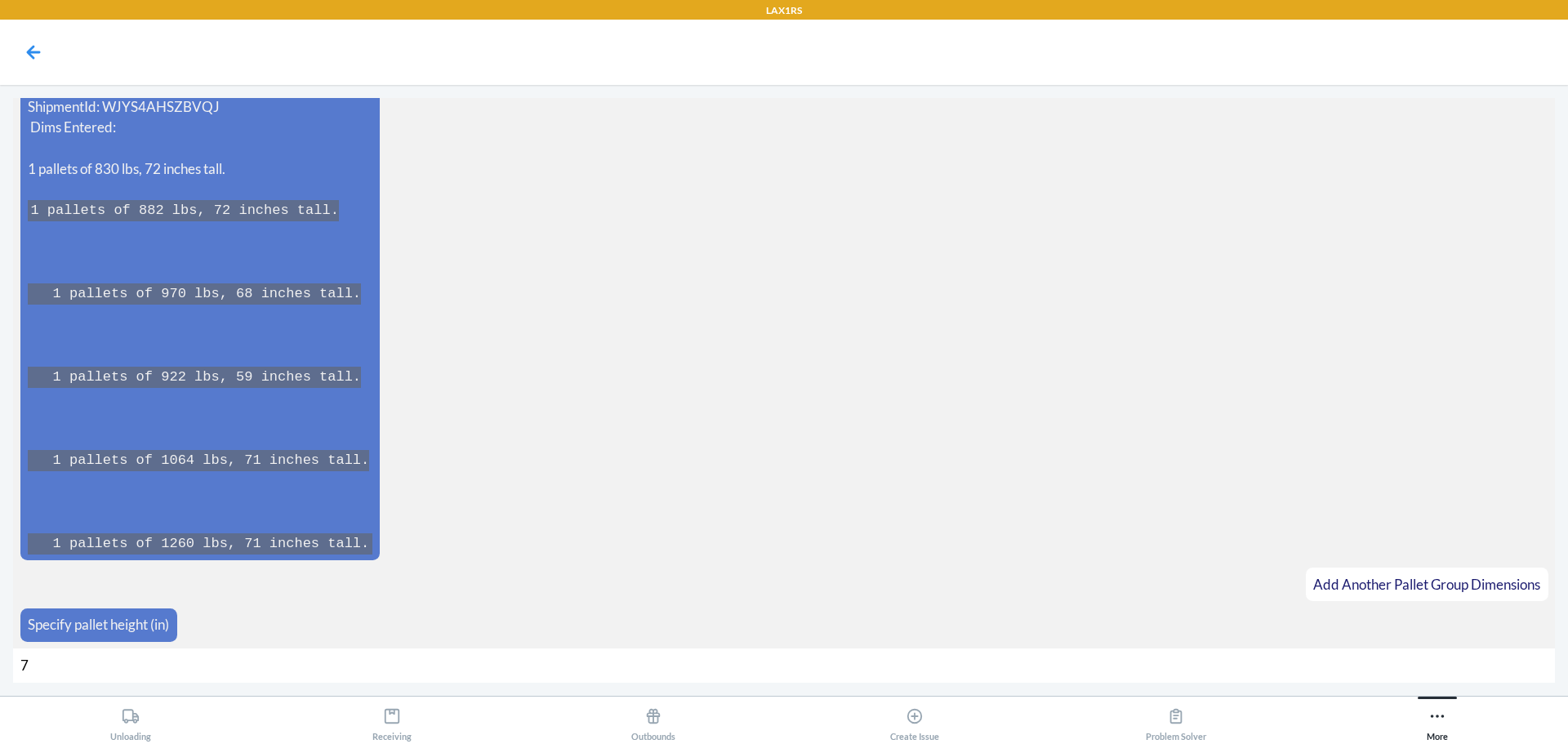
type input "71"
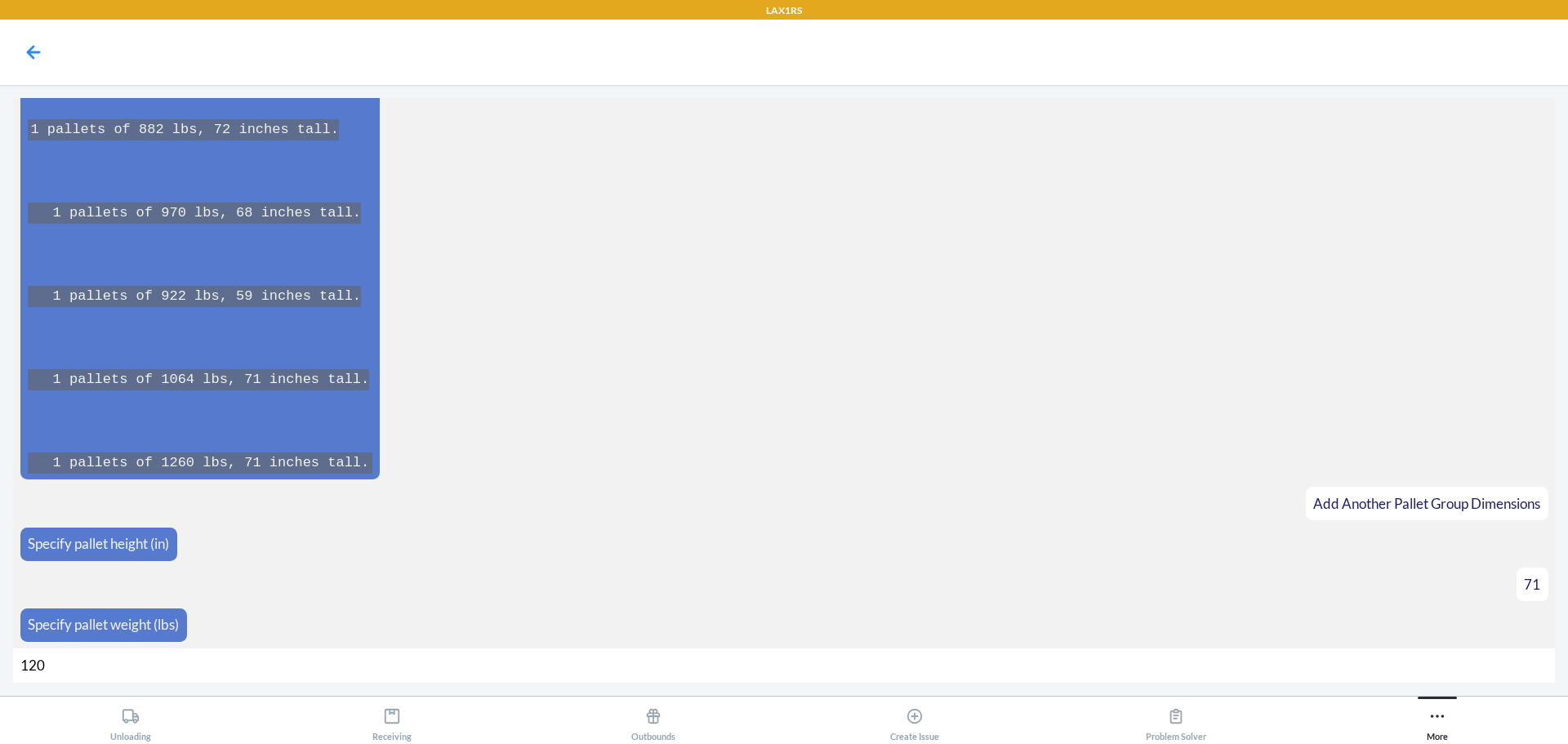
type input "1204"
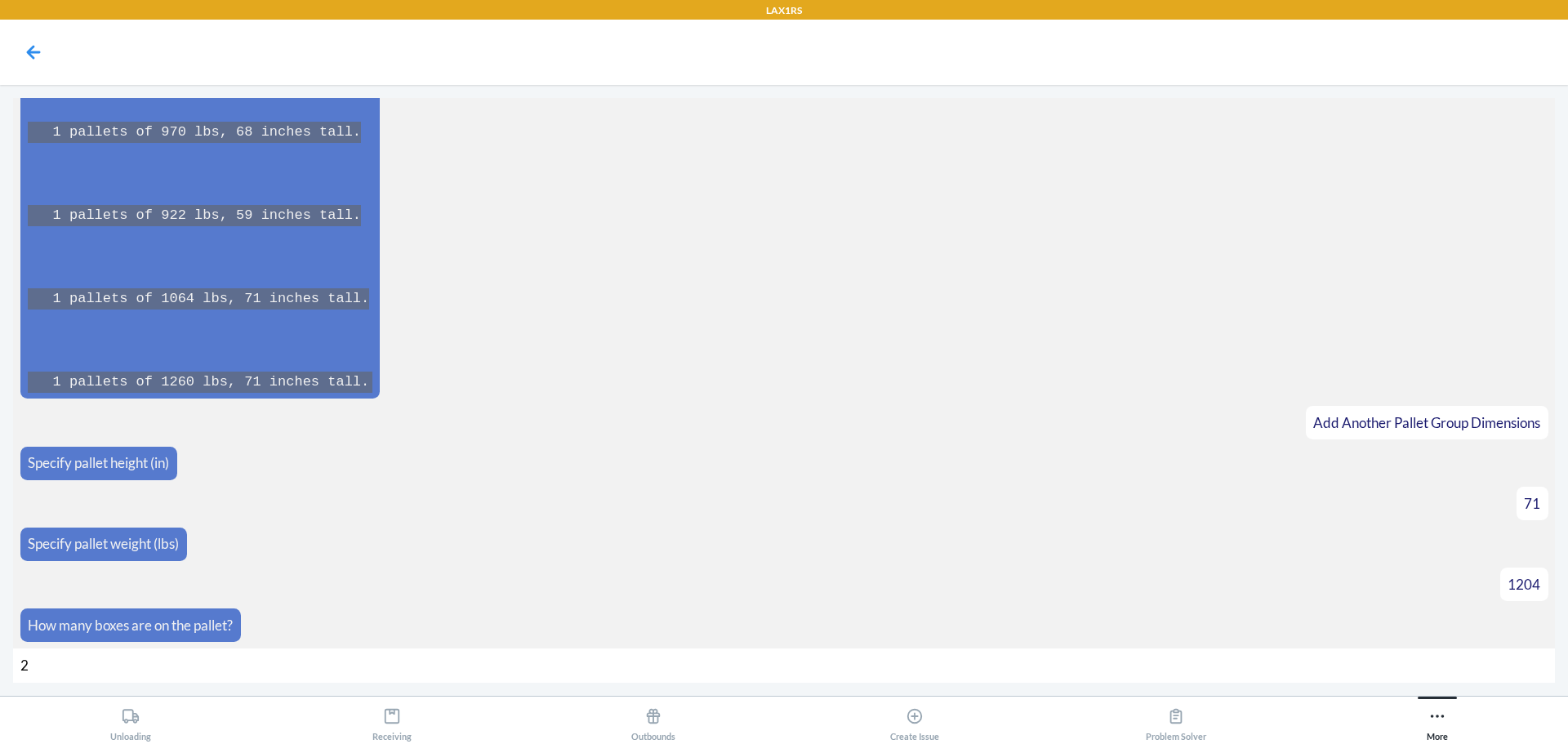
type input "28"
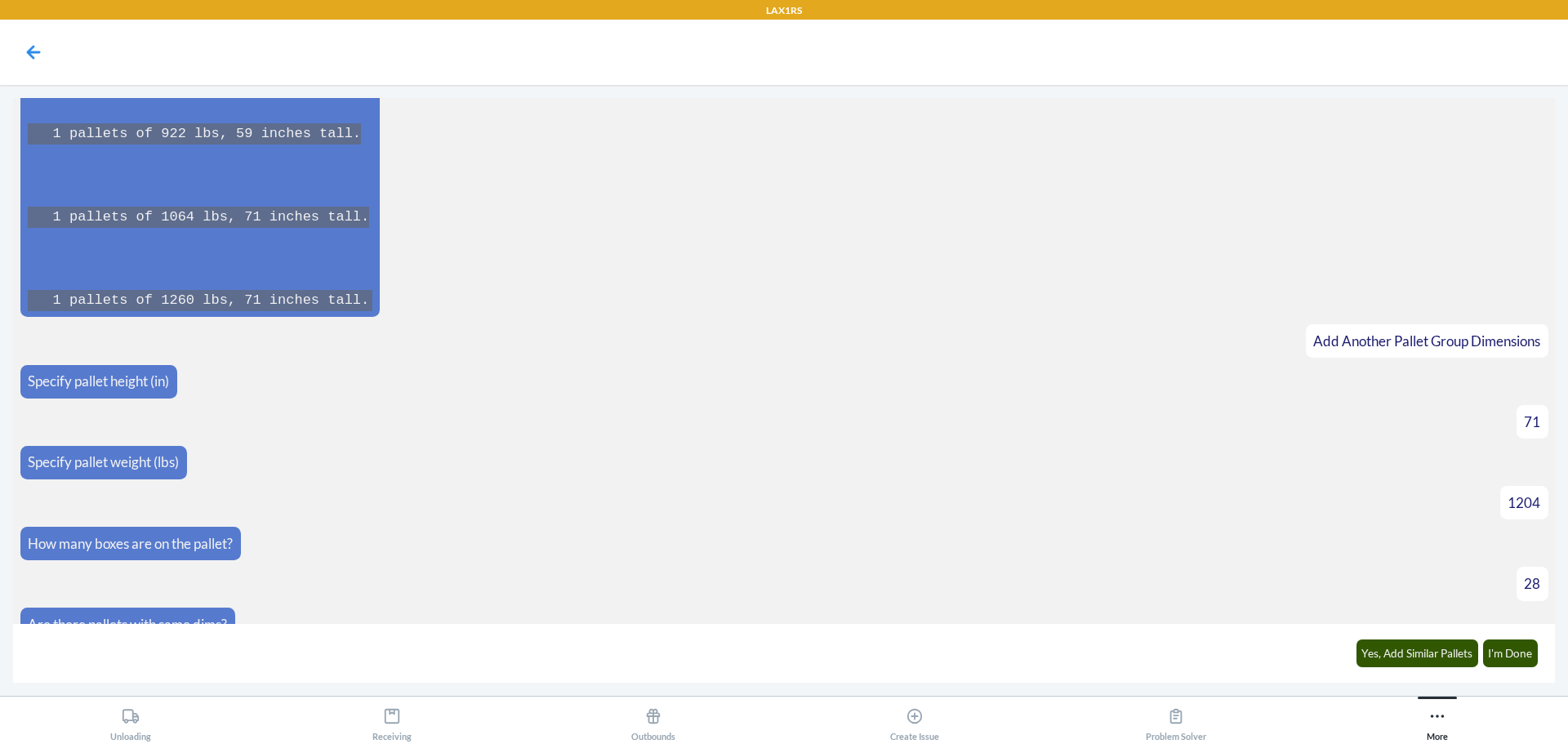
scroll to position [4023, 0]
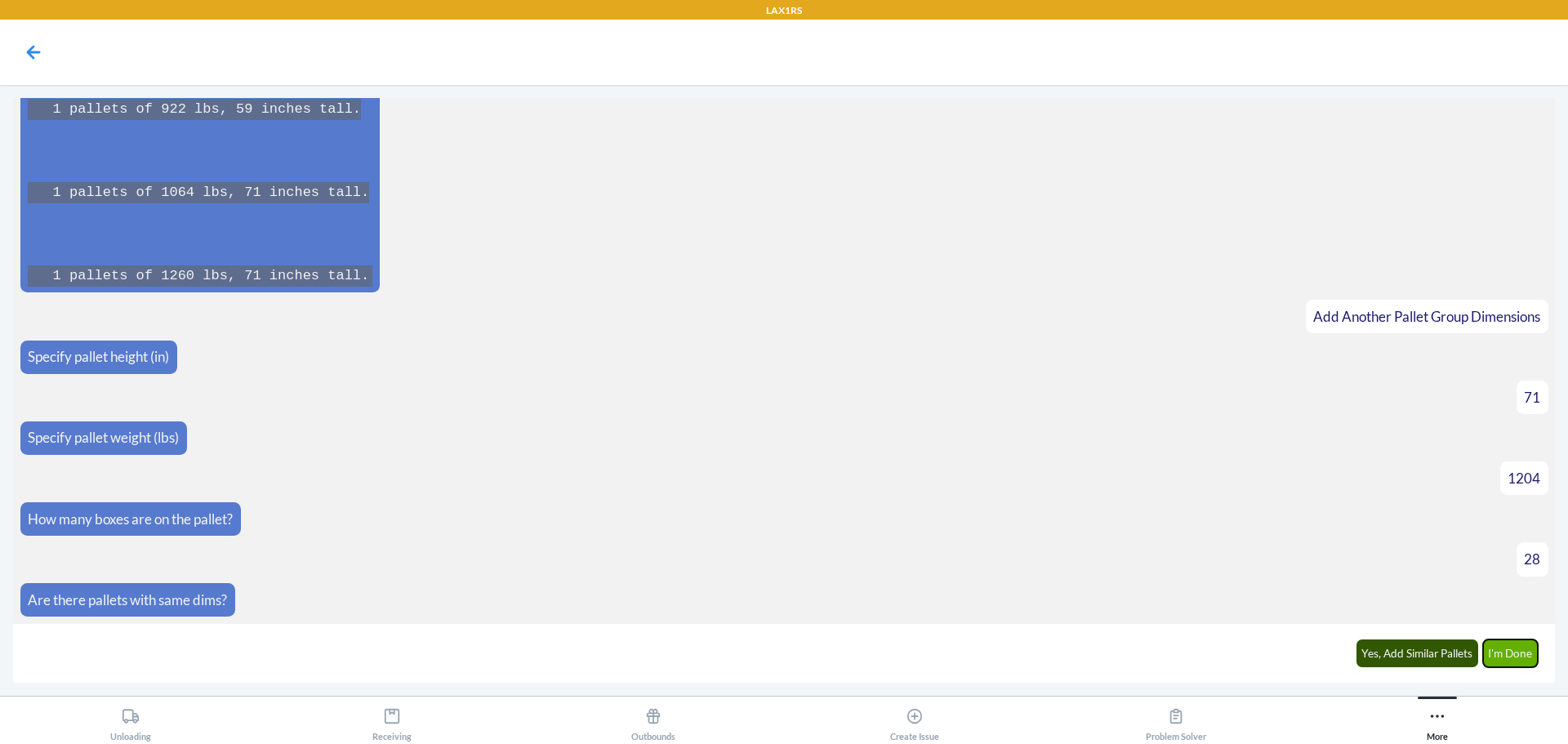
click at [1514, 643] on button "I'm Done" at bounding box center [1511, 653] width 56 height 28
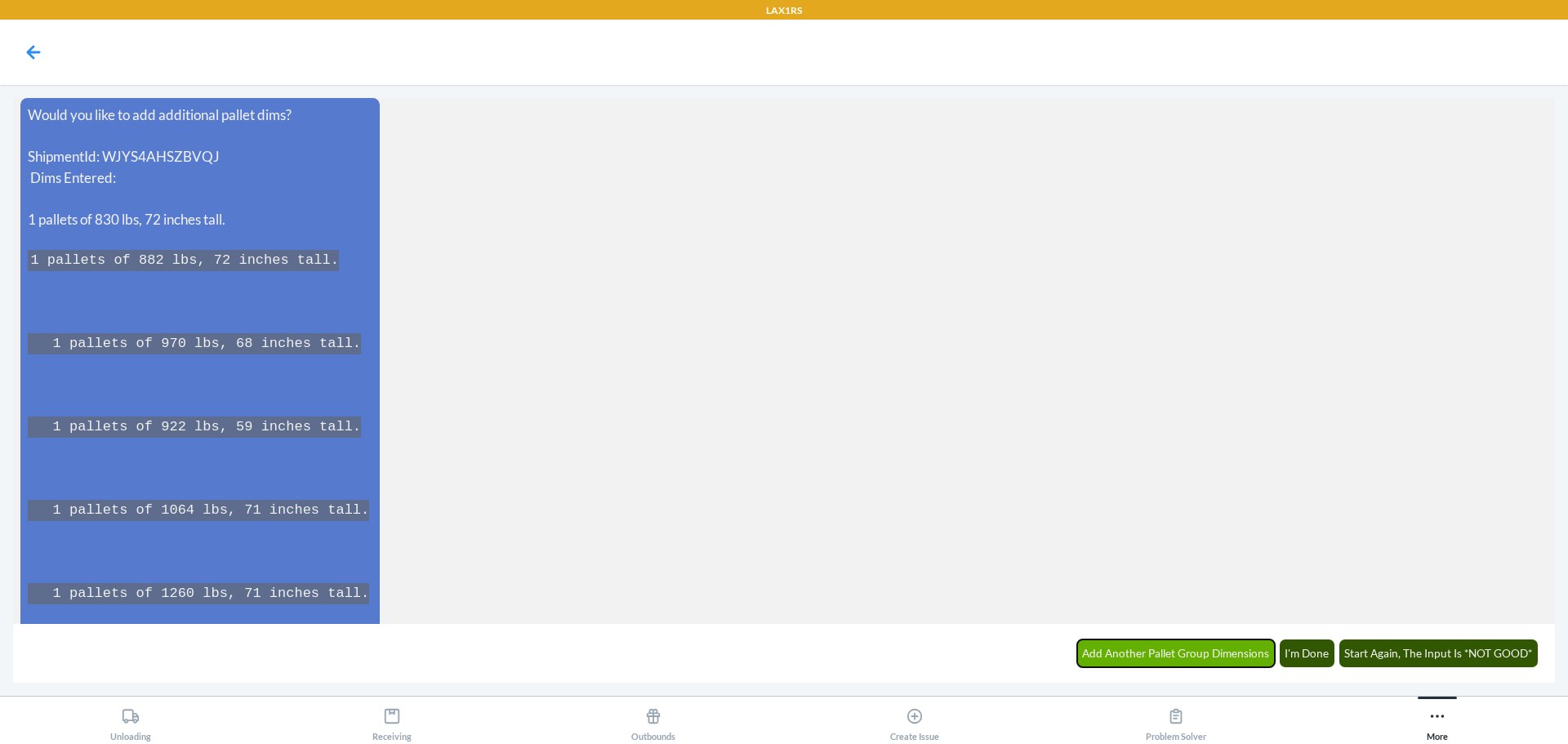
click at [1235, 644] on button "Add Another Pallet Group Dimensions" at bounding box center [1176, 653] width 198 height 28
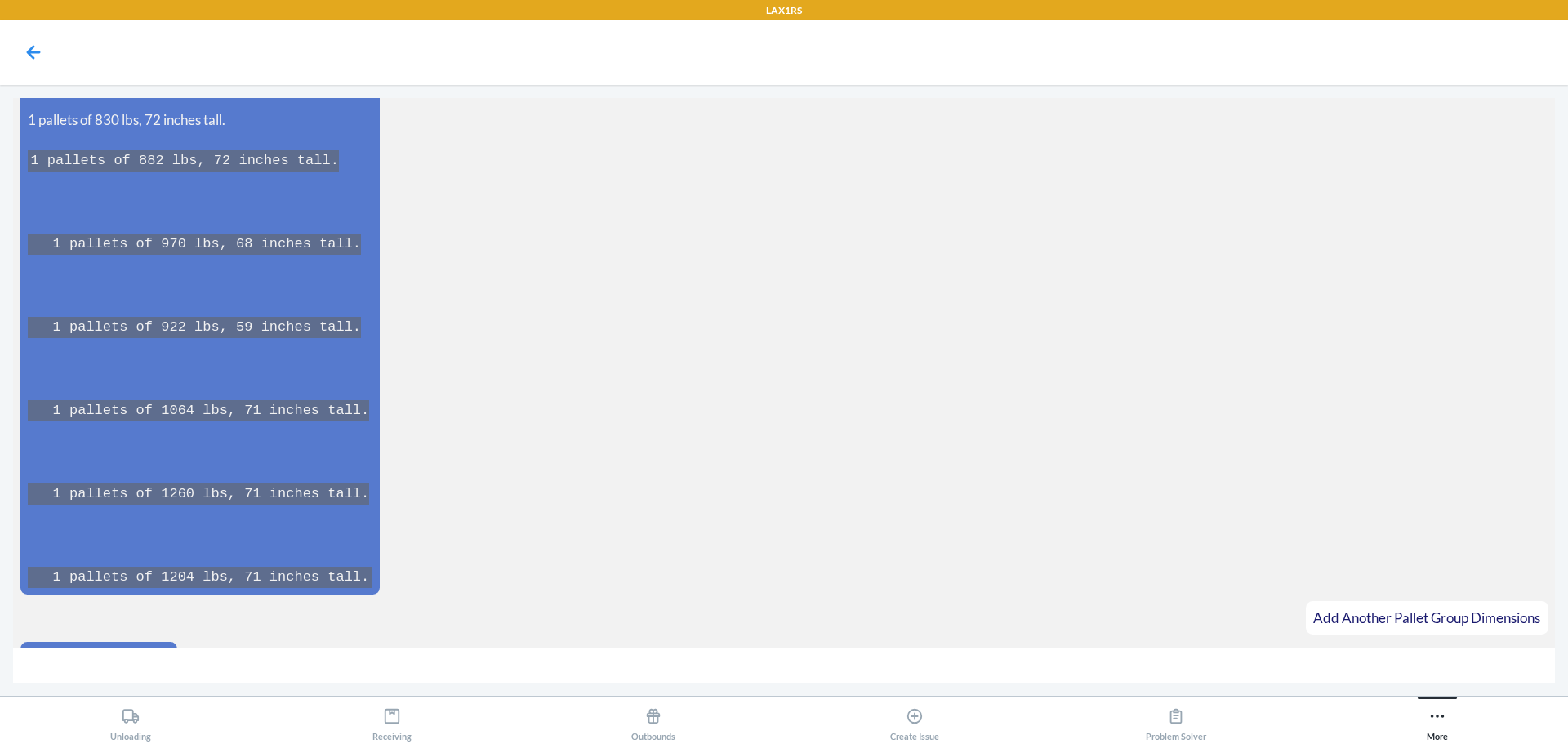
scroll to position [4722, 0]
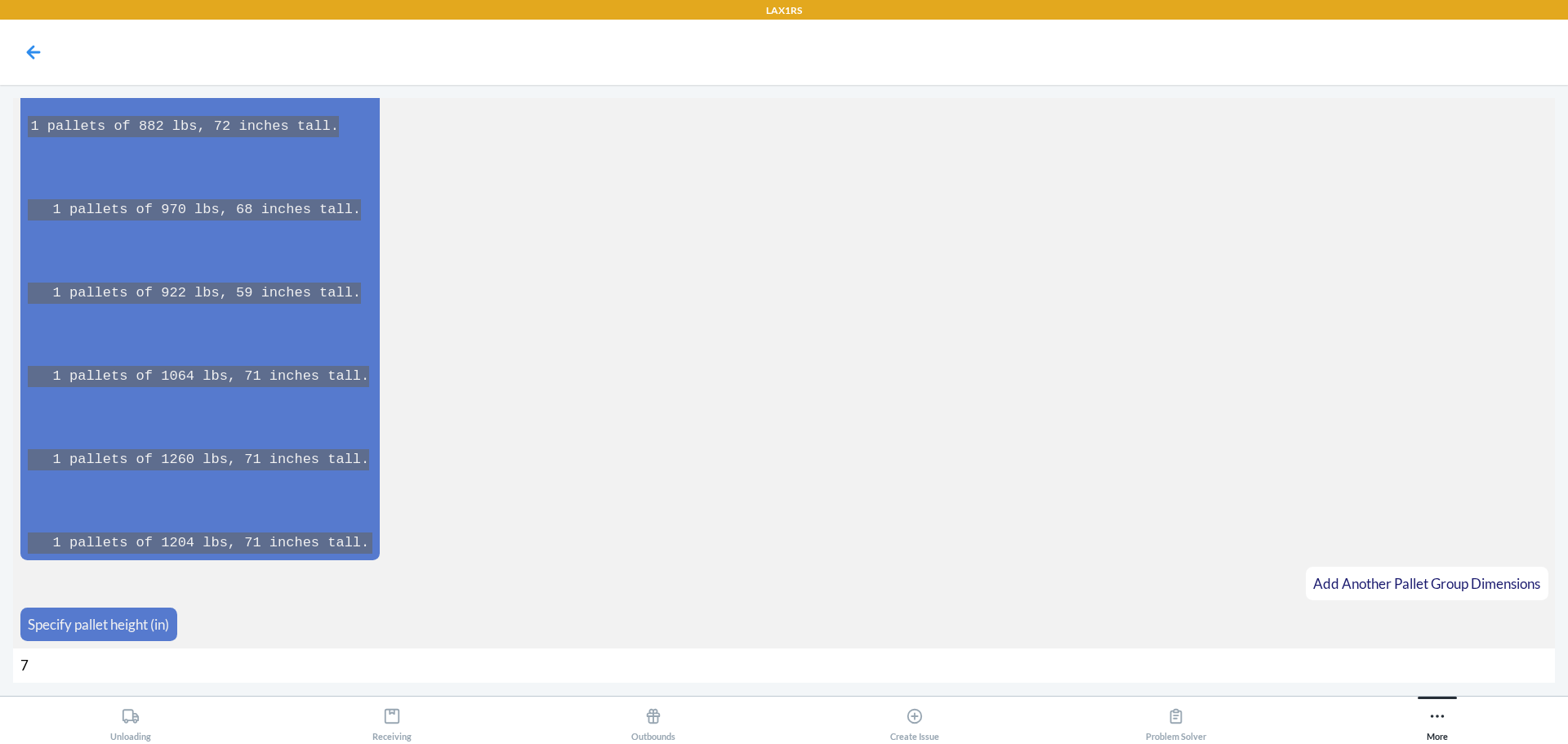
type input "70"
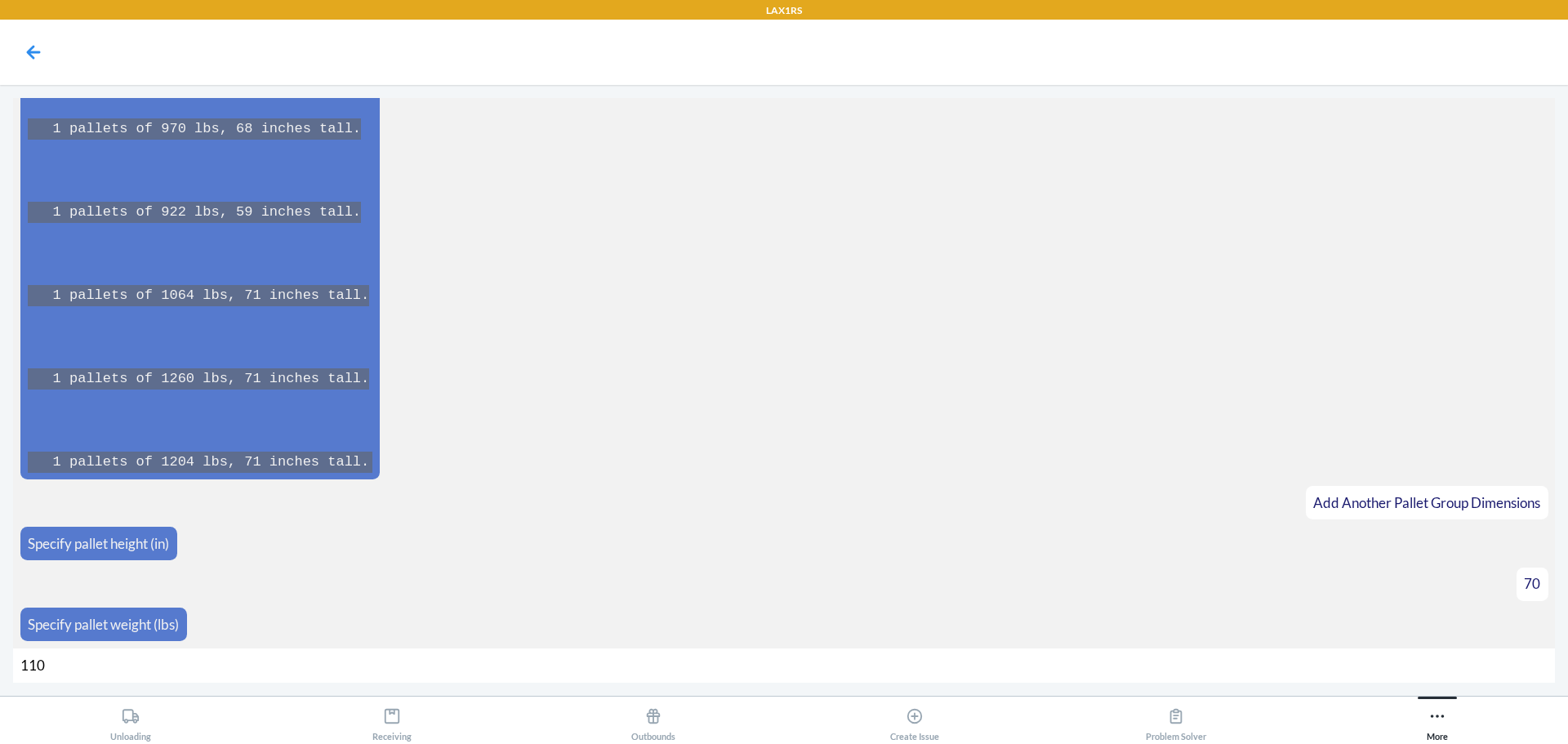
type input "1106"
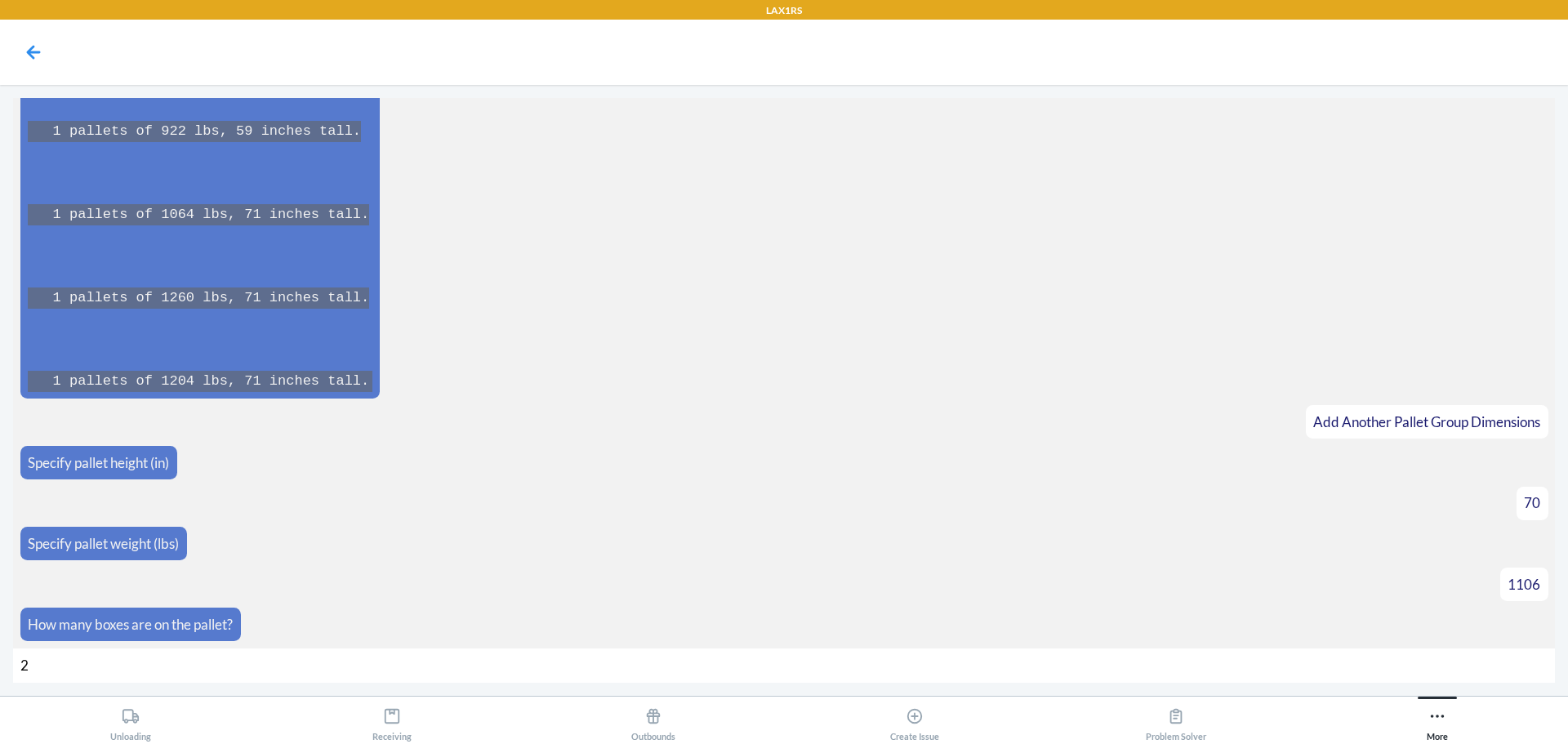
type input "28"
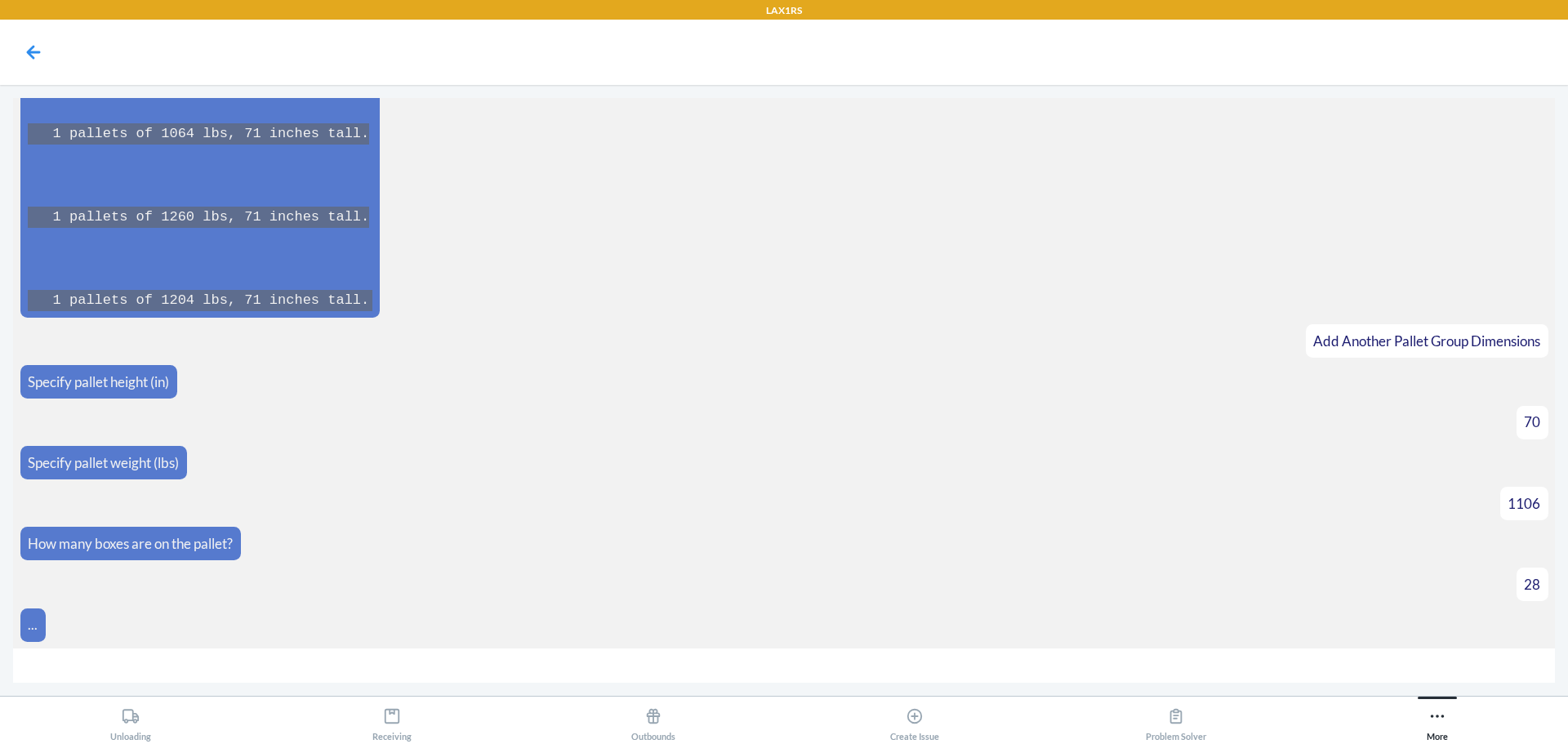
scroll to position [4990, 0]
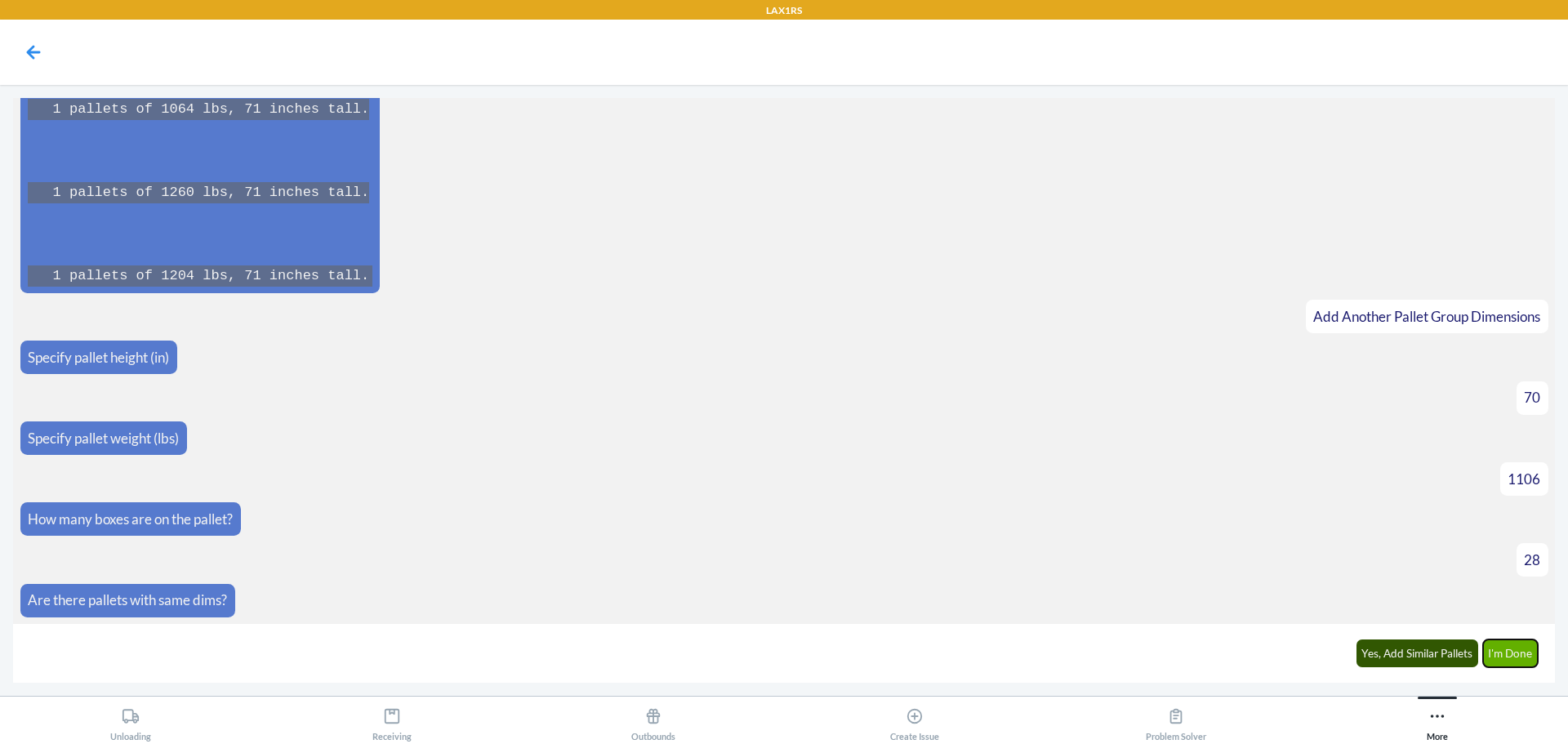
click at [1511, 647] on button "I'm Done" at bounding box center [1511, 653] width 56 height 28
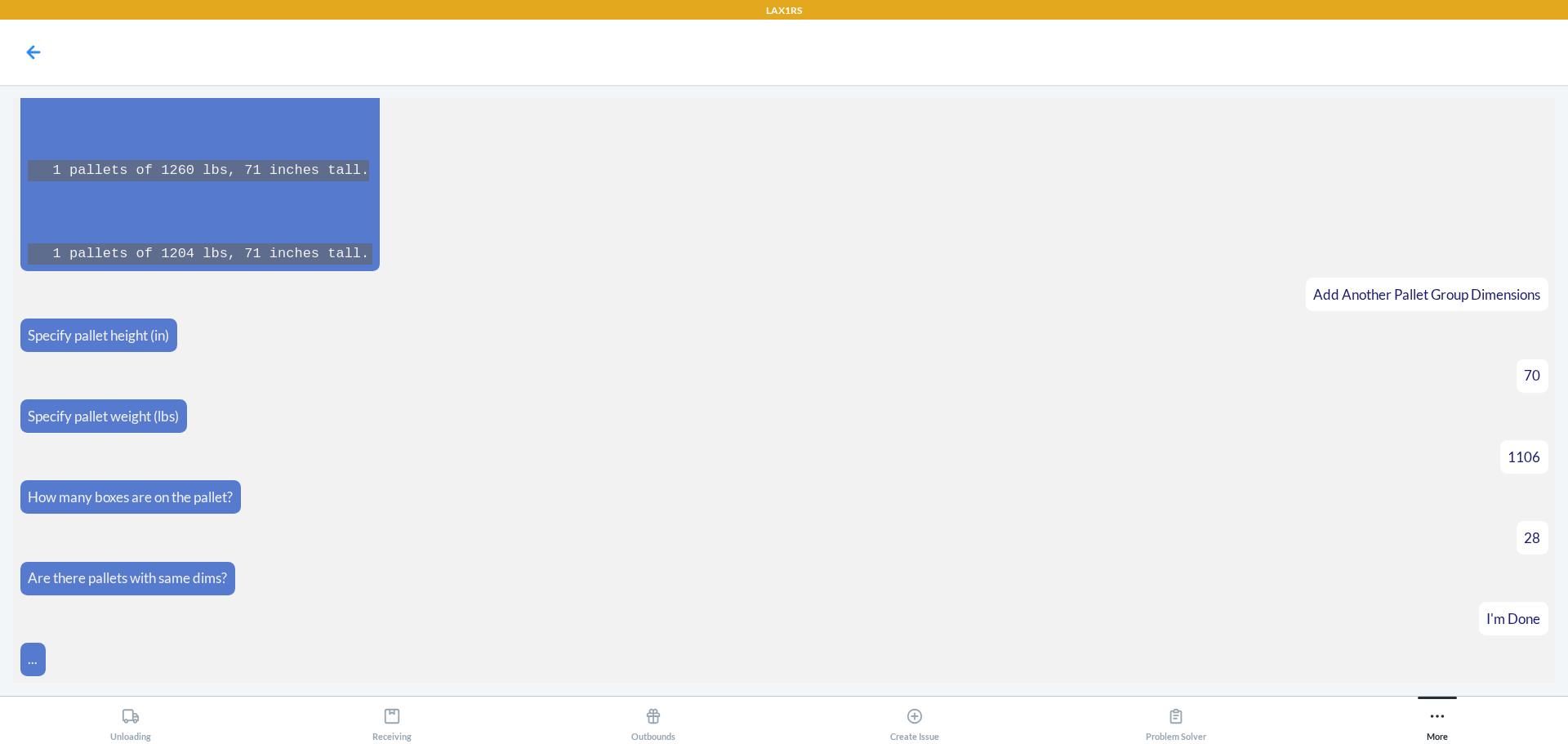
scroll to position [5556, 0]
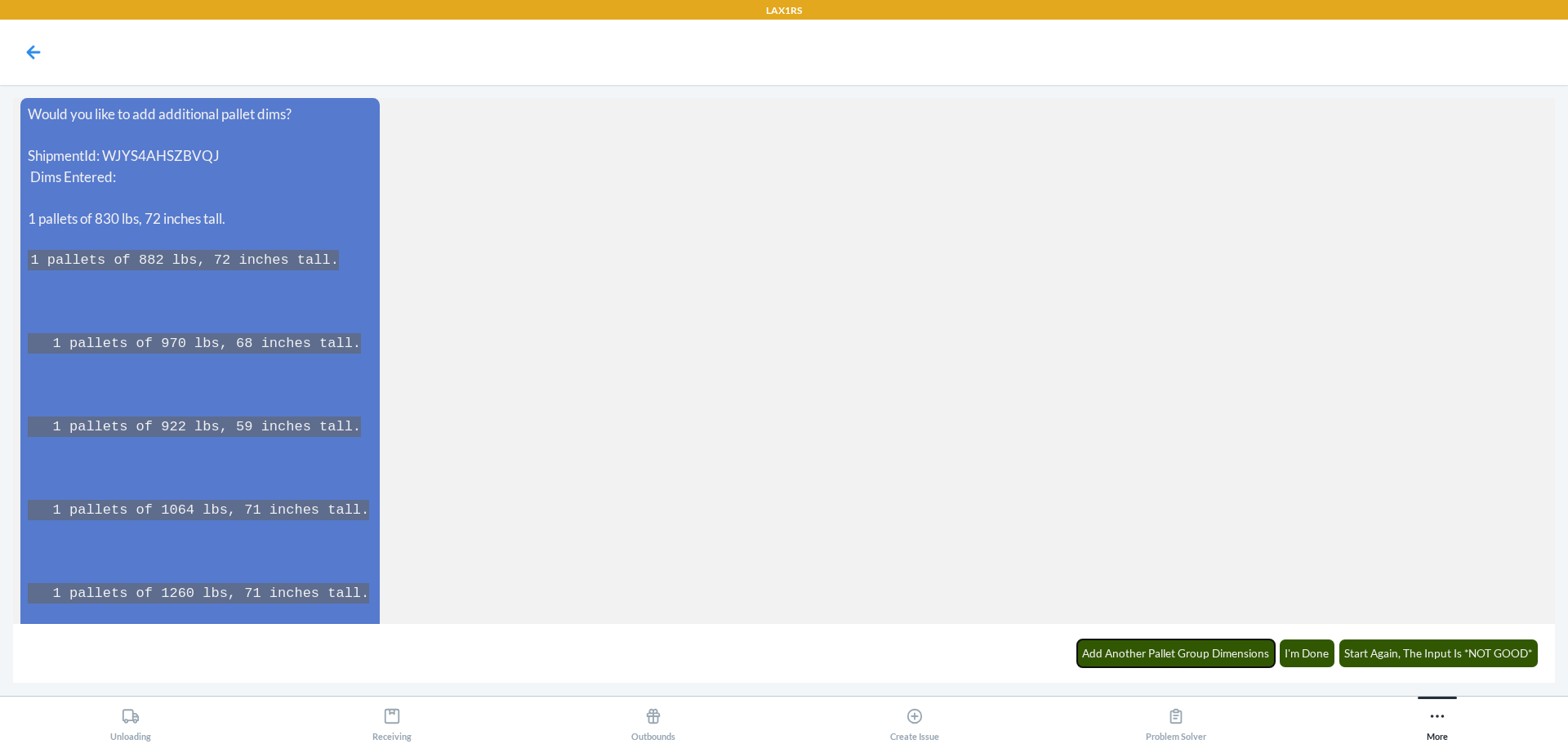
click at [1226, 649] on button "Add Another Pallet Group Dimensions" at bounding box center [1176, 653] width 198 height 28
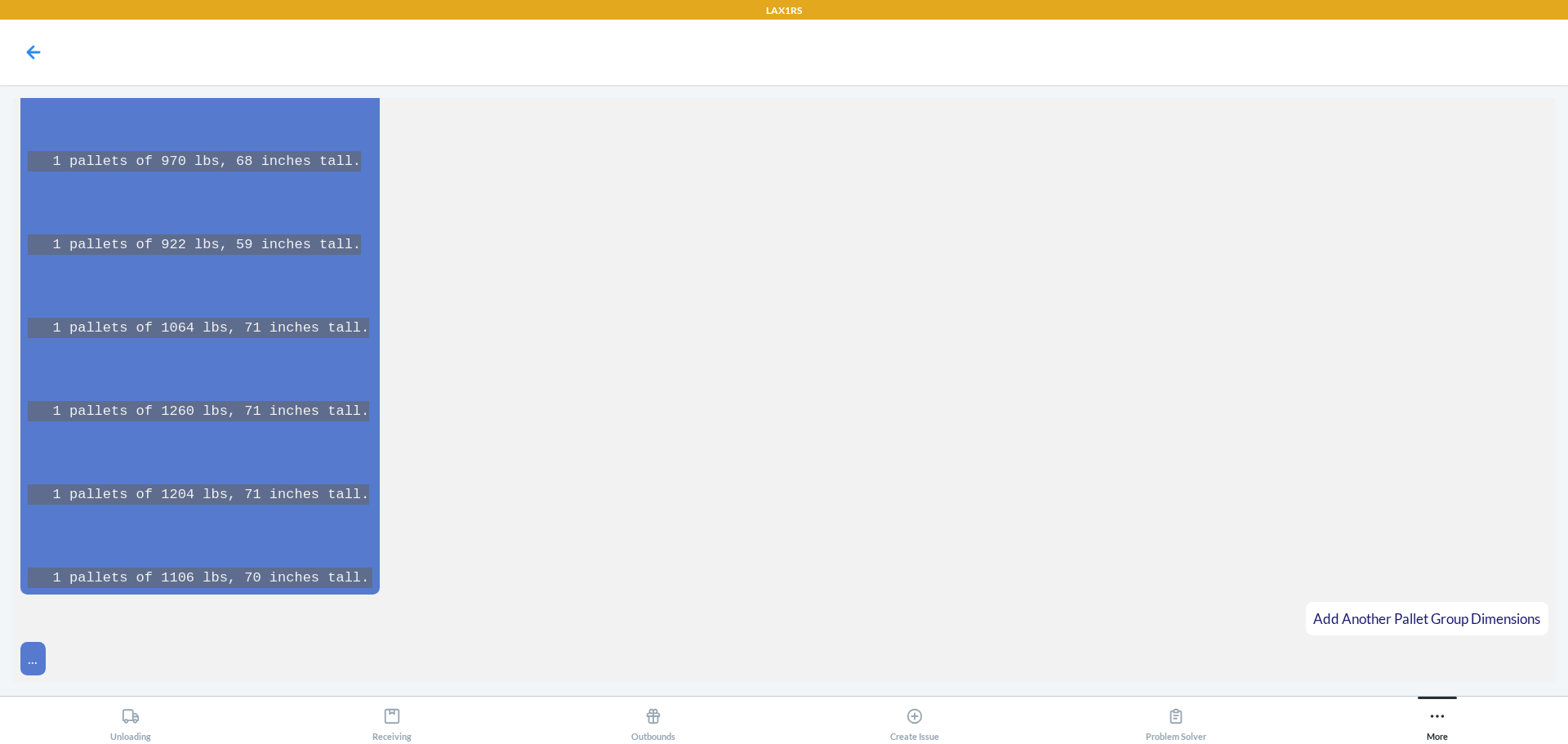
scroll to position [5772, 0]
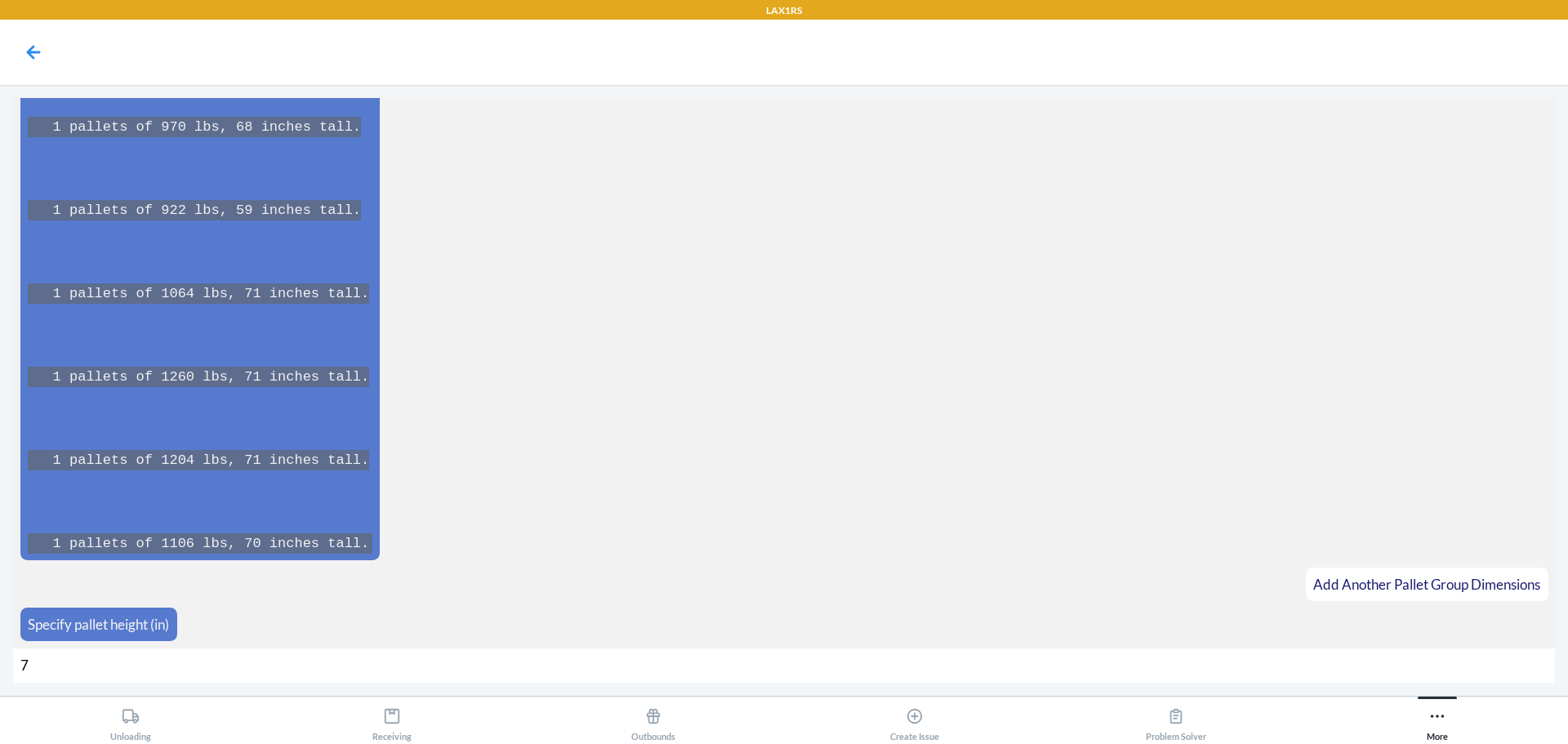
type input "71"
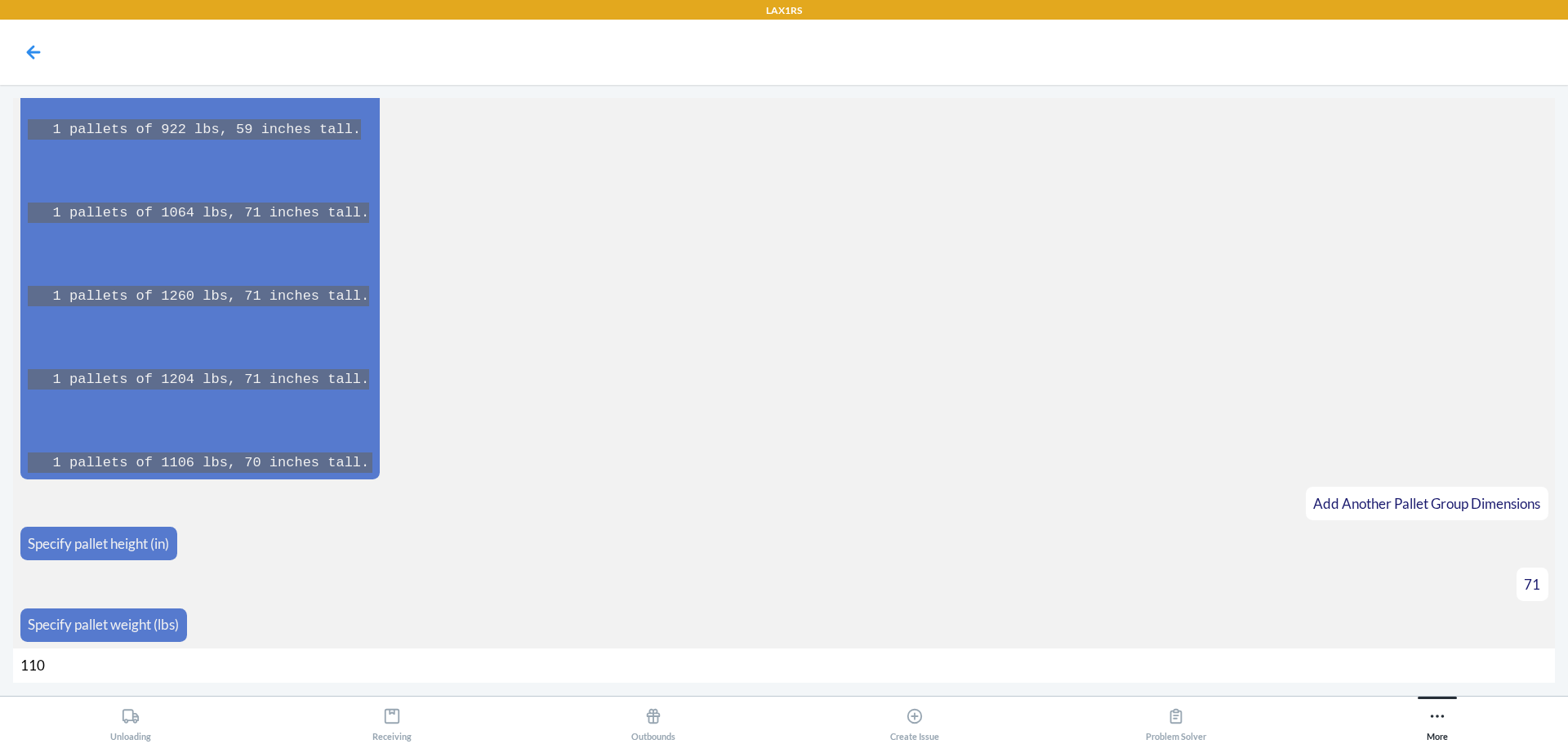
type input "1106"
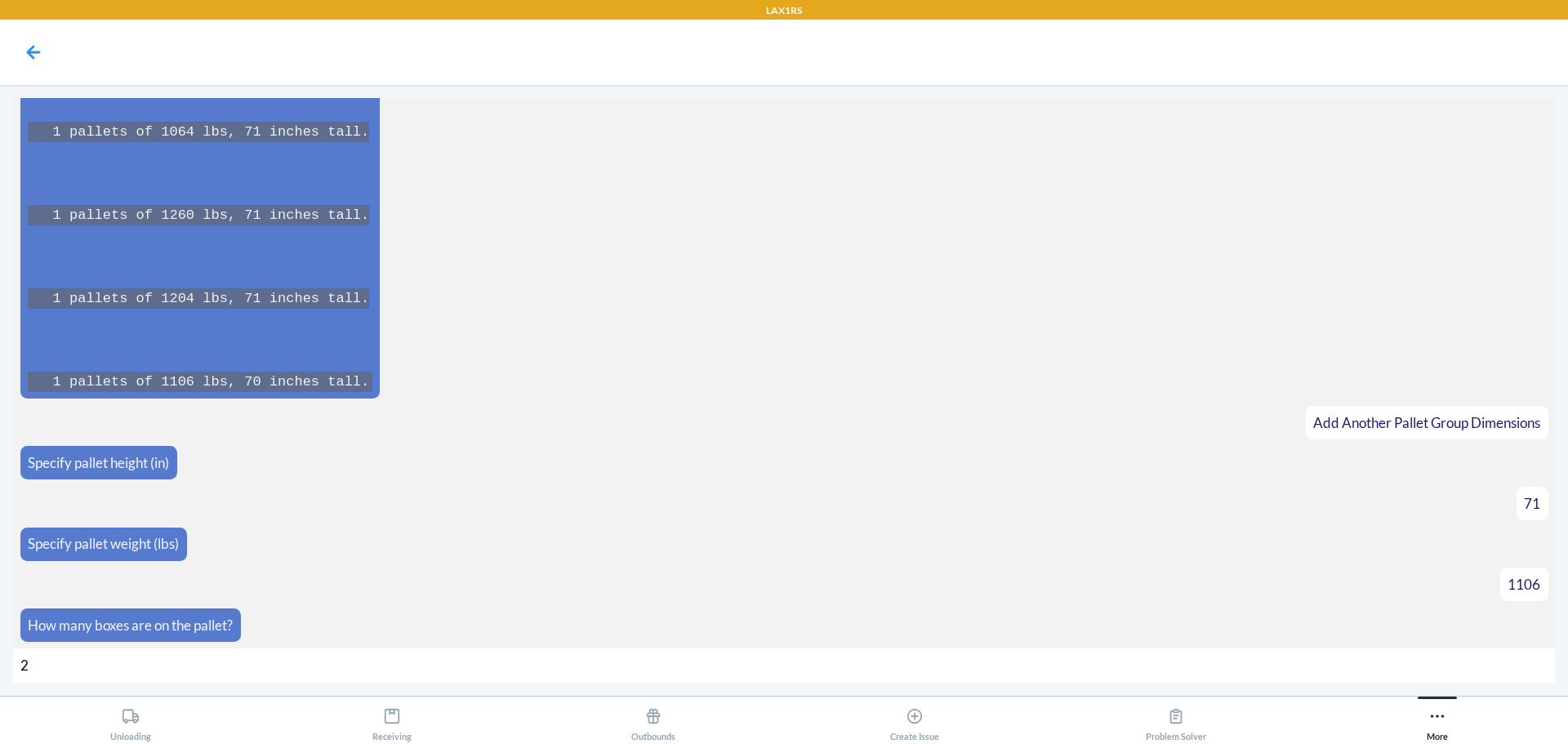
type input "28"
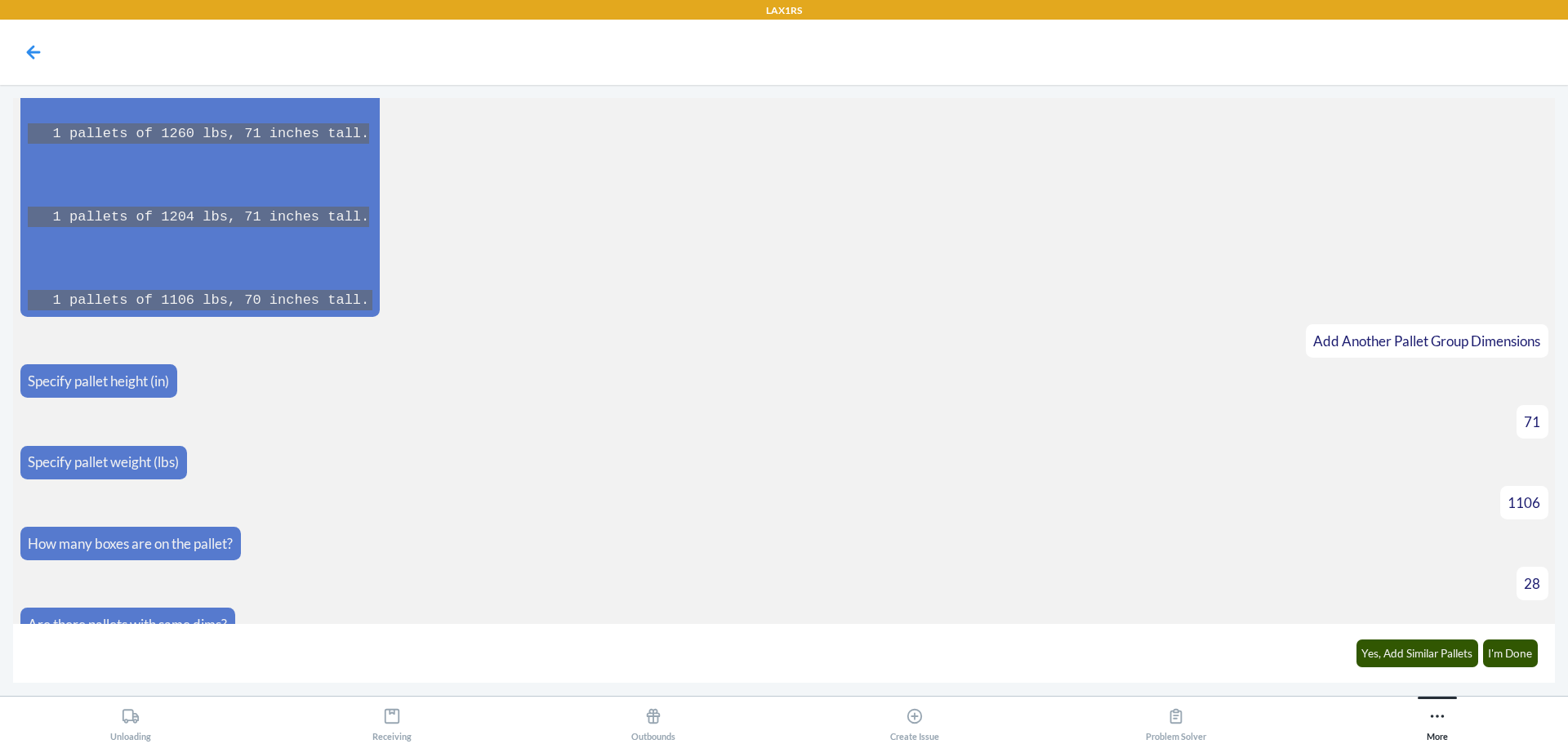
scroll to position [6041, 0]
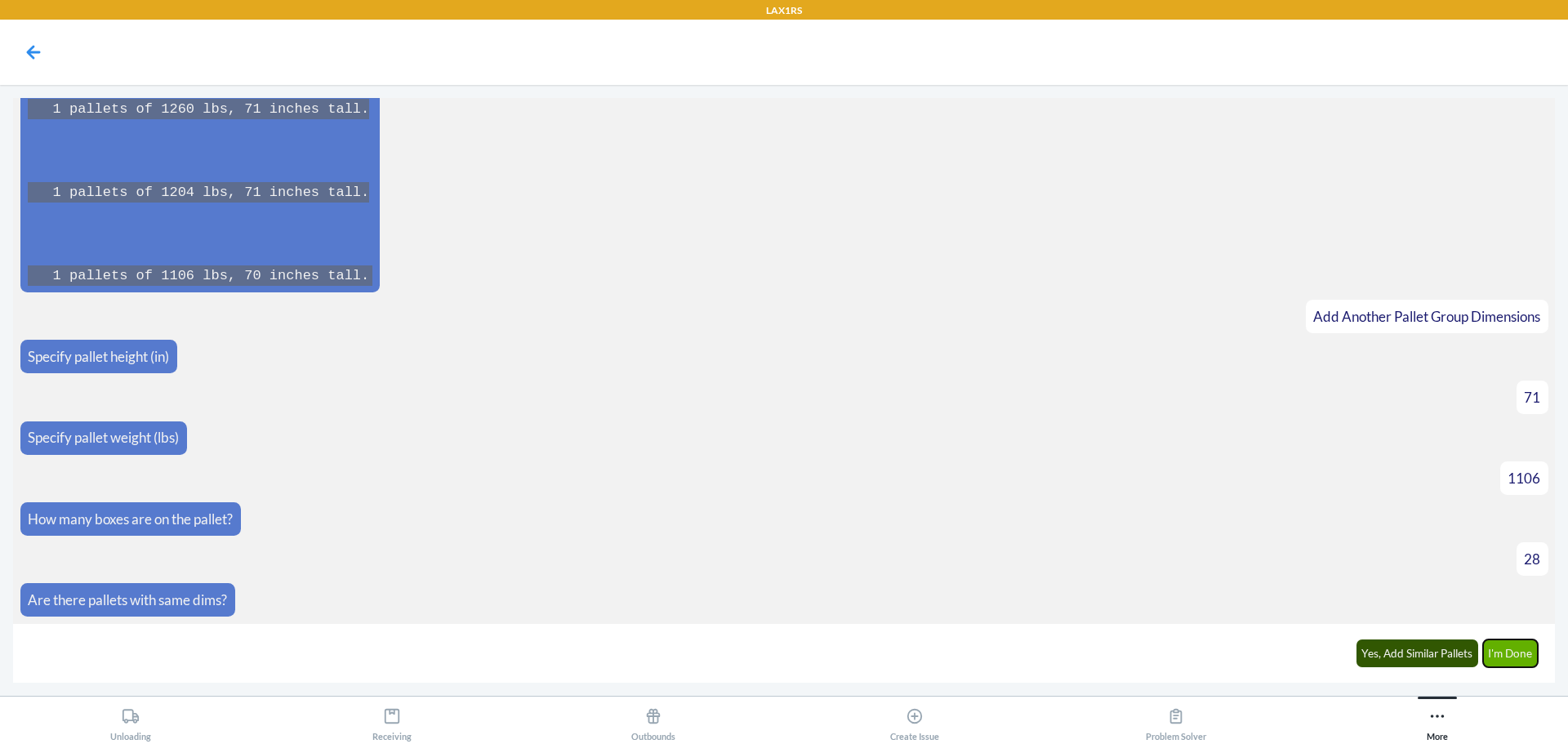
click at [1515, 644] on button "I'm Done" at bounding box center [1511, 653] width 56 height 28
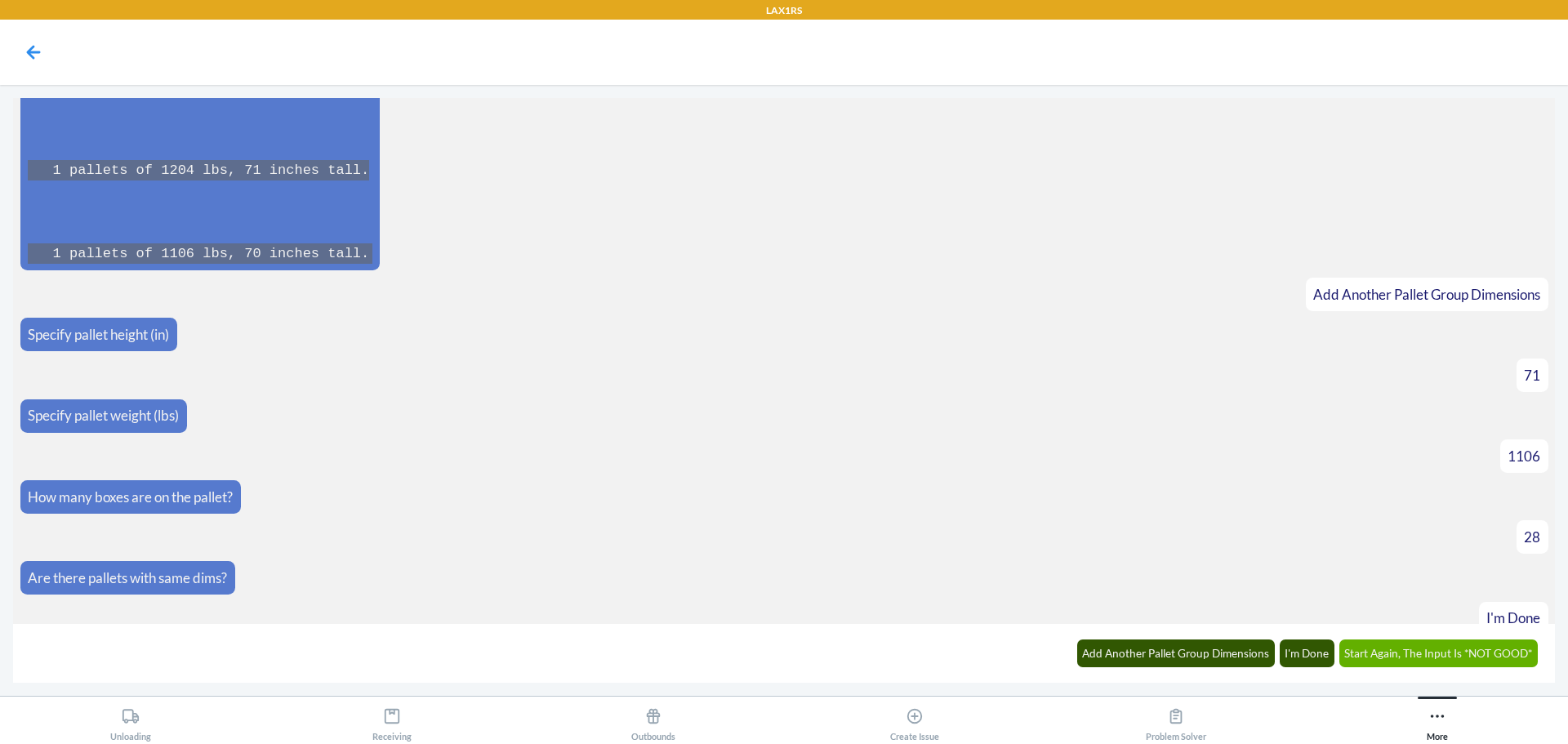
scroll to position [6607, 0]
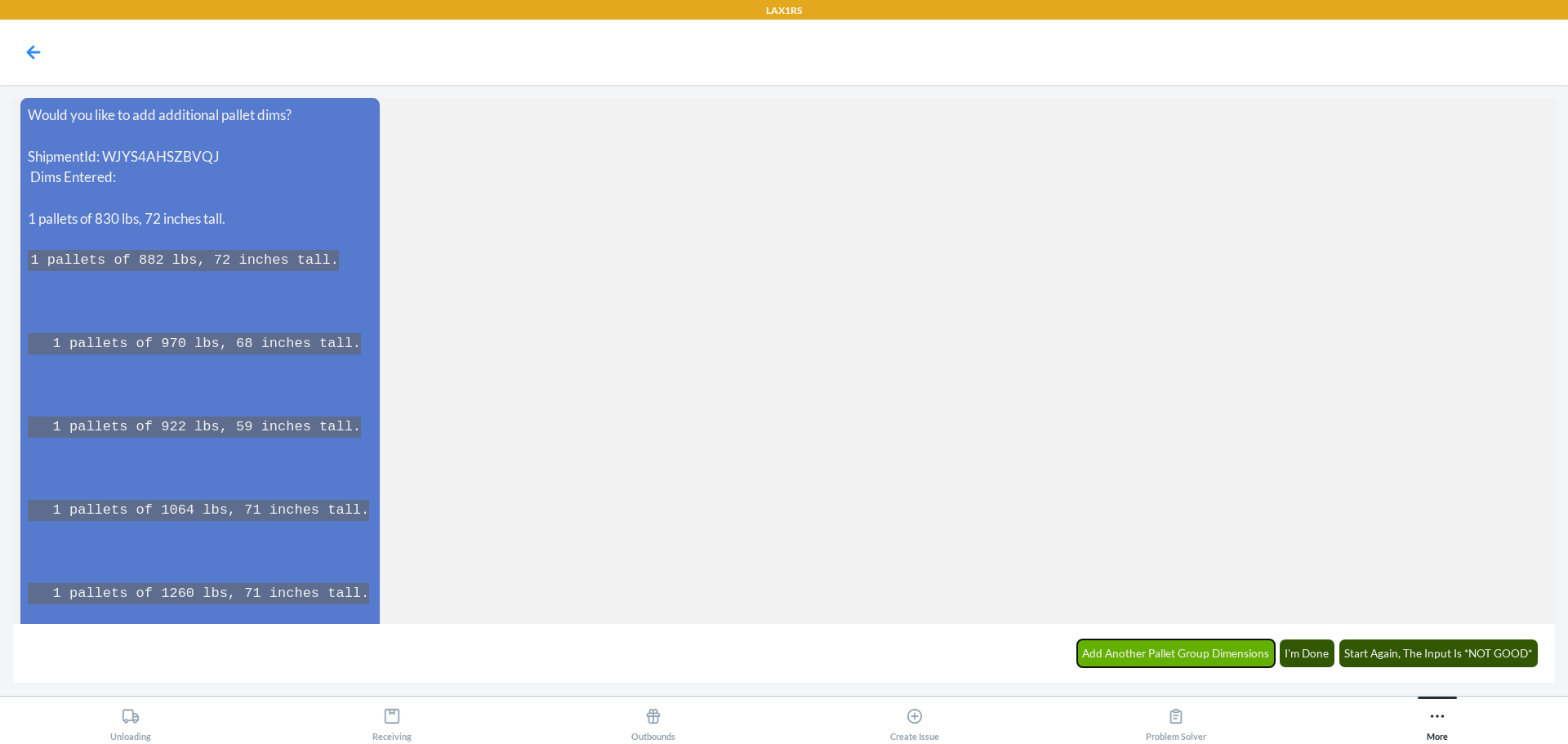
click at [1228, 660] on button "Add Another Pallet Group Dimensions" at bounding box center [1176, 653] width 198 height 28
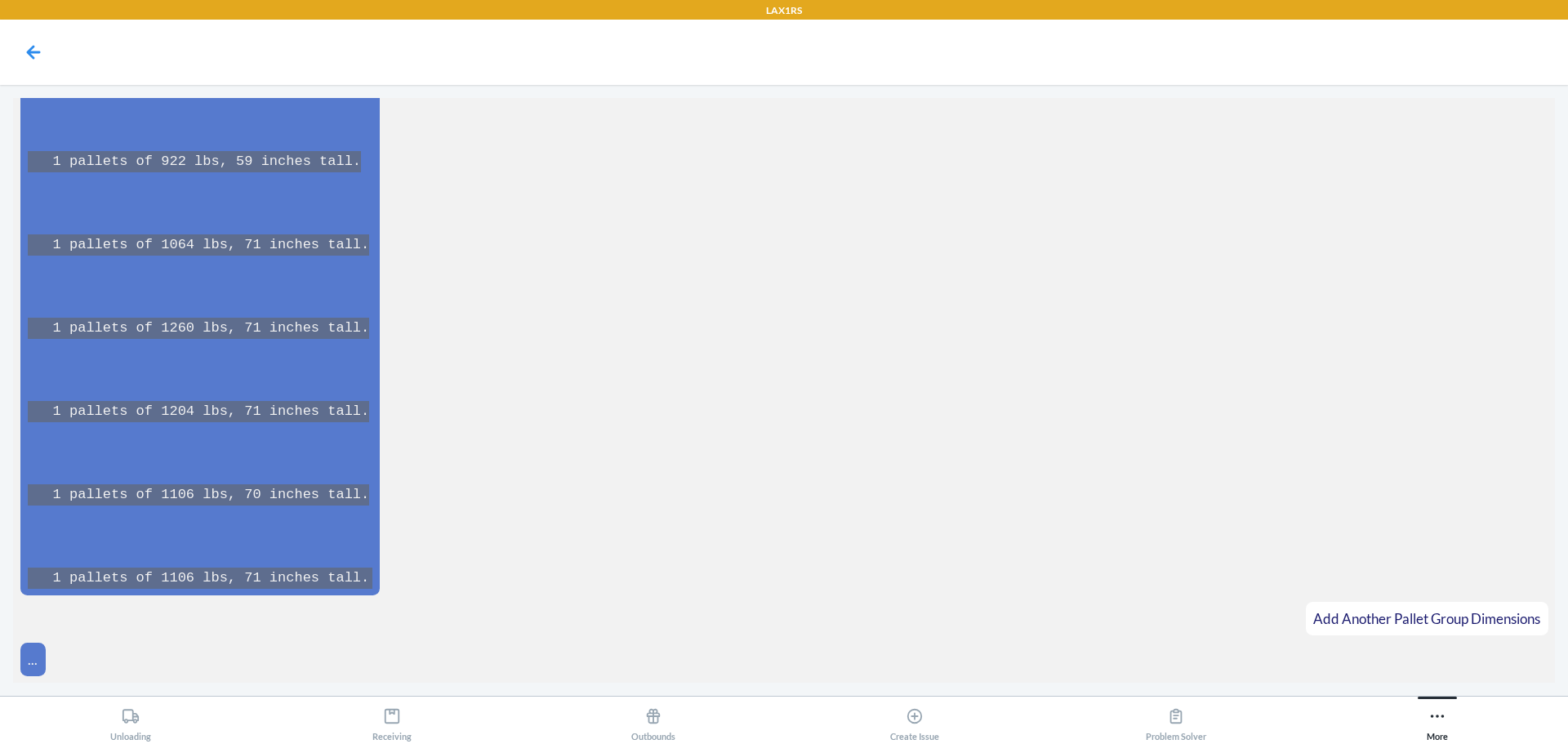
scroll to position [6906, 0]
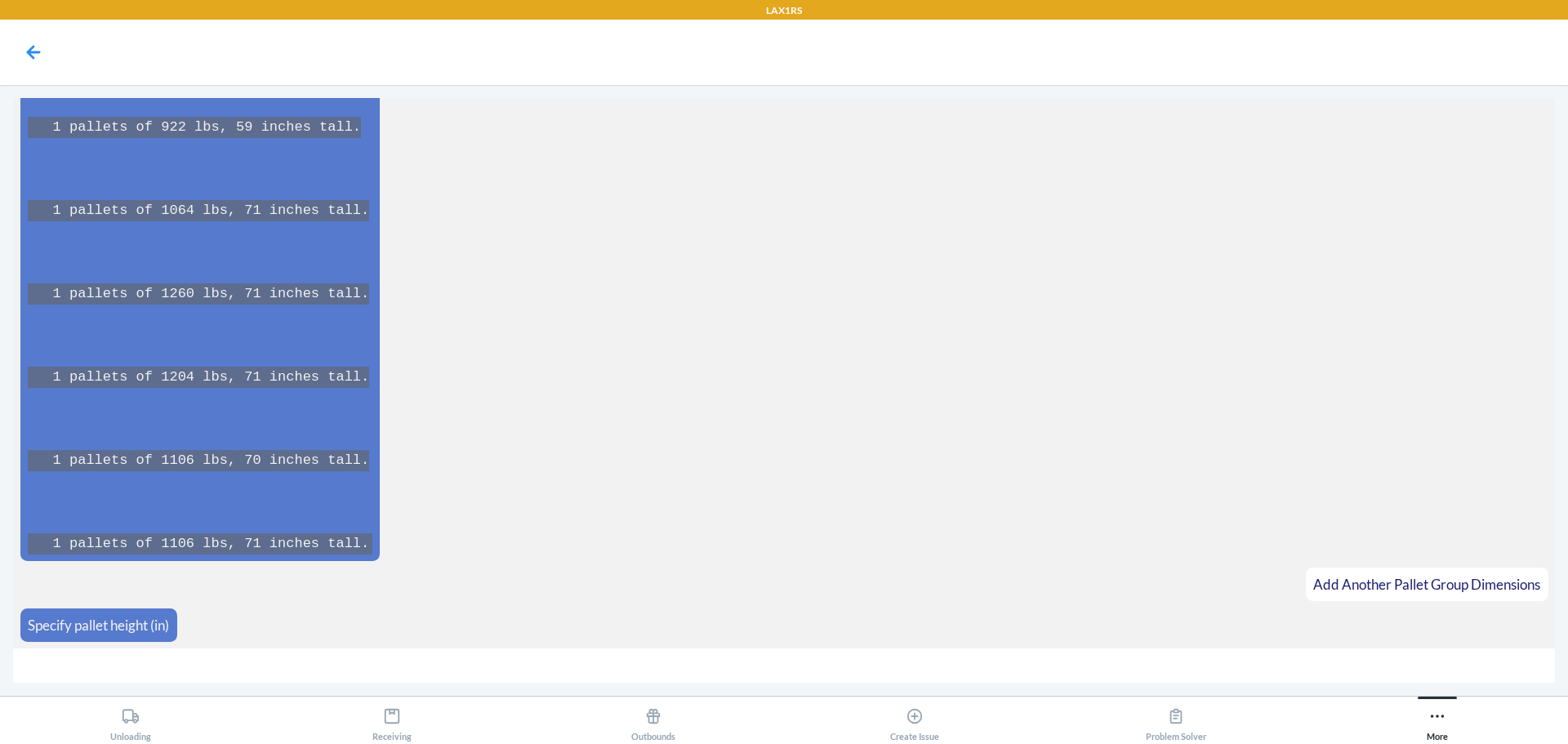
type input "0"
type input "70"
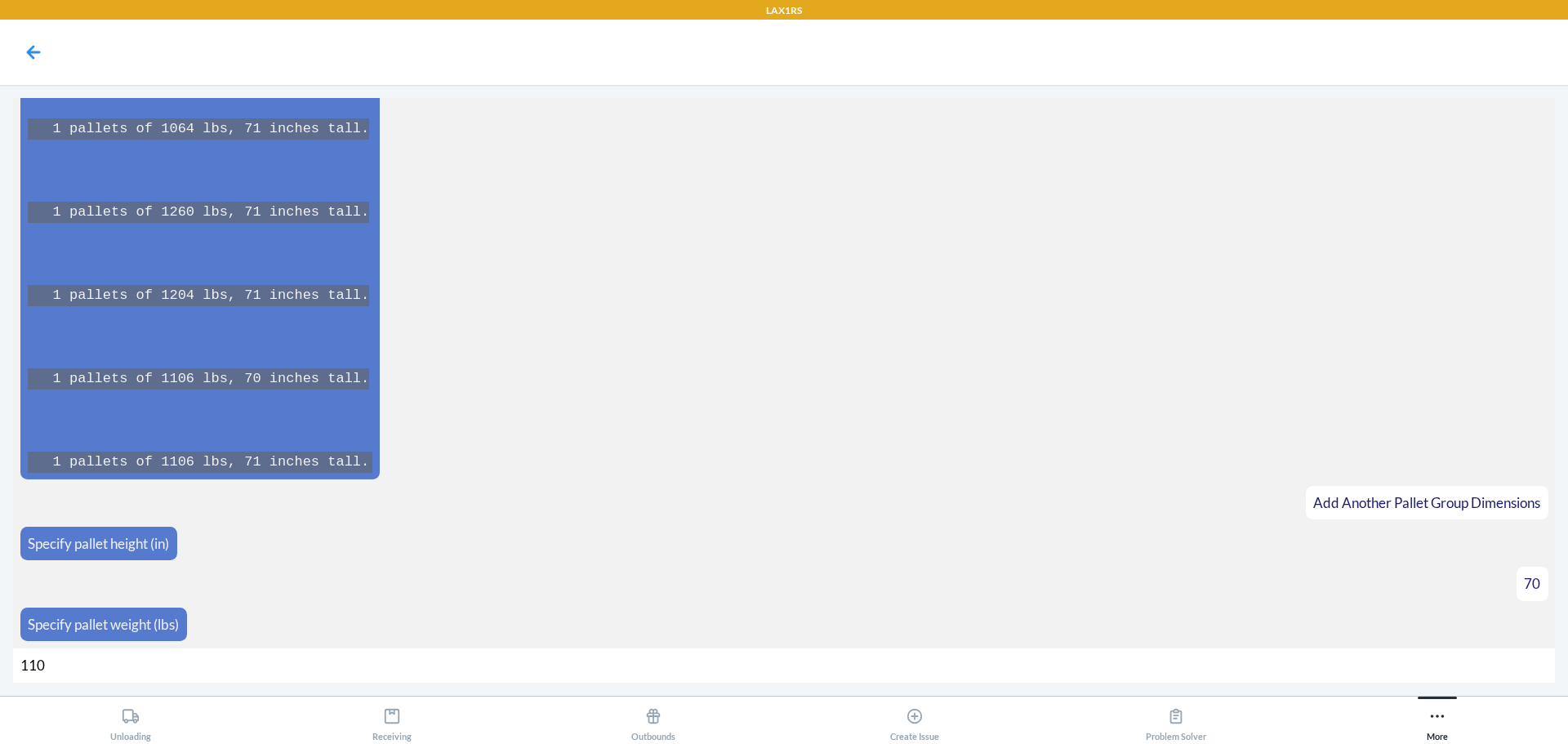
type input "1100"
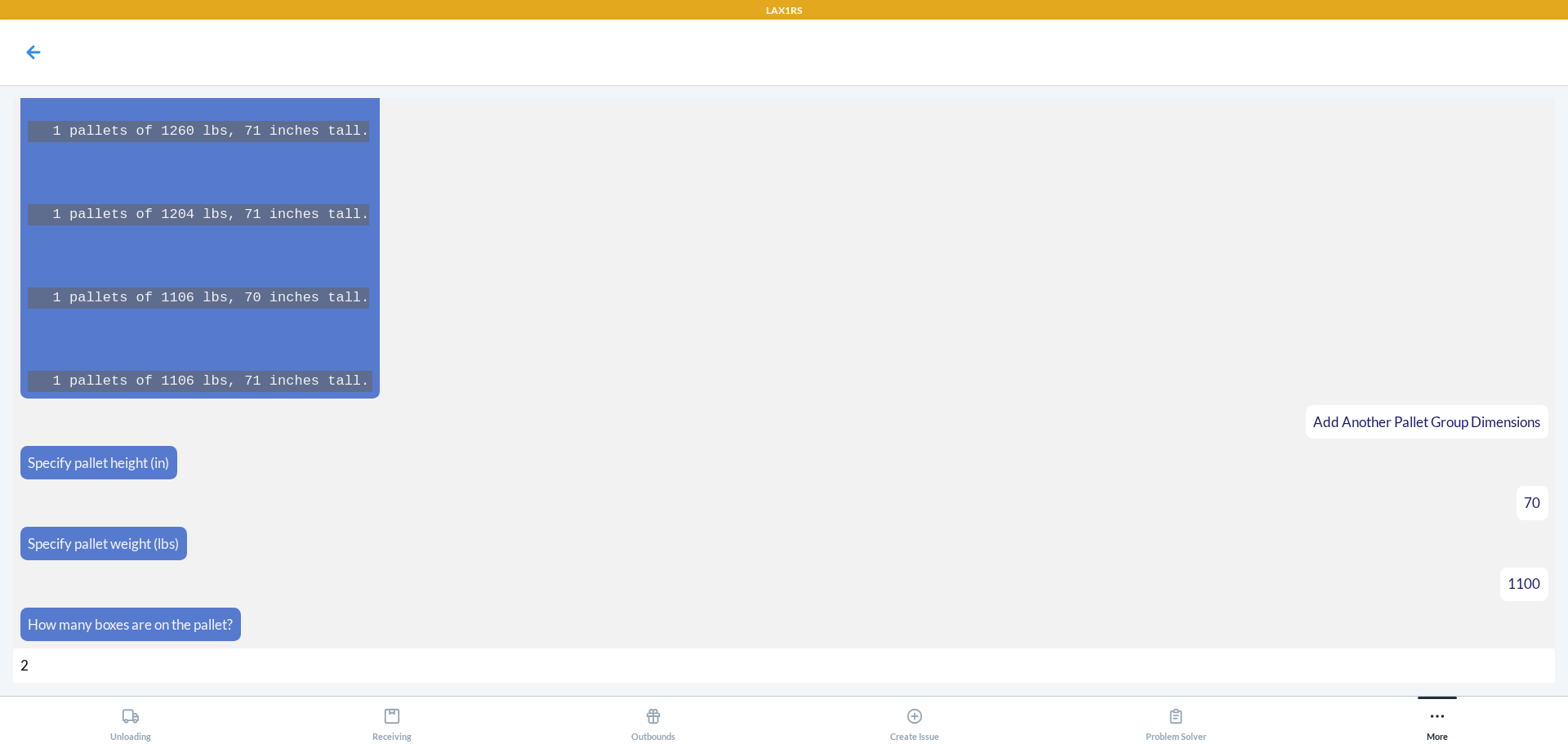
type input "28"
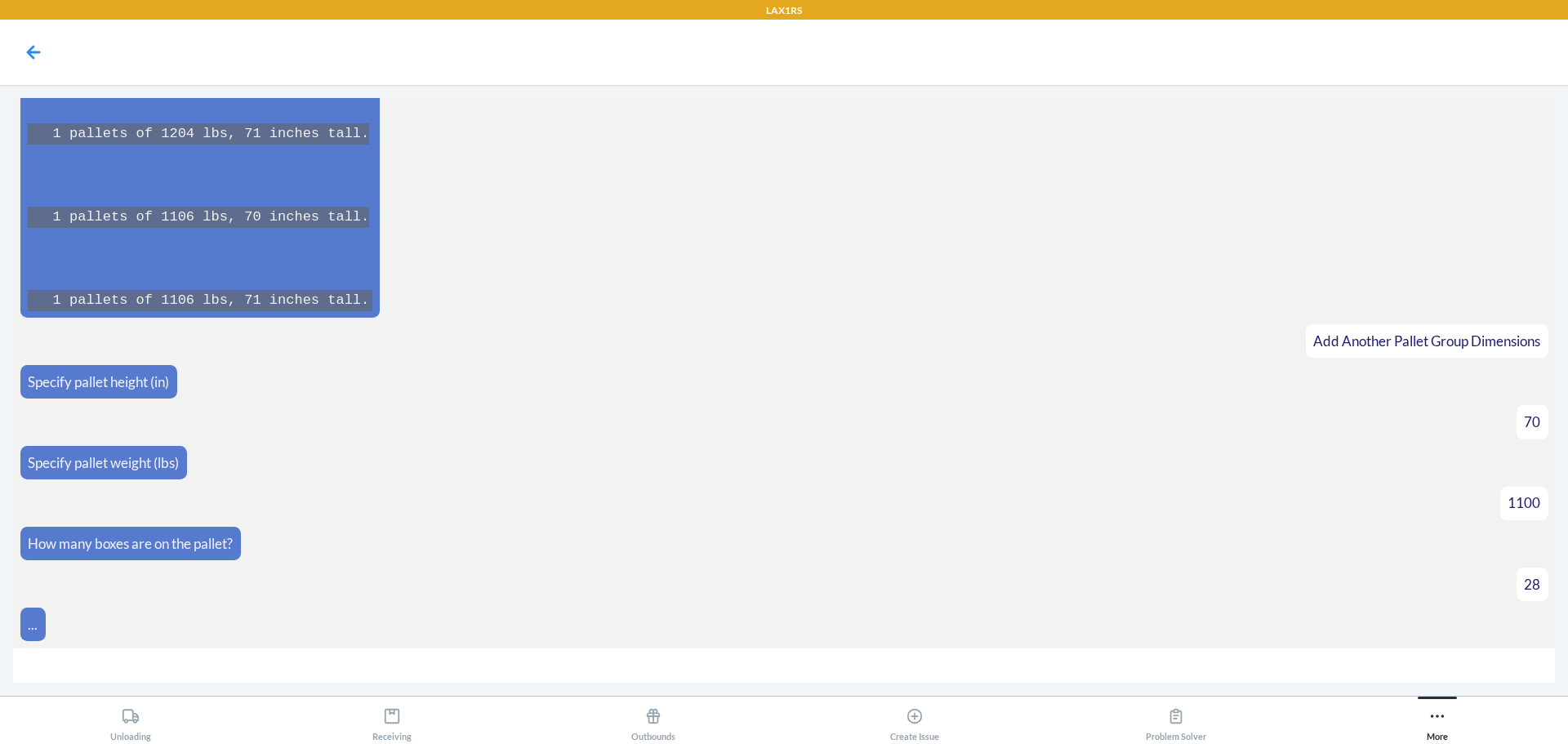
scroll to position [7174, 0]
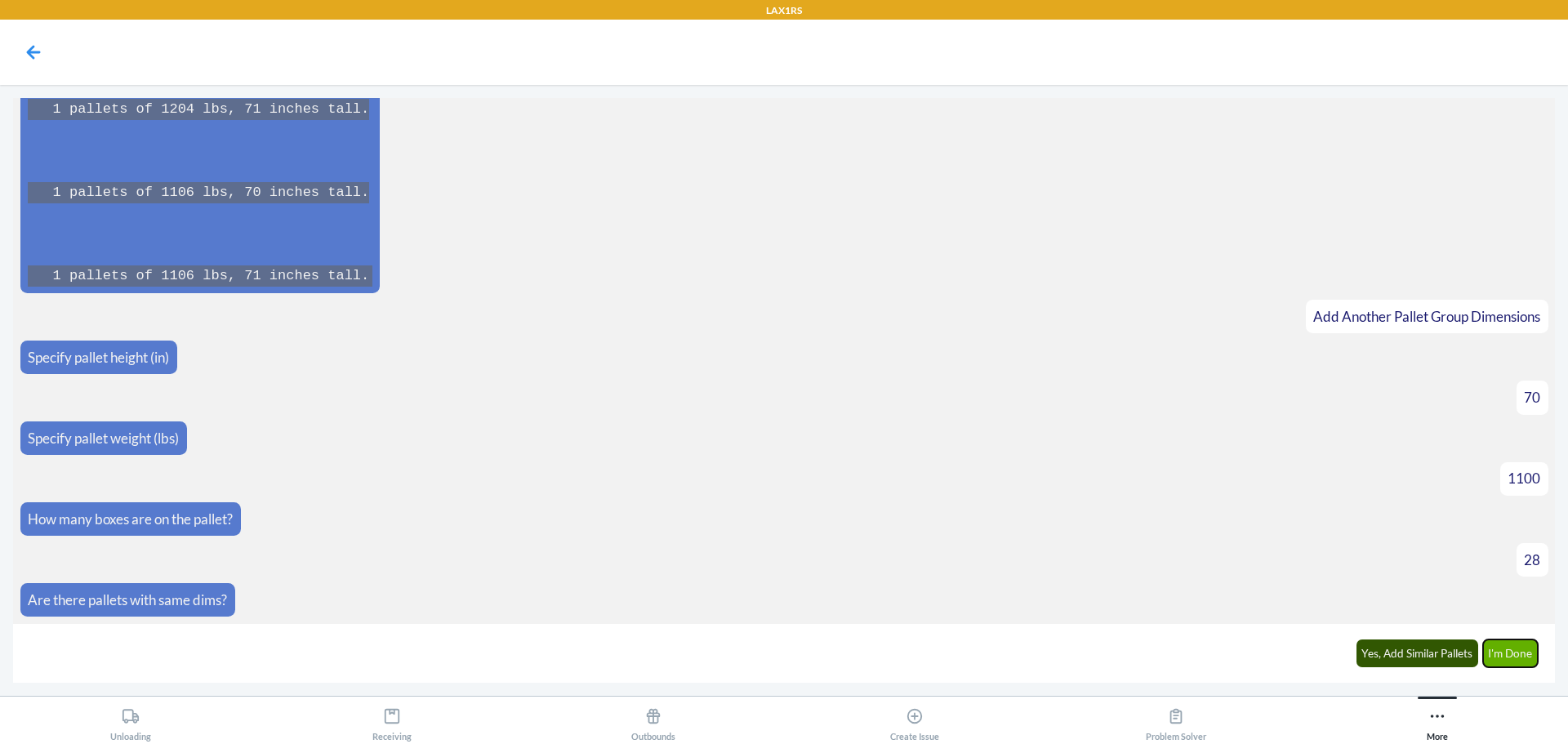
click at [1496, 656] on button "I'm Done" at bounding box center [1511, 653] width 56 height 28
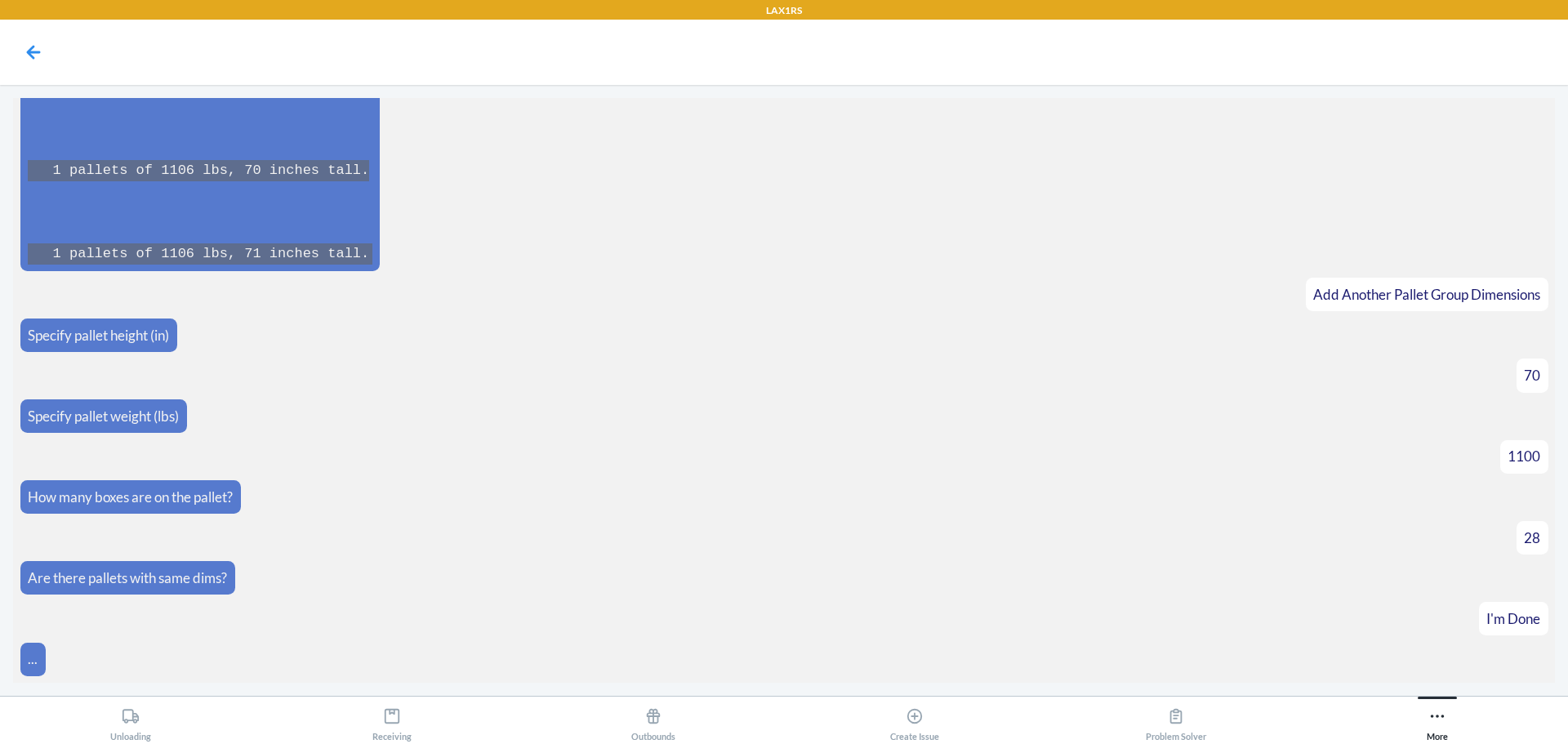
scroll to position [7740, 0]
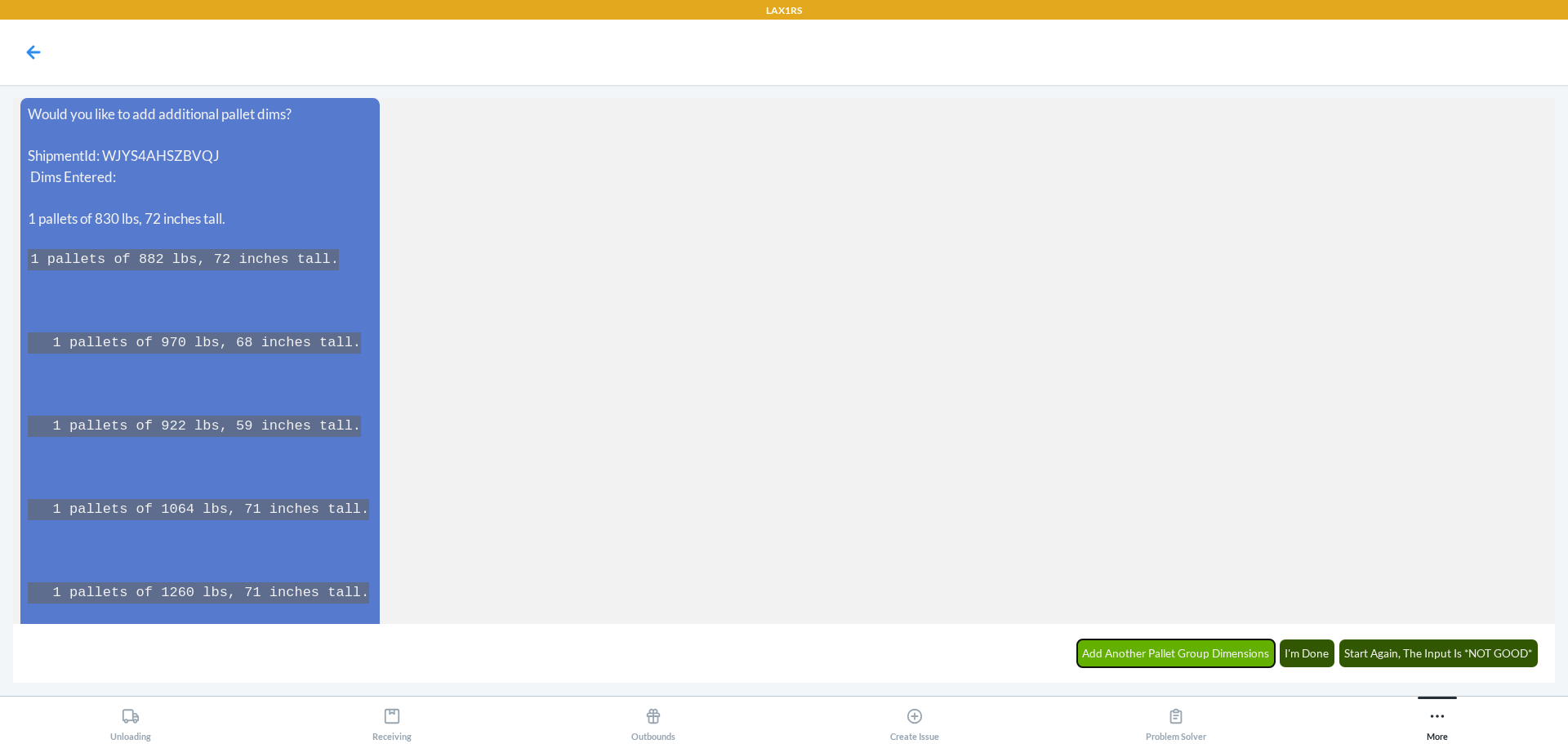
click at [1200, 664] on button "Add Another Pallet Group Dimensions" at bounding box center [1176, 653] width 198 height 28
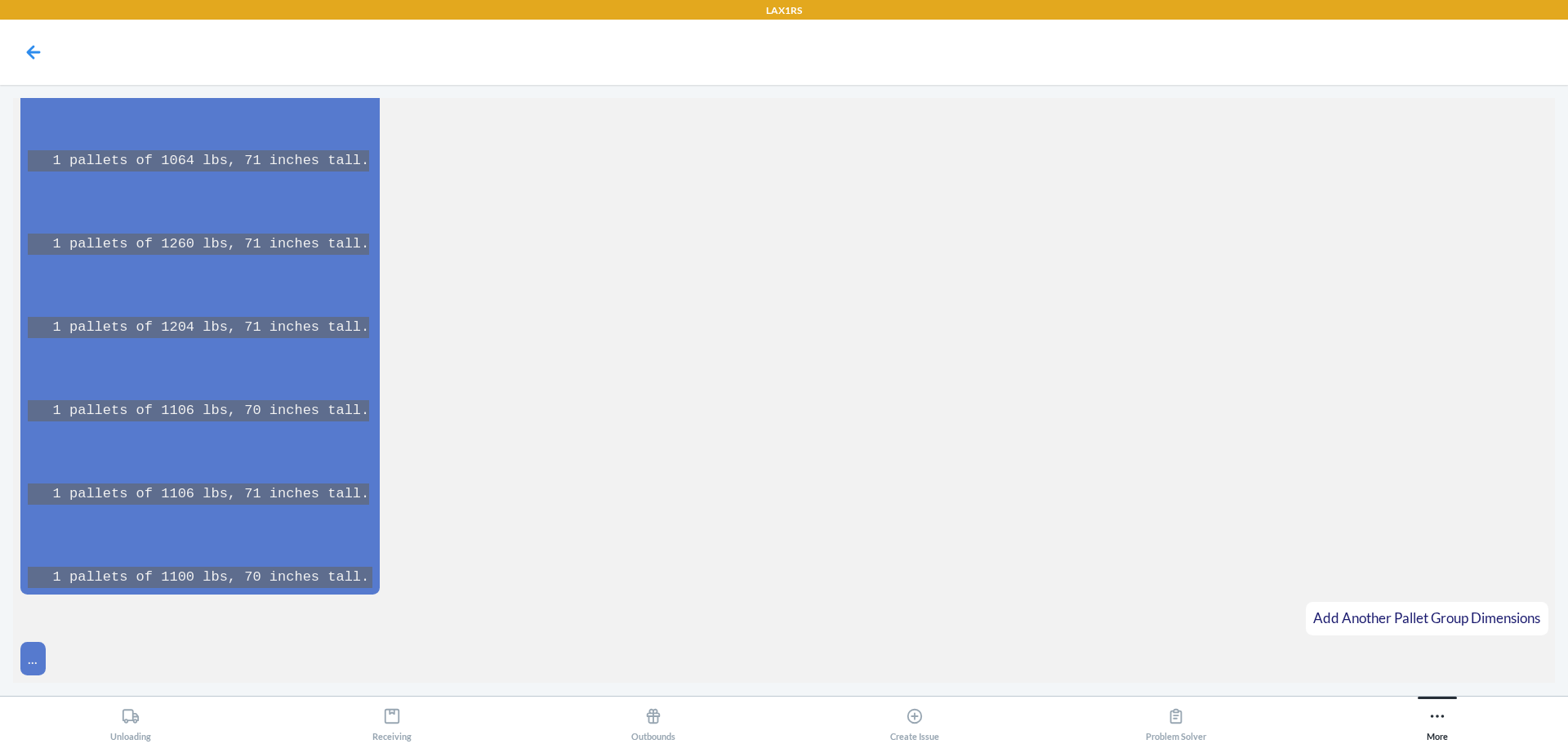
scroll to position [8123, 0]
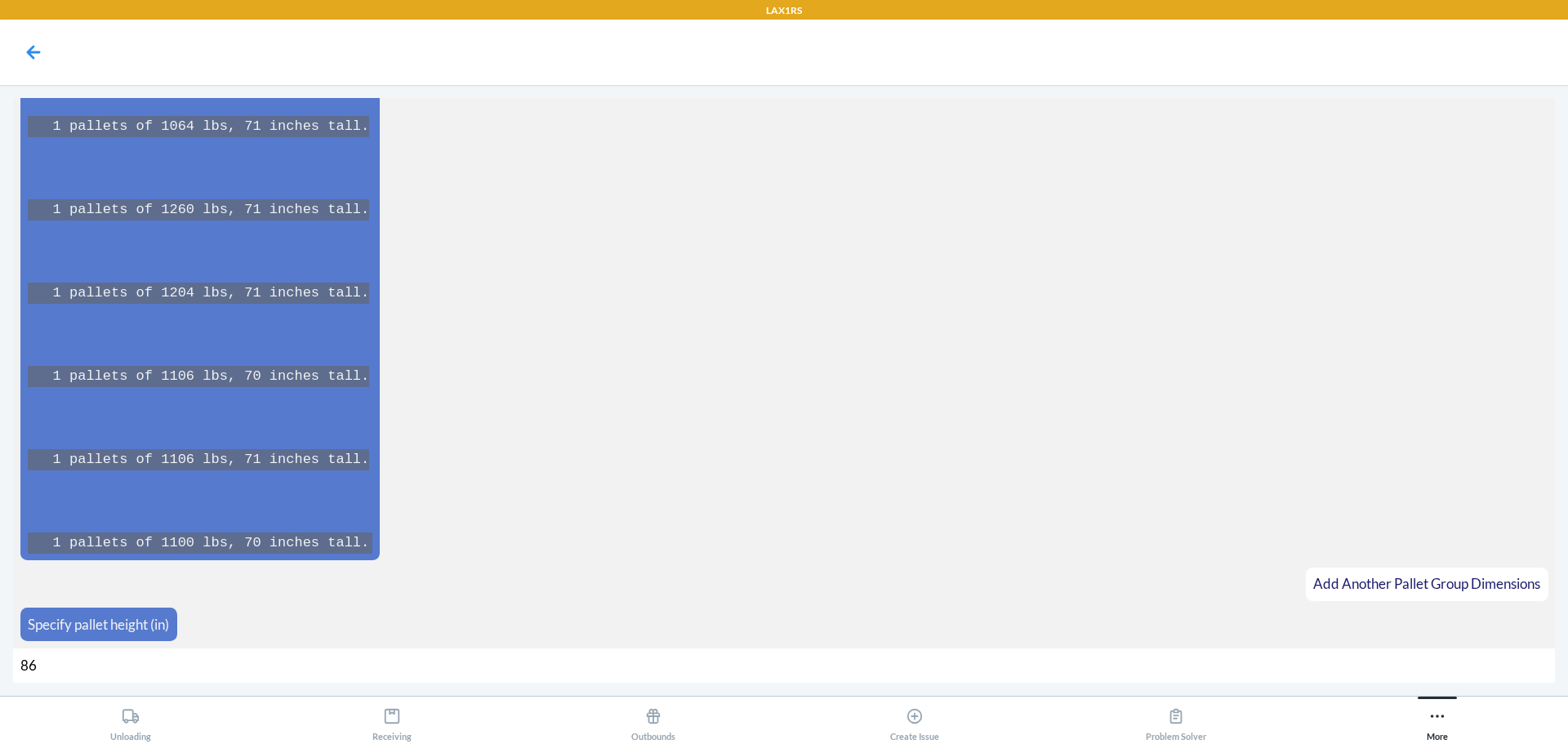
type input "8"
type input "68"
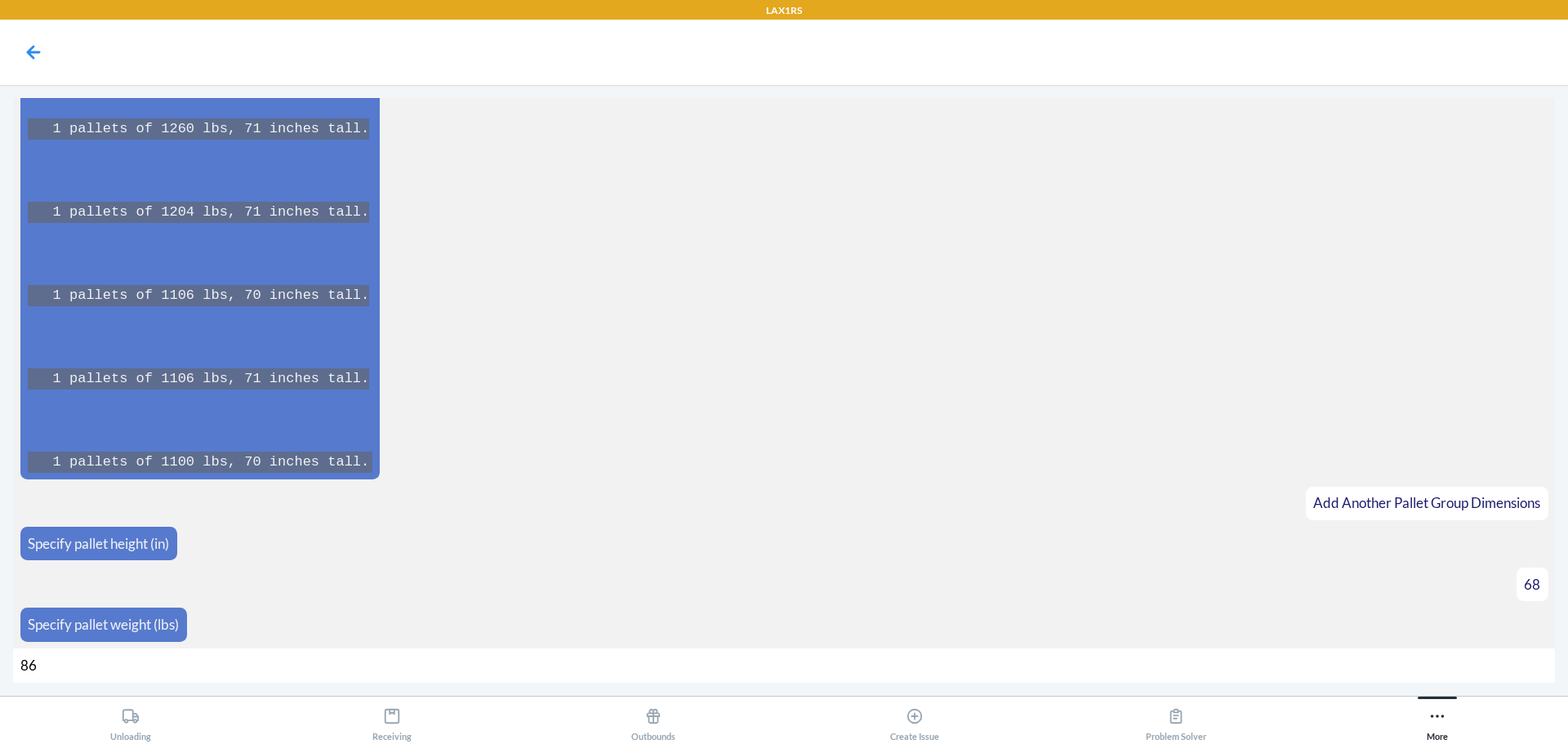
type input "862"
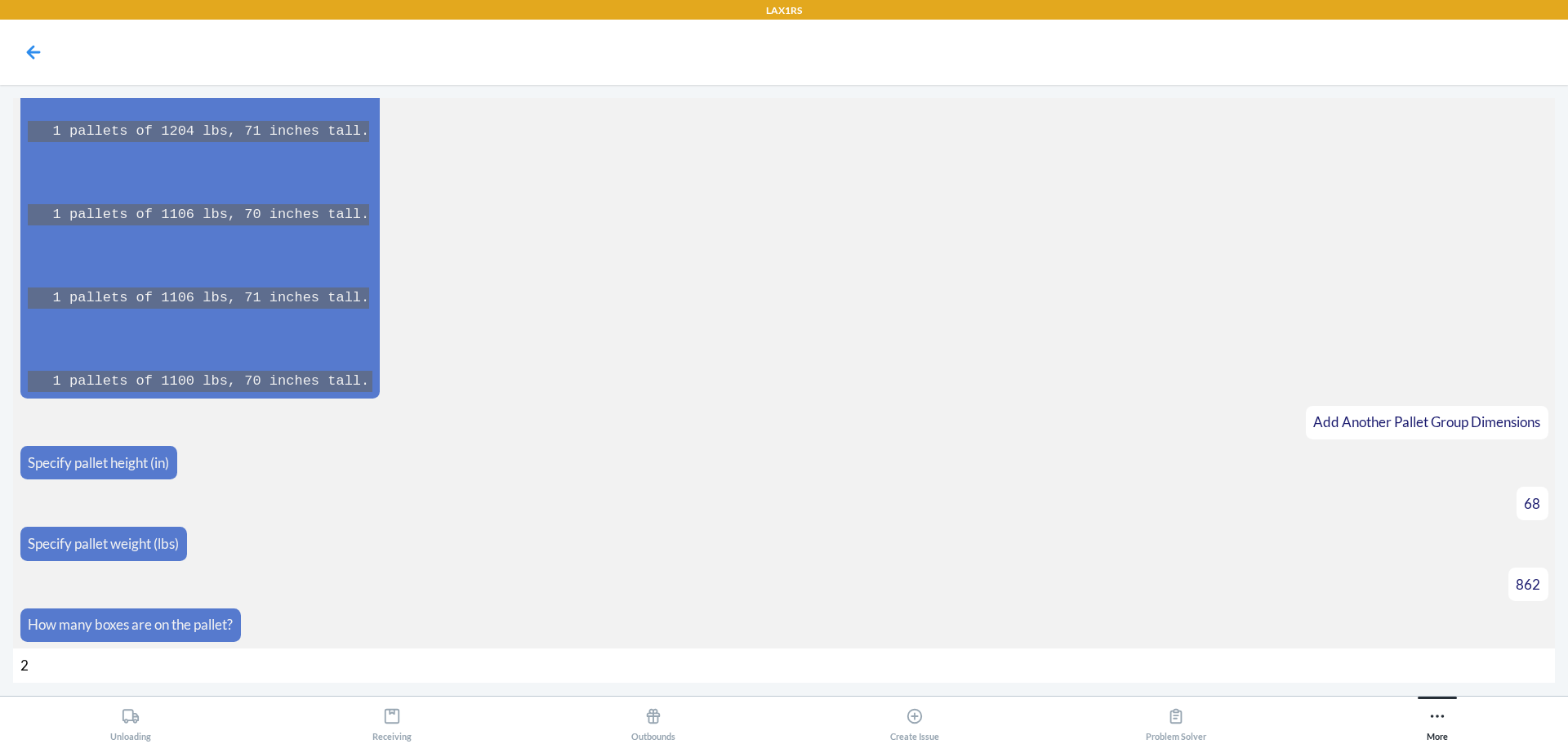
type input "21"
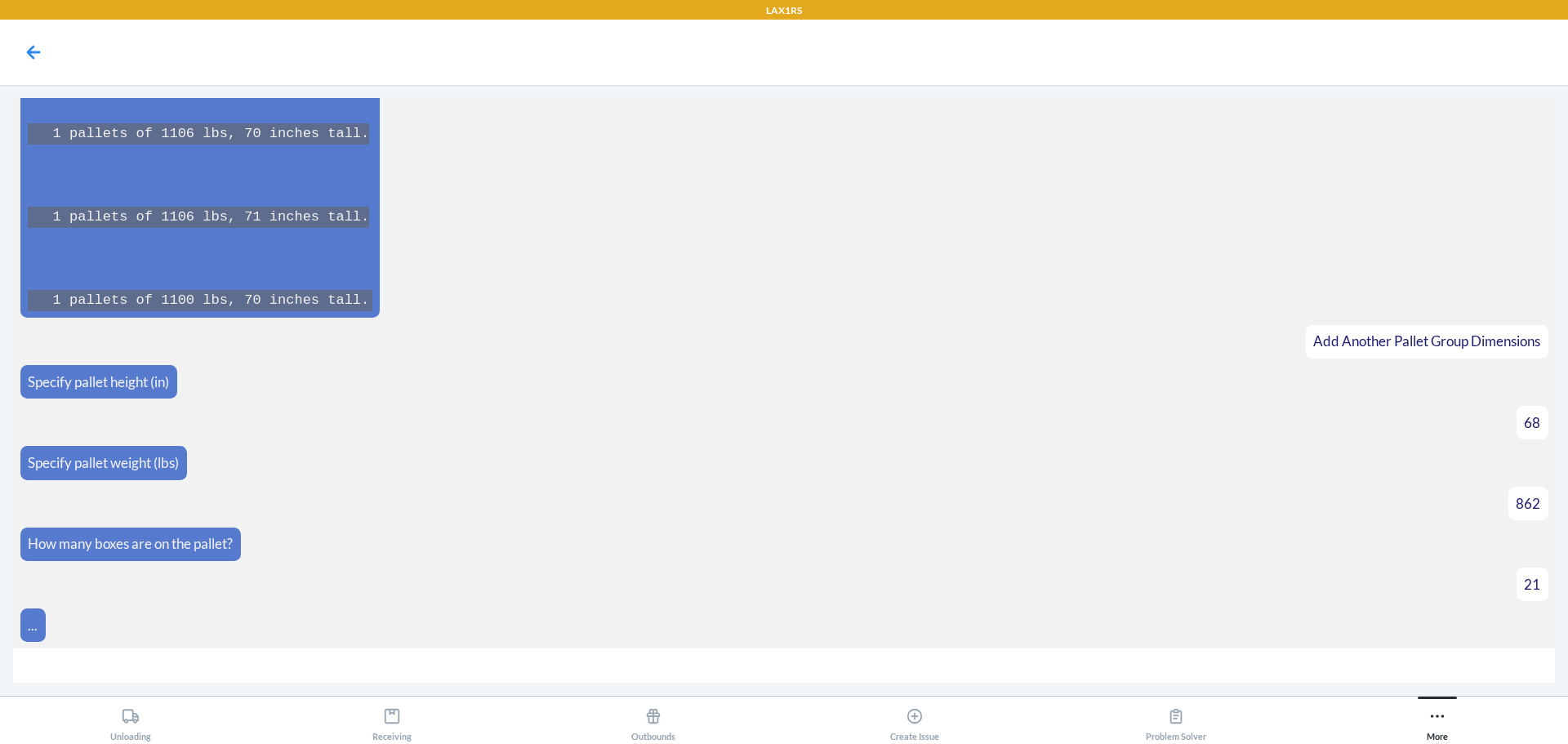
scroll to position [8391, 0]
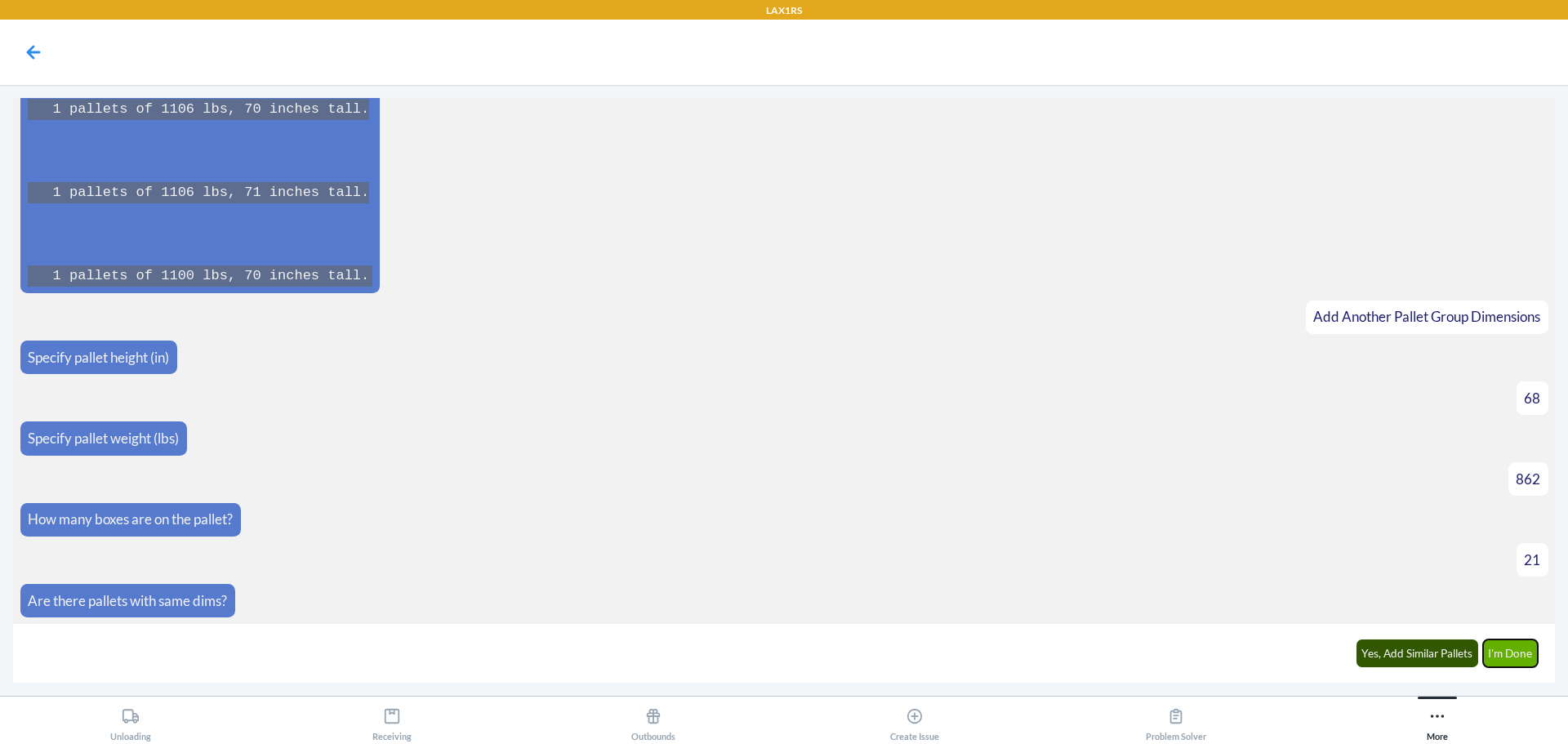
click at [1502, 651] on button "I'm Done" at bounding box center [1511, 653] width 56 height 28
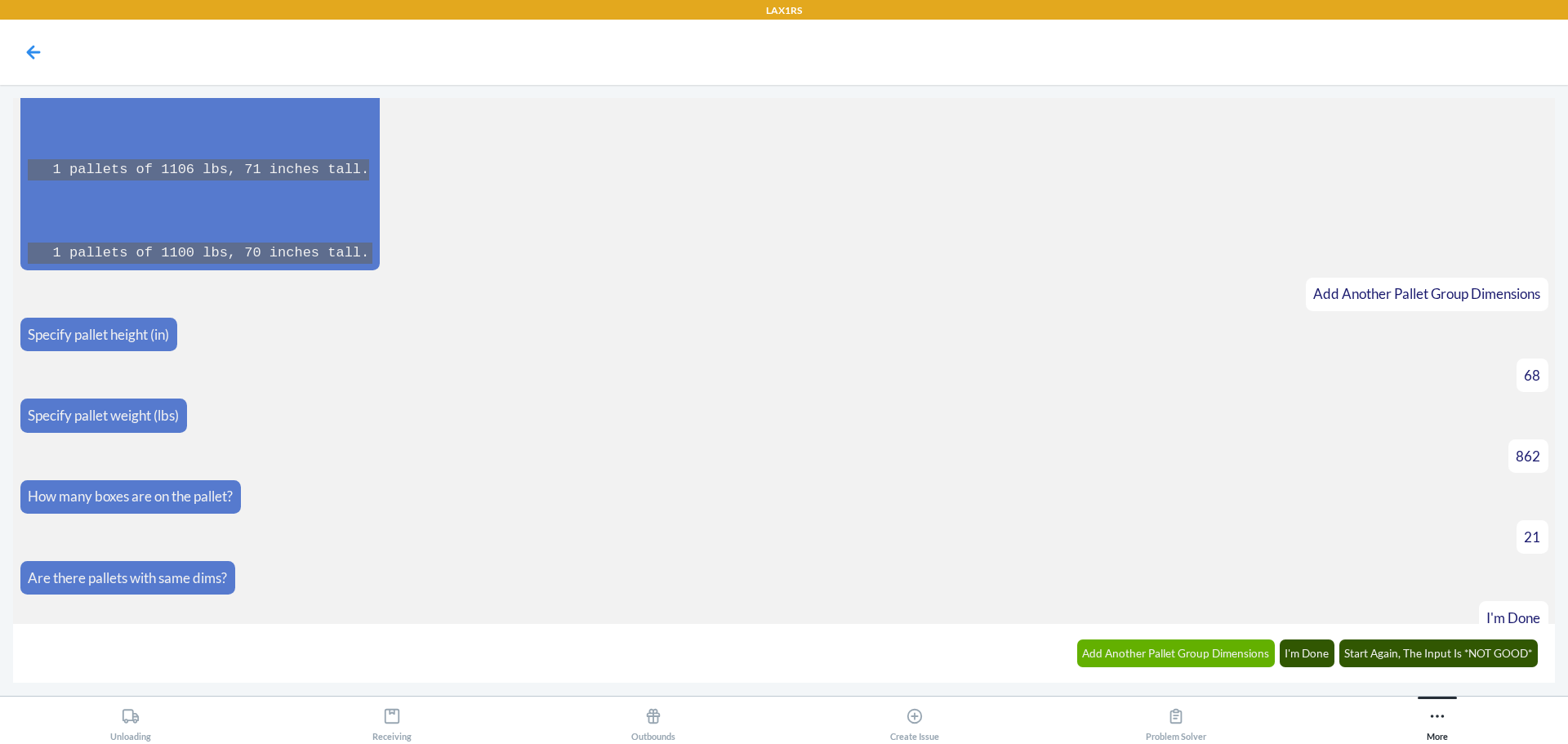
scroll to position [8958, 0]
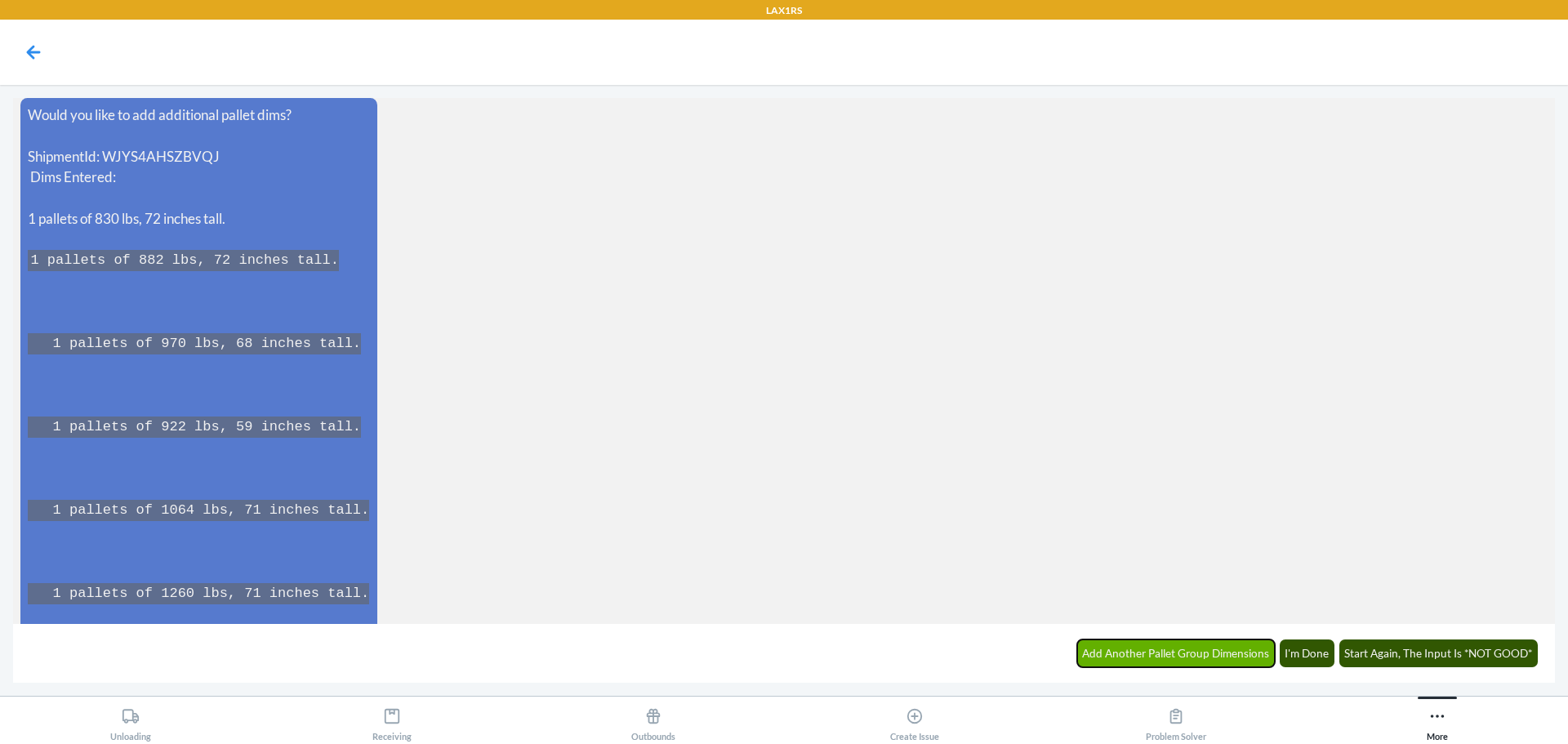
click at [1211, 662] on button "Add Another Pallet Group Dimensions" at bounding box center [1176, 653] width 198 height 28
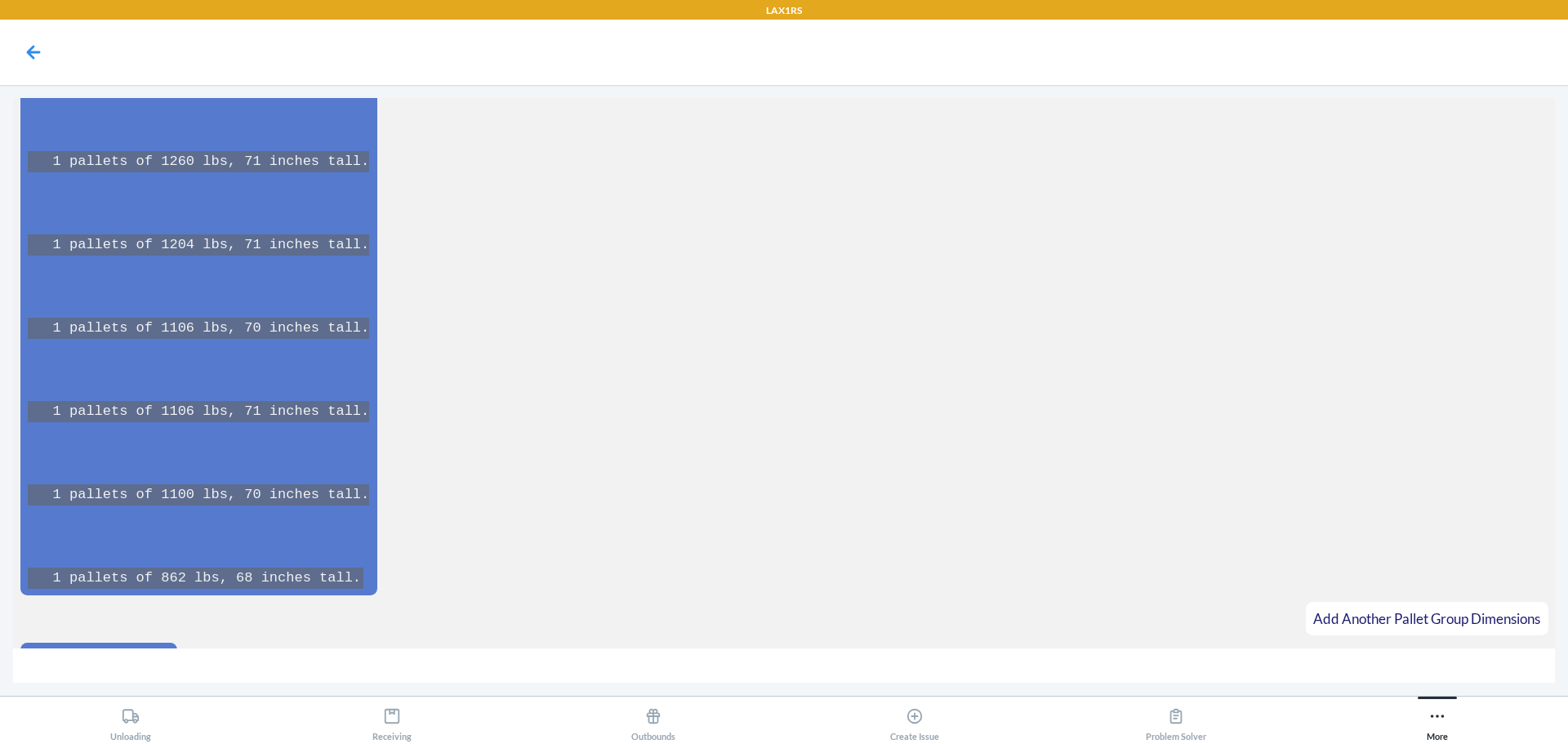
scroll to position [9424, 0]
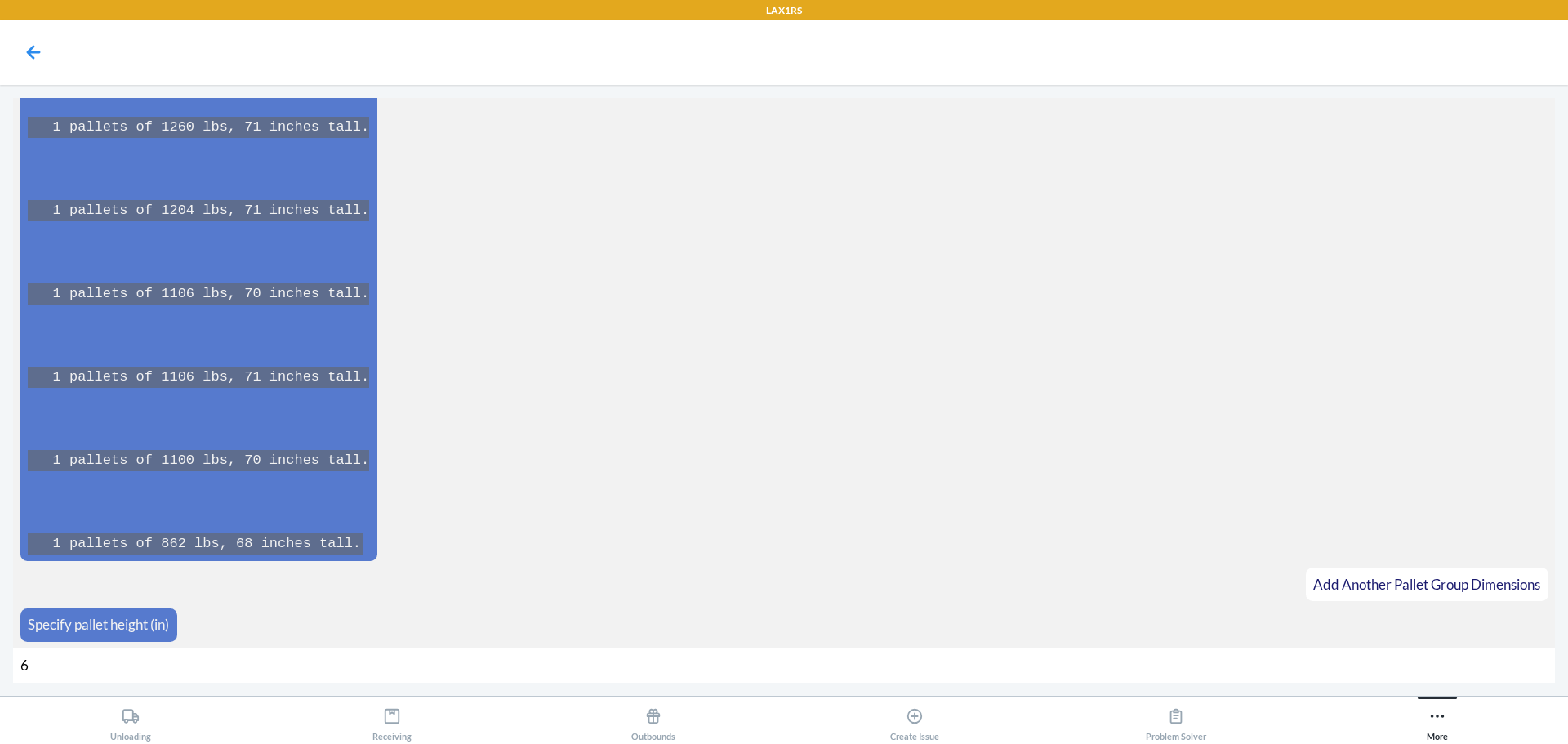
type input "62"
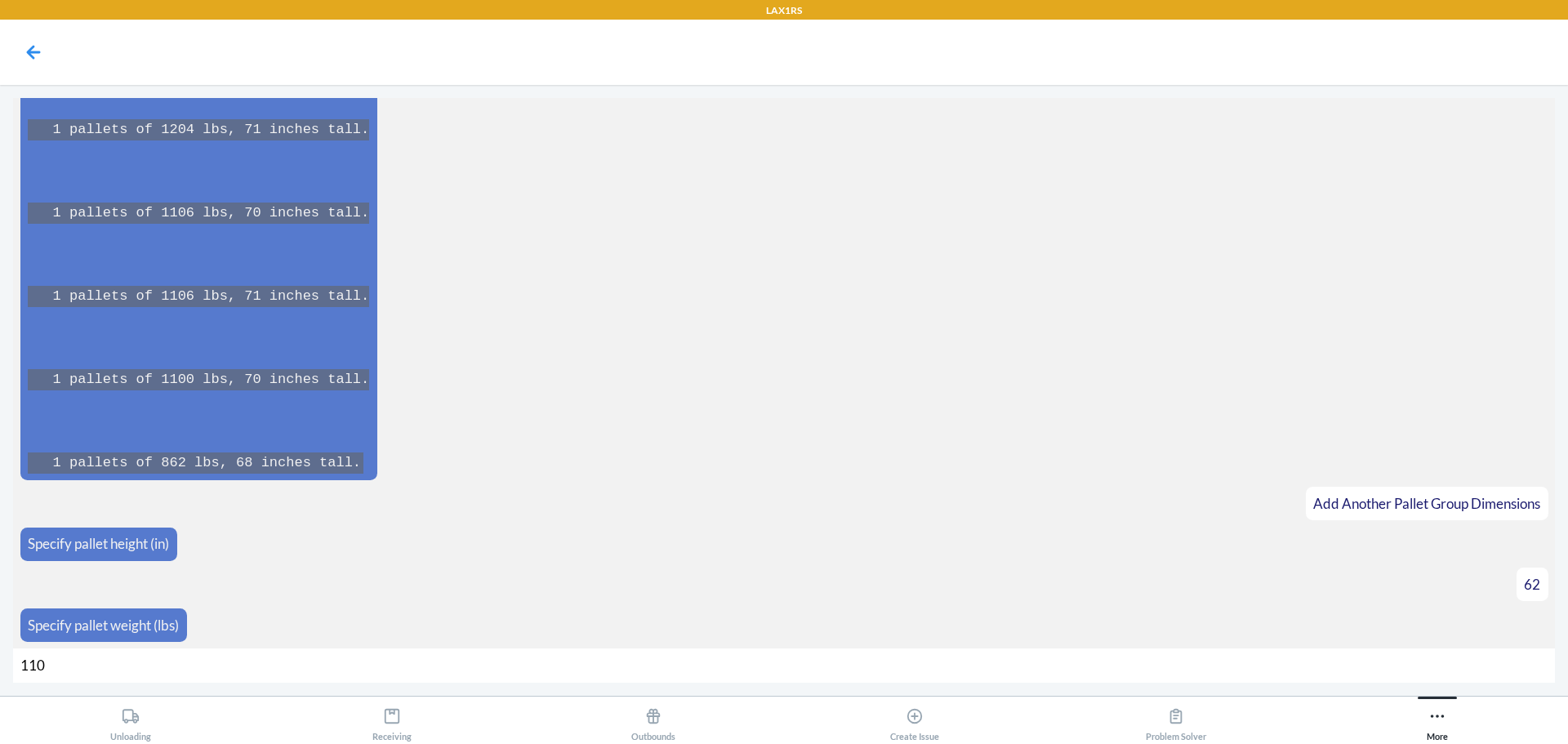
type input "1104"
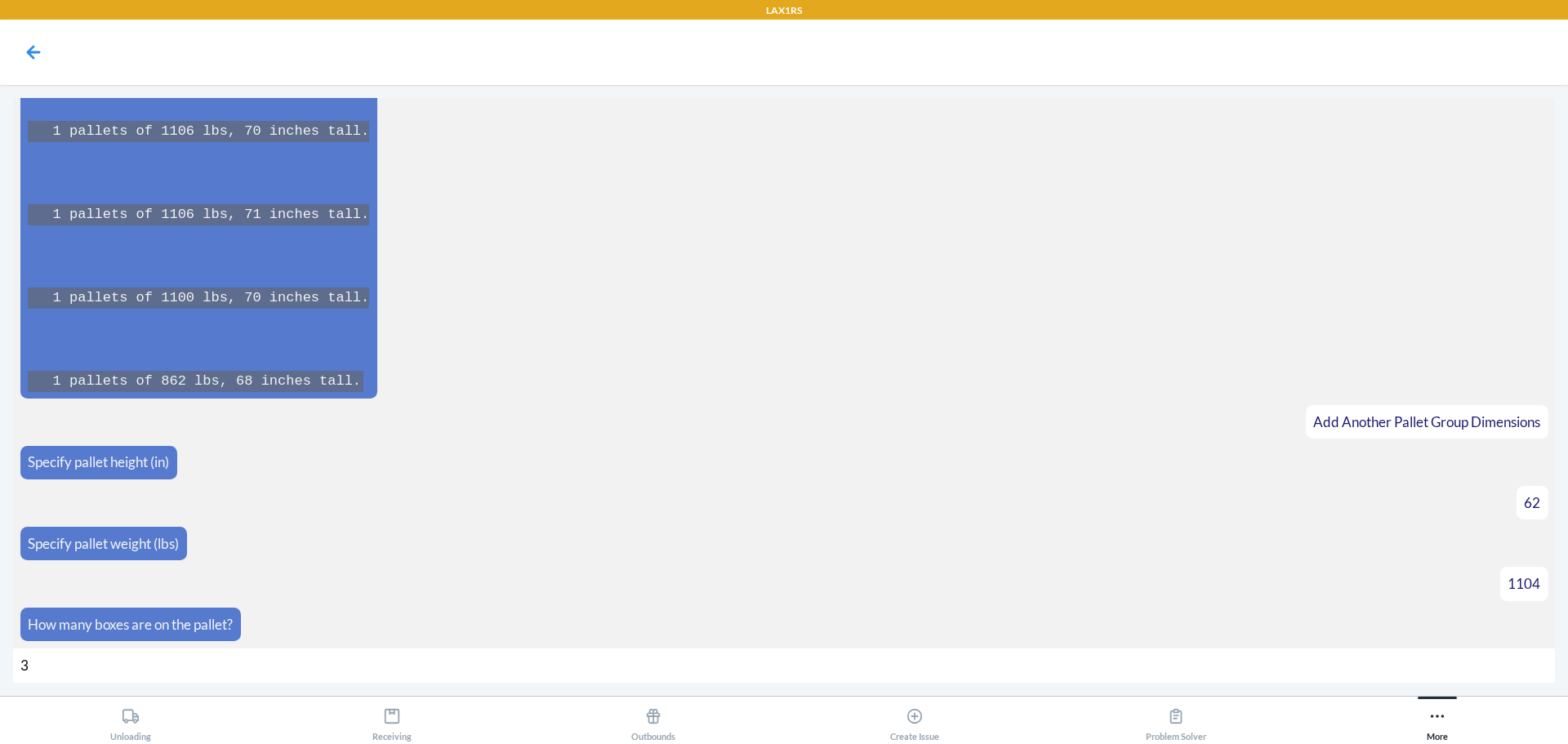
type input "32"
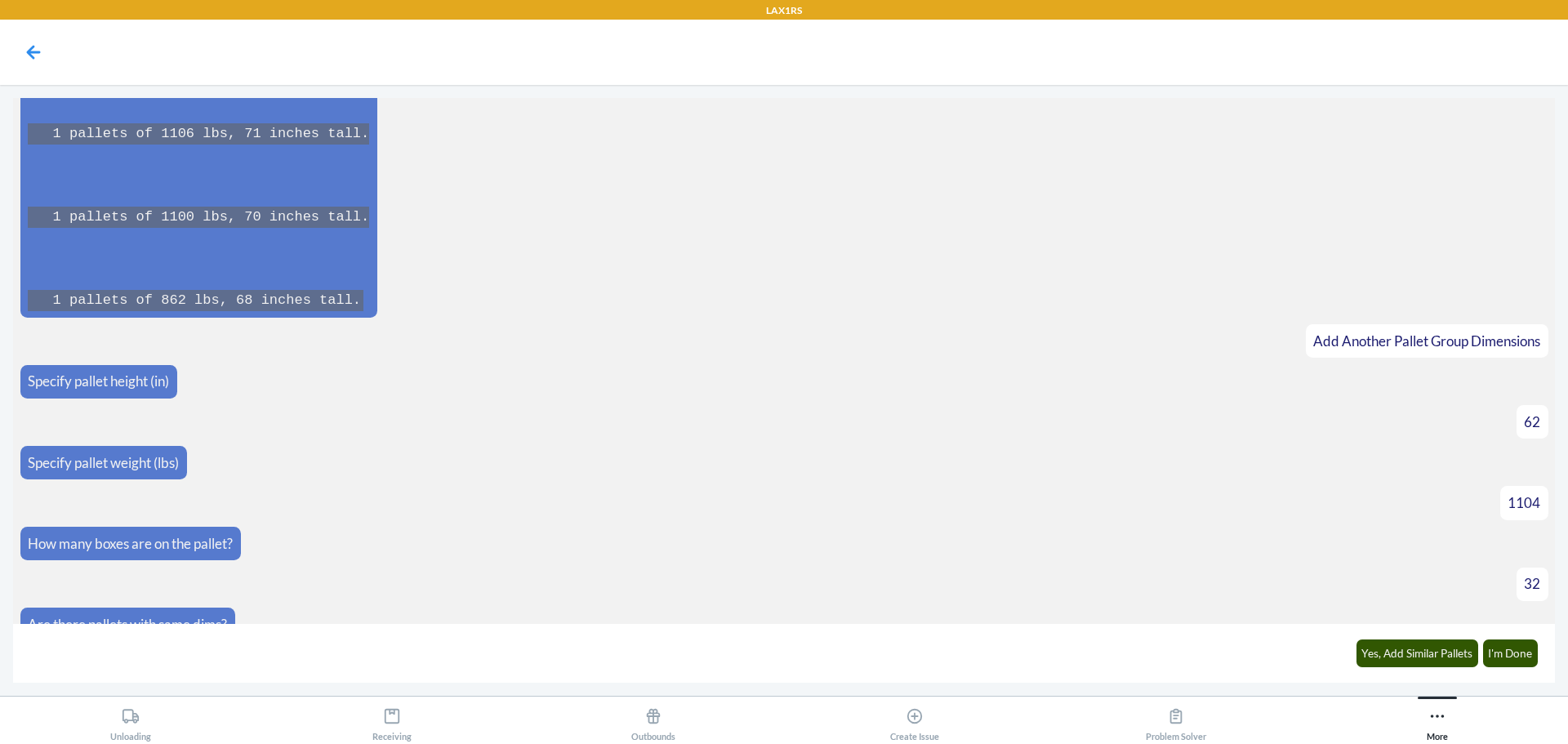
scroll to position [9691, 0]
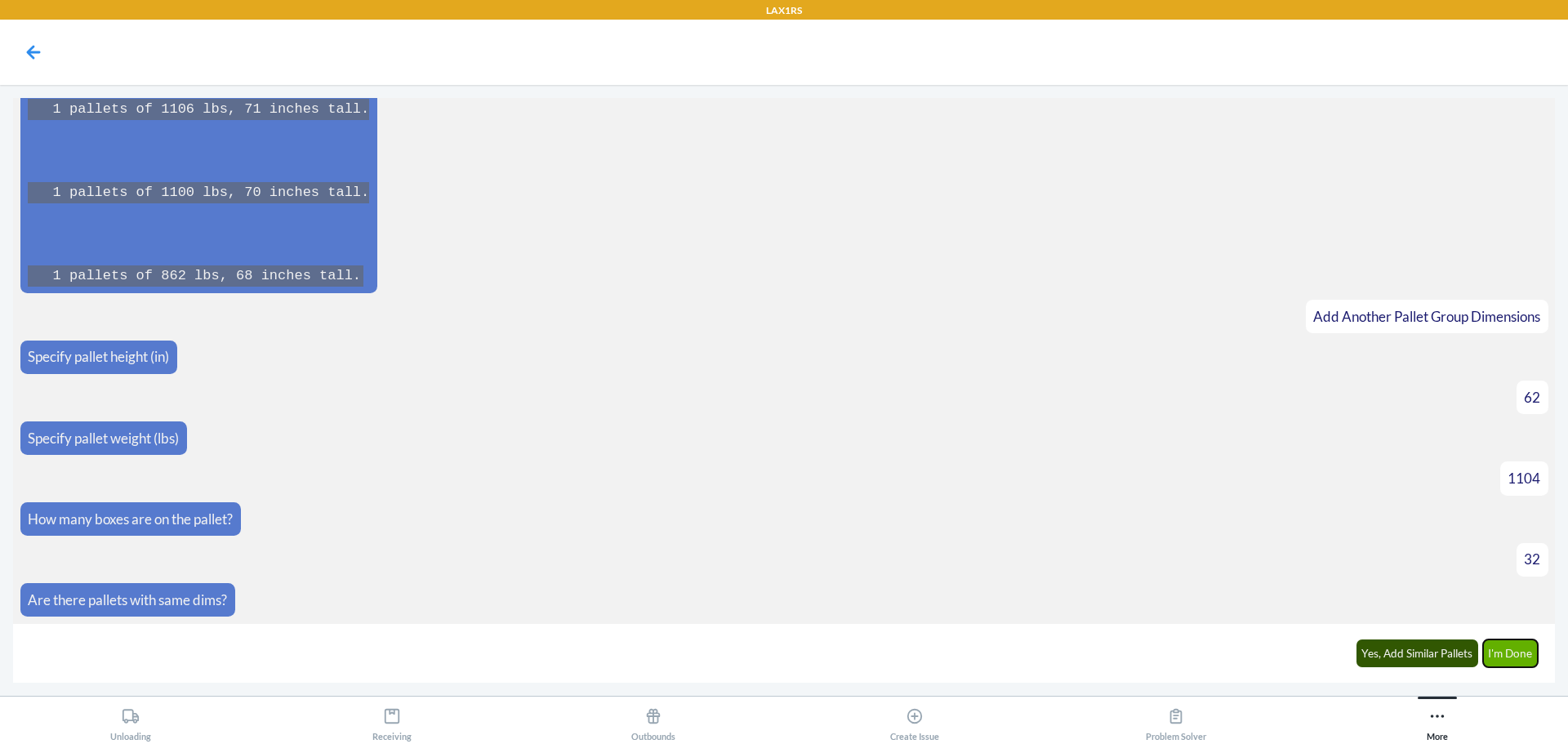
click at [1515, 656] on button "I'm Done" at bounding box center [1511, 653] width 56 height 28
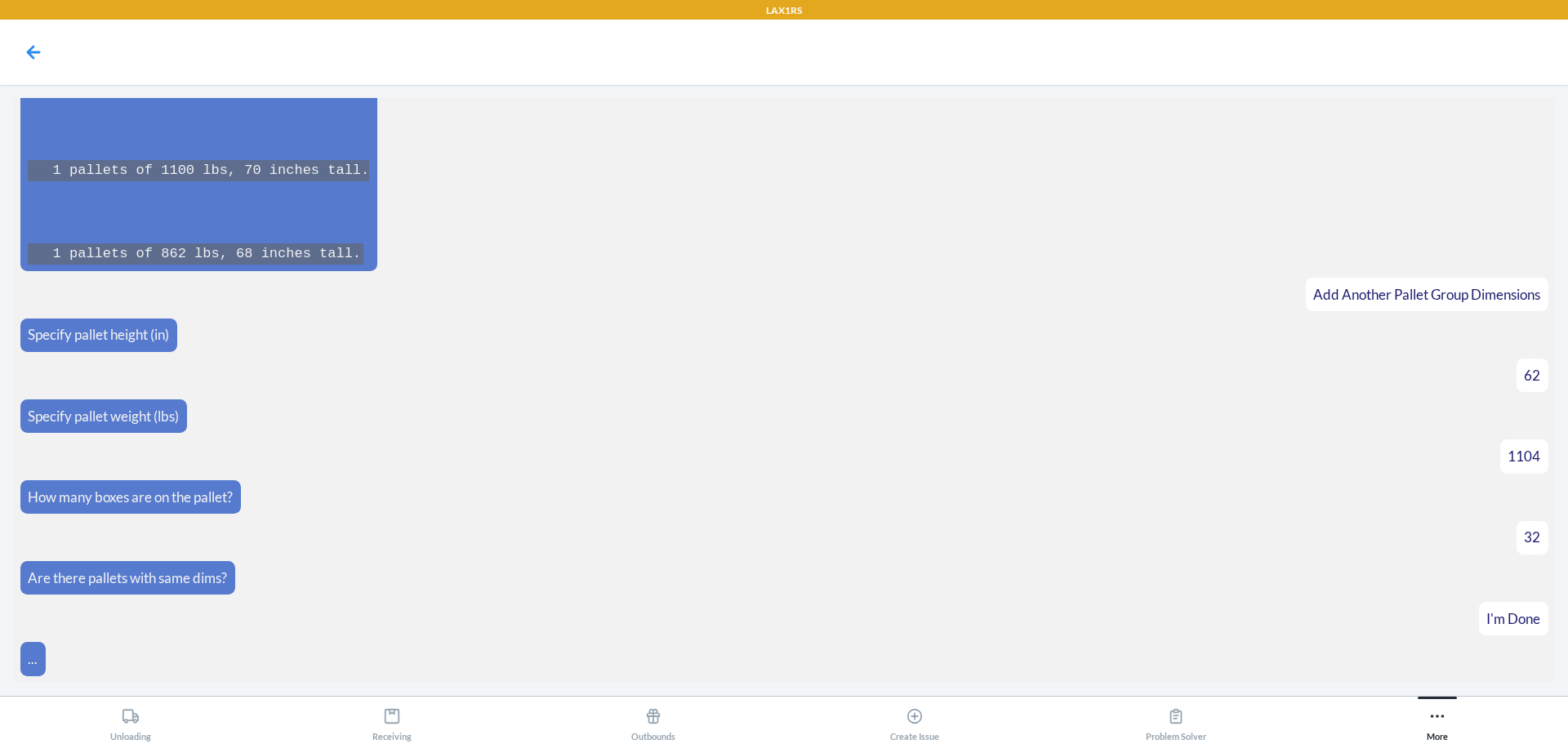
scroll to position [10257, 0]
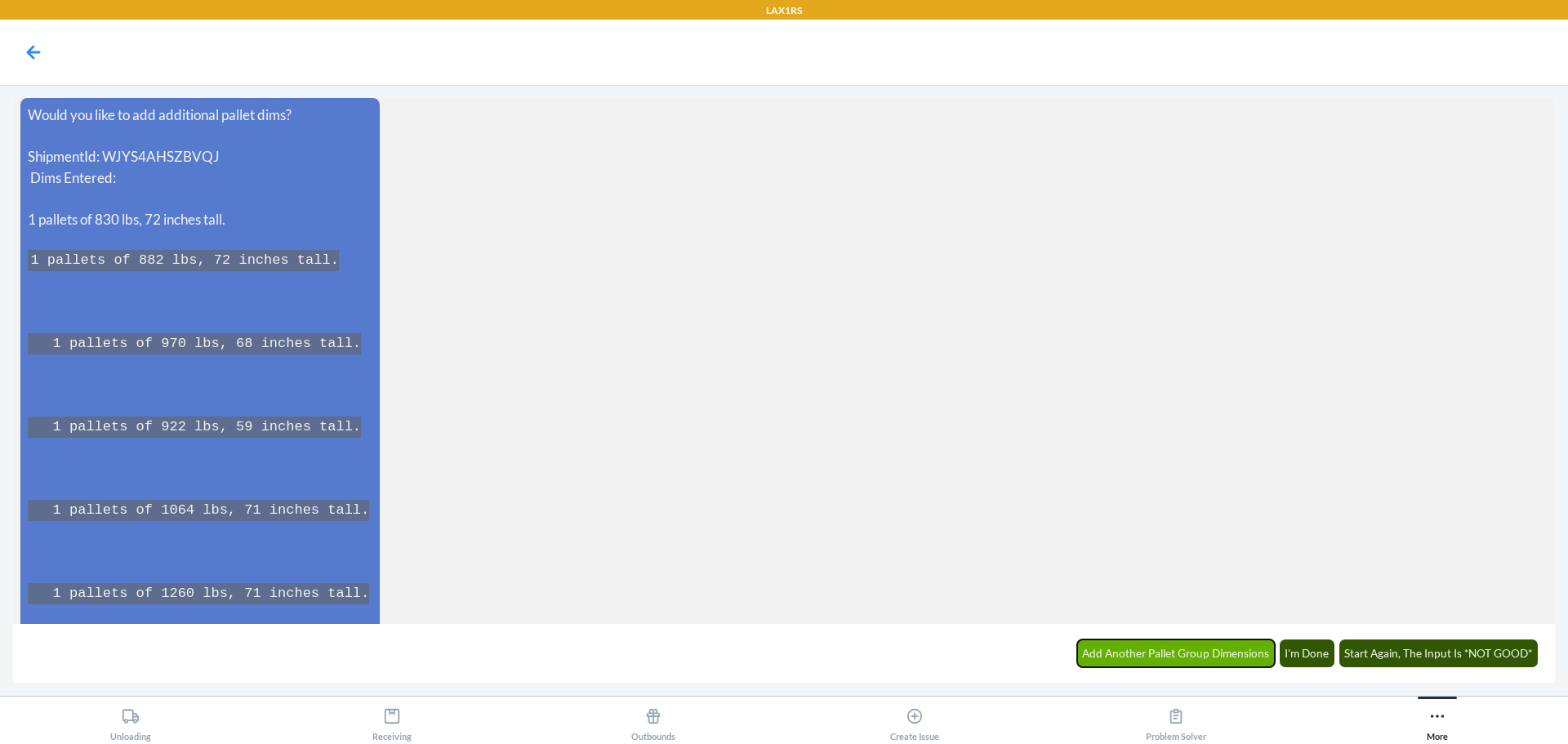
click at [1215, 660] on button "Add Another Pallet Group Dimensions" at bounding box center [1176, 653] width 198 height 28
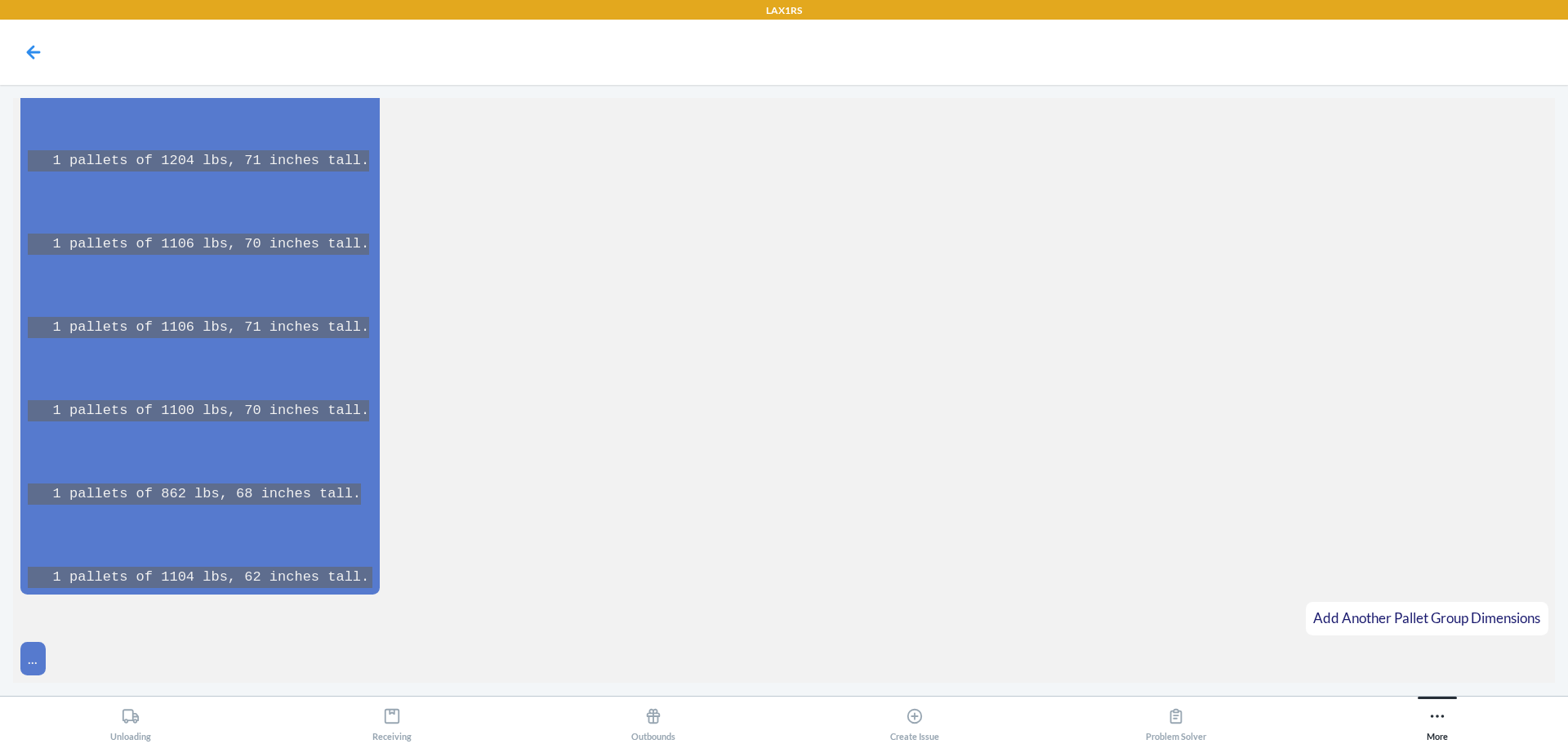
scroll to position [10808, 0]
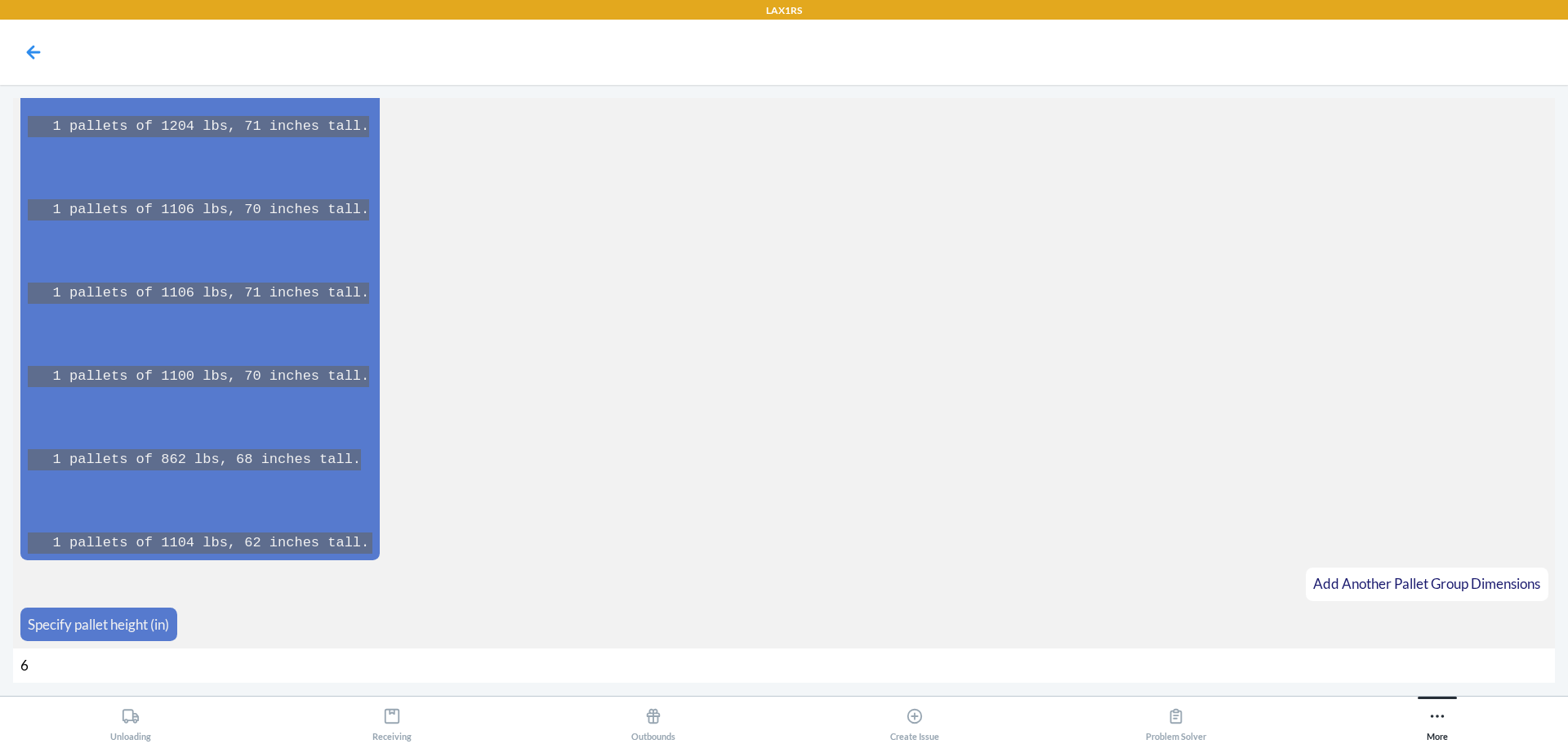
type input "67"
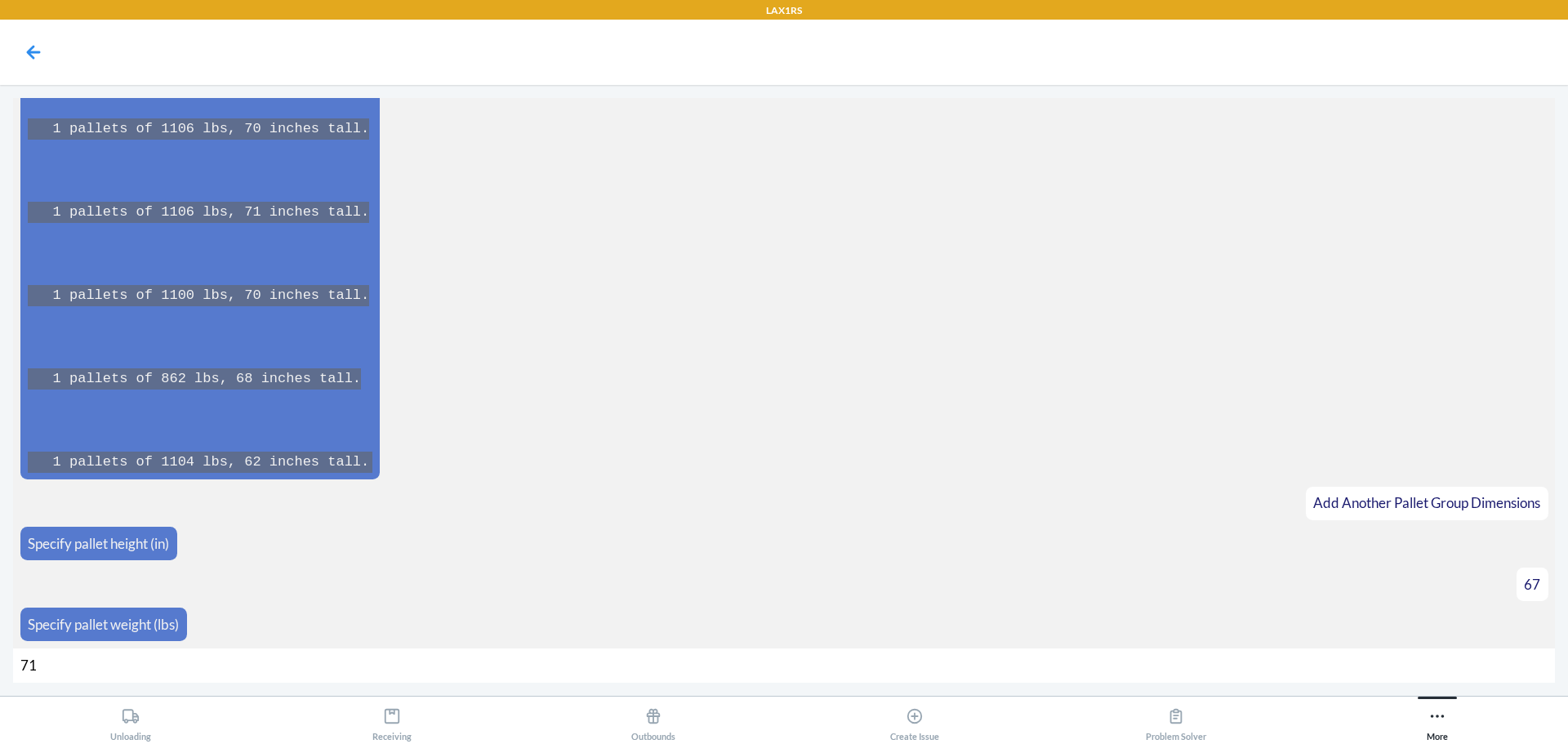
type input "712"
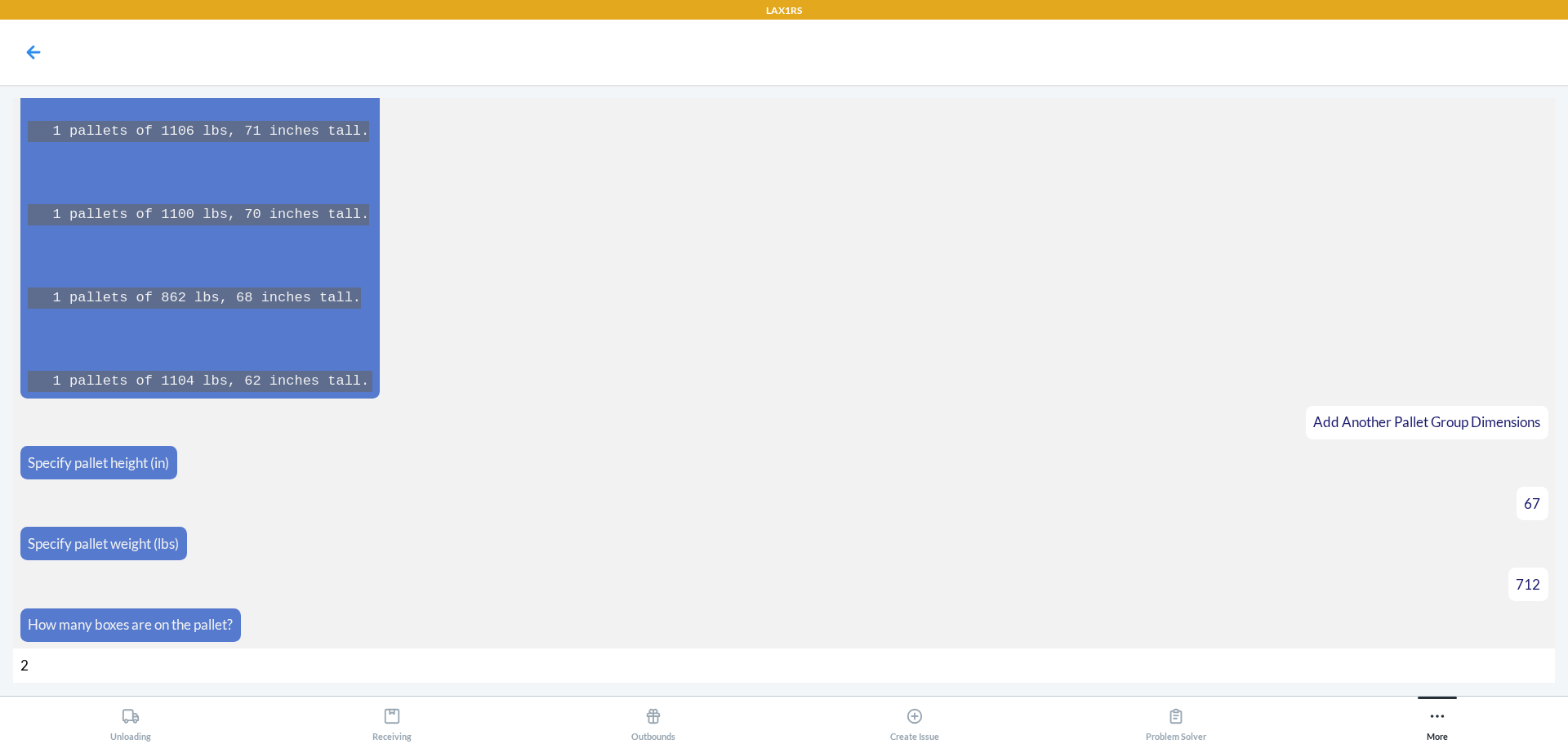
type input "24"
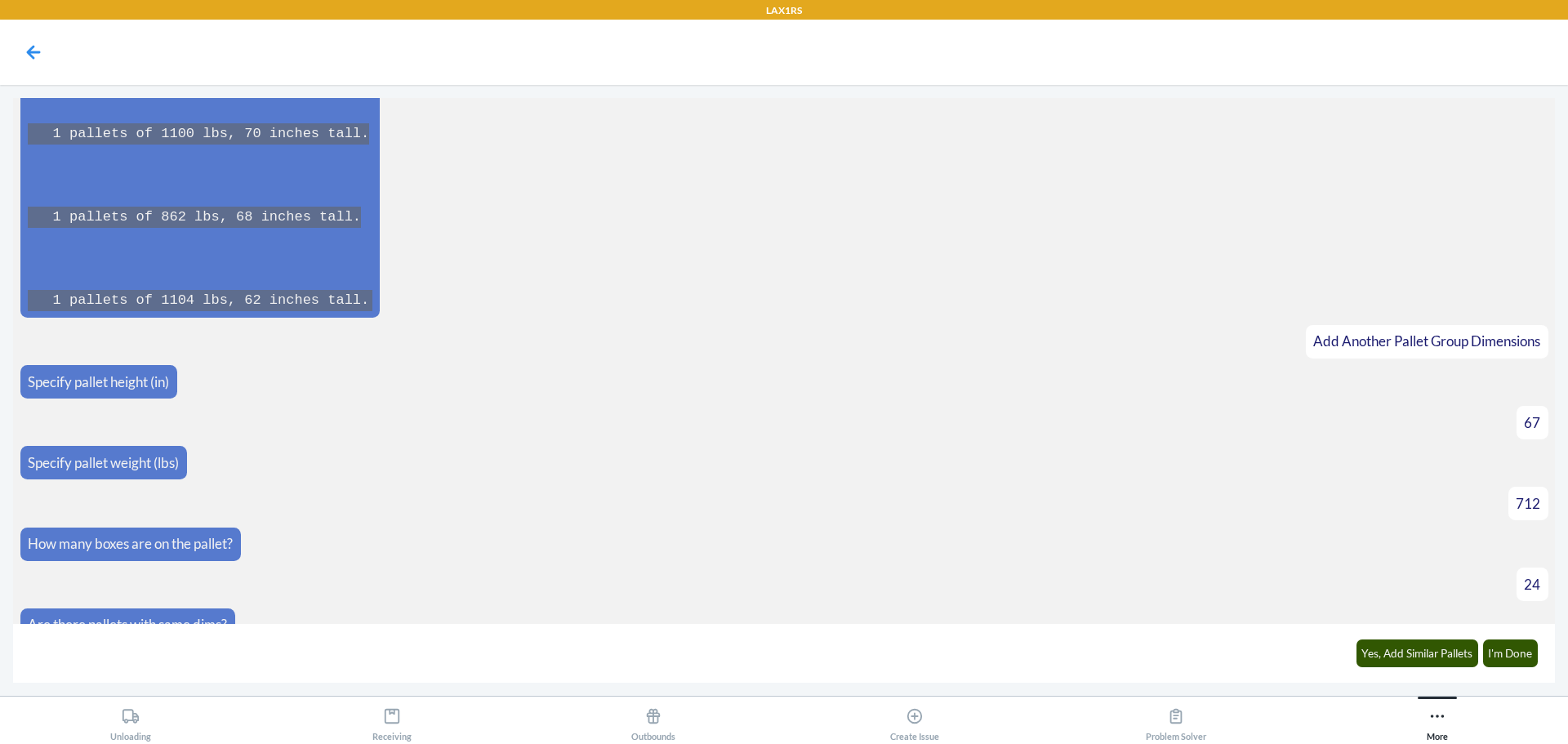
scroll to position [11075, 0]
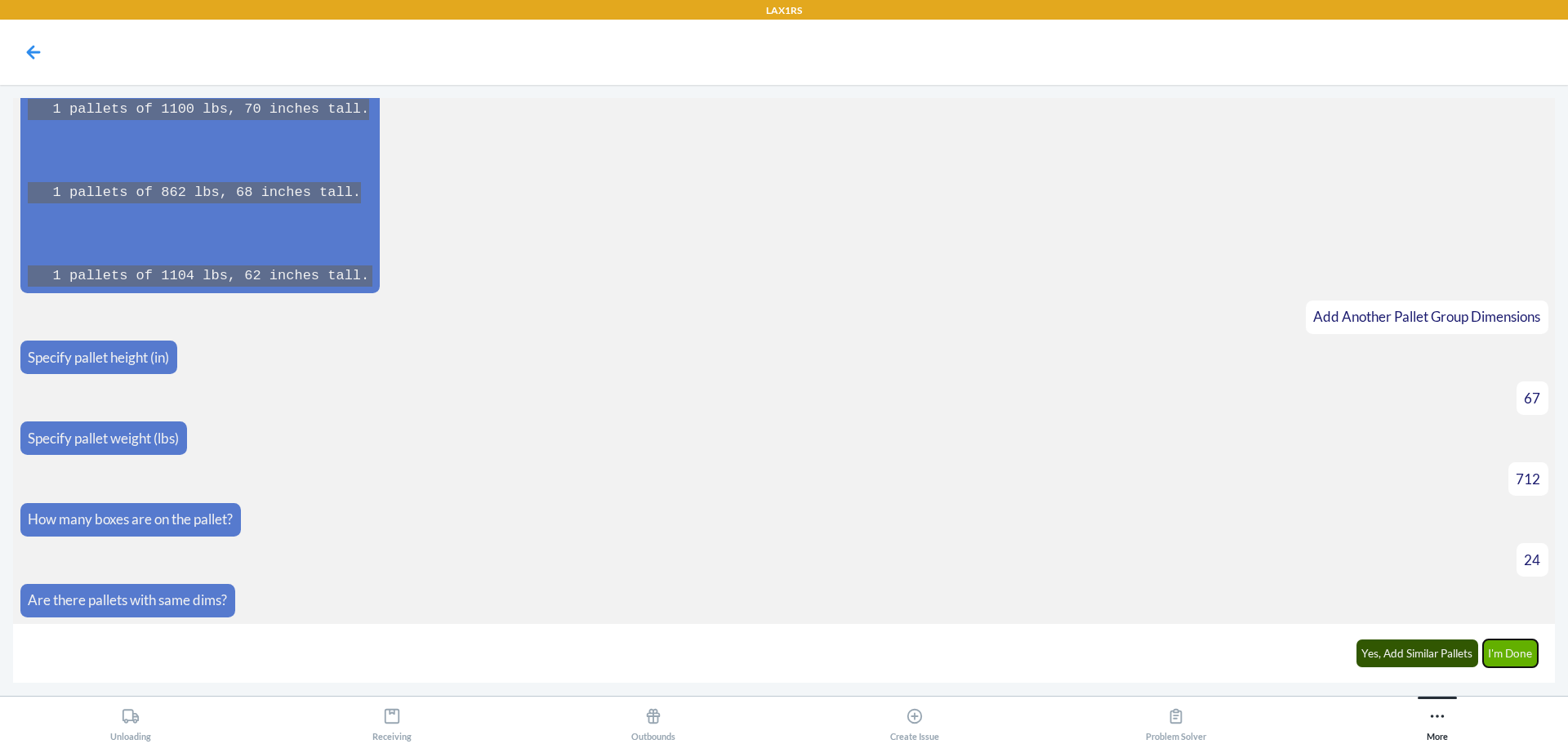
click at [1519, 651] on button "I'm Done" at bounding box center [1511, 653] width 56 height 28
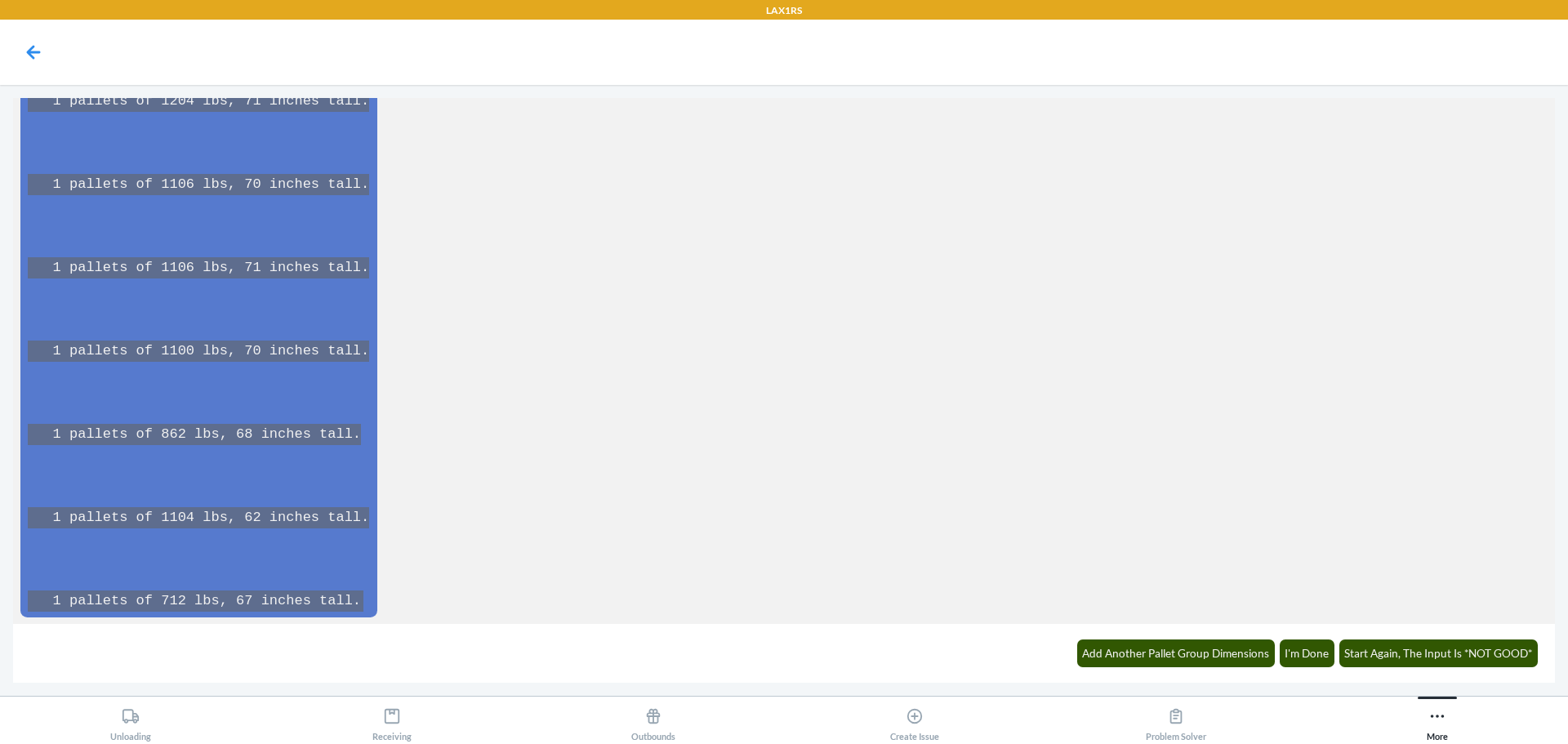
scroll to position [12218, 0]
click at [1324, 647] on button "I'm Done" at bounding box center [1307, 653] width 56 height 28
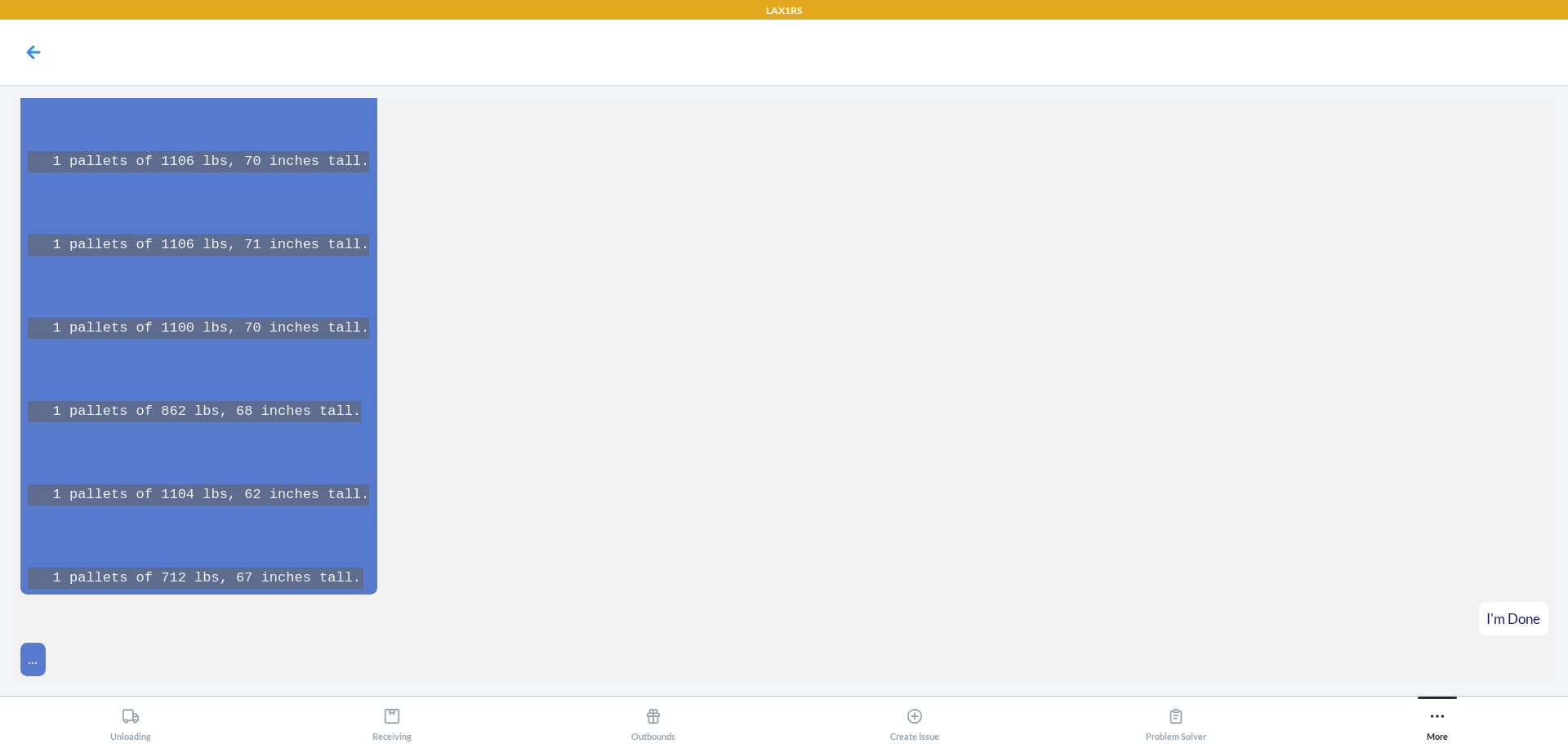
scroll to position [12299, 0]
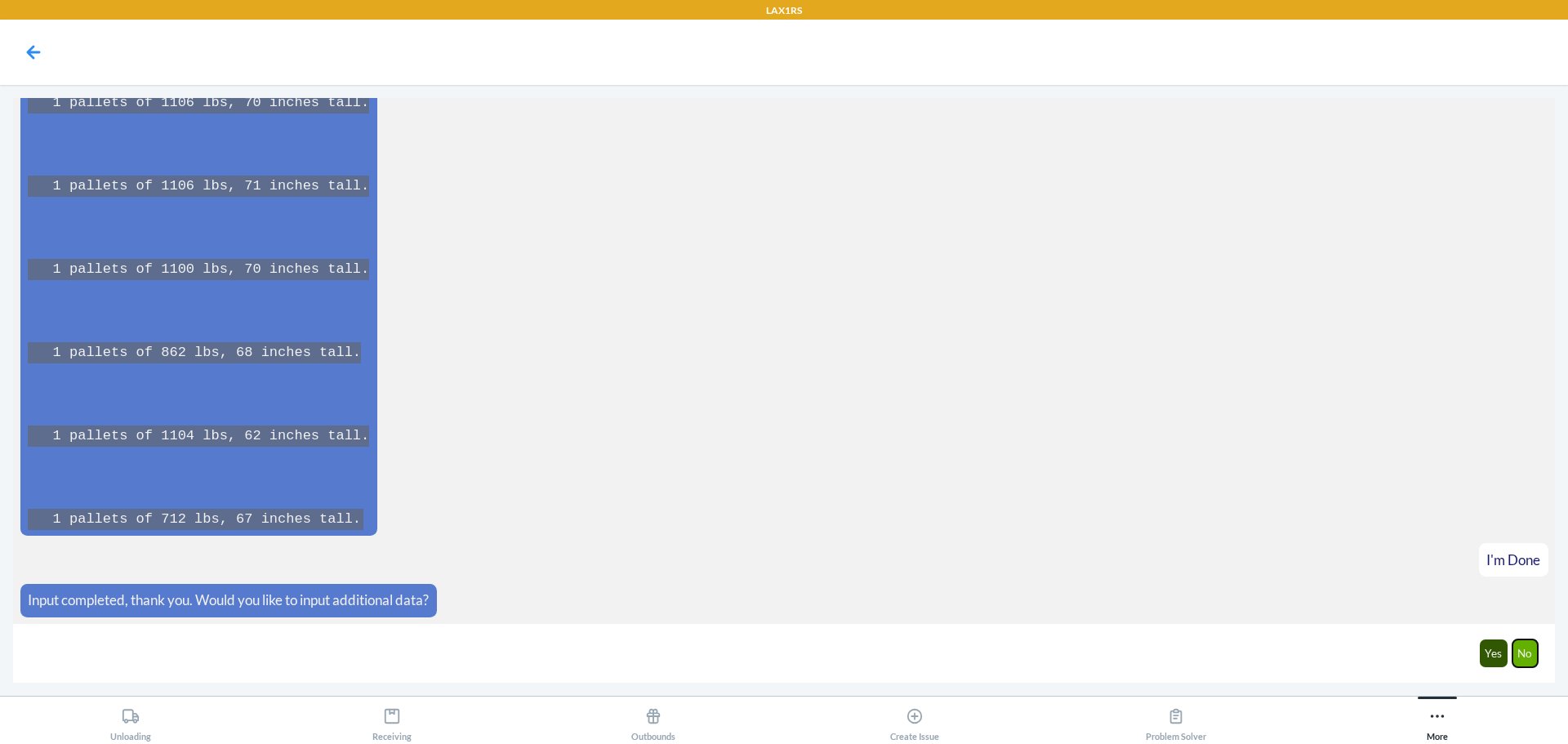
click at [1518, 657] on button "No" at bounding box center [1525, 653] width 26 height 28
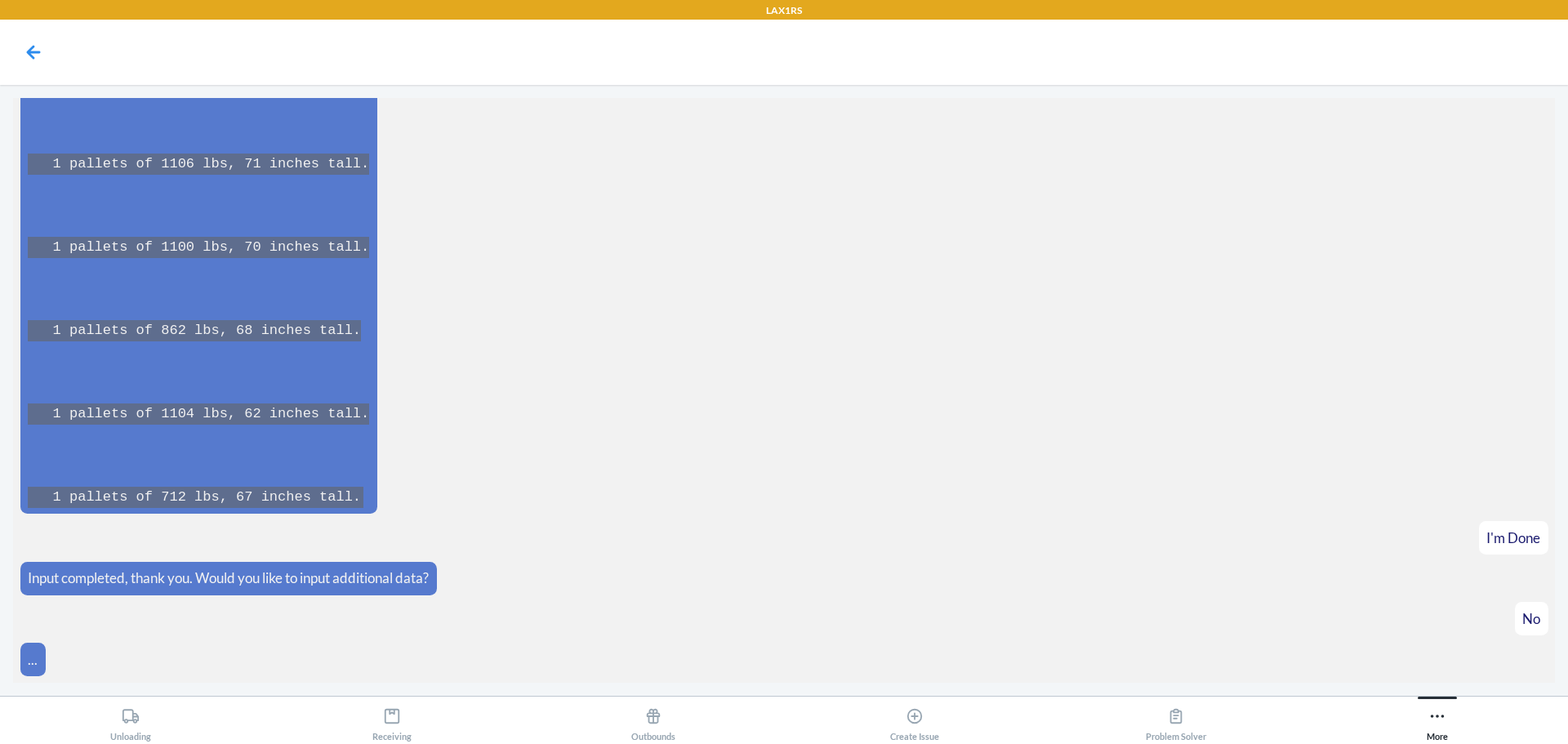
scroll to position [12380, 0]
